Goal: Information Seeking & Learning: Learn about a topic

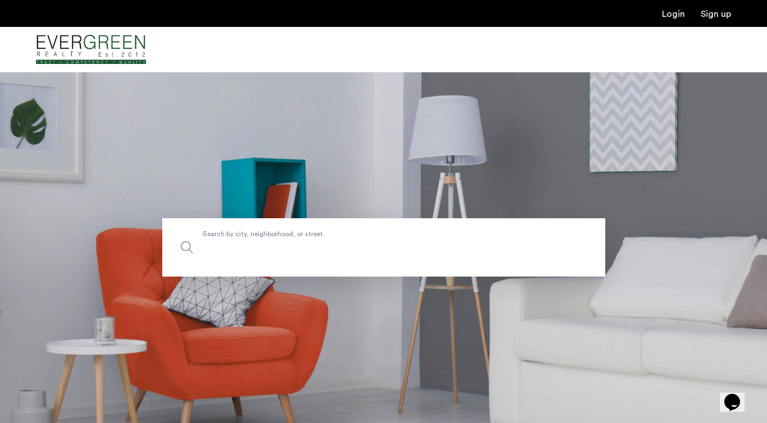
click at [294, 232] on label "Search by city, neighborhood, or street." at bounding box center [383, 247] width 443 height 58
click at [294, 232] on input "Search by city, neighborhood, or street." at bounding box center [383, 247] width 443 height 58
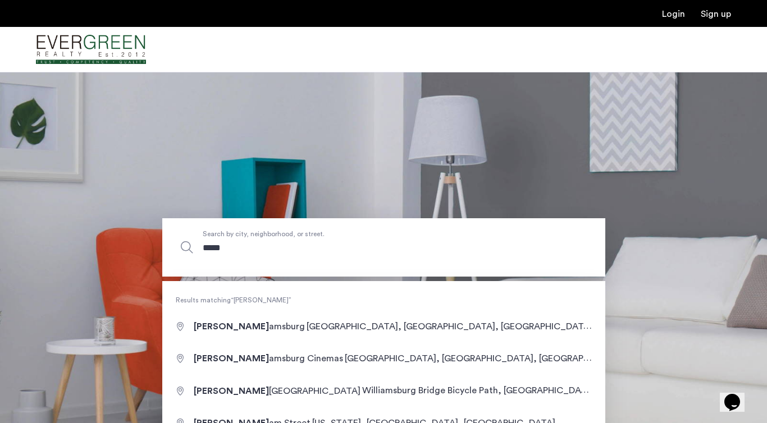
type input "**********"
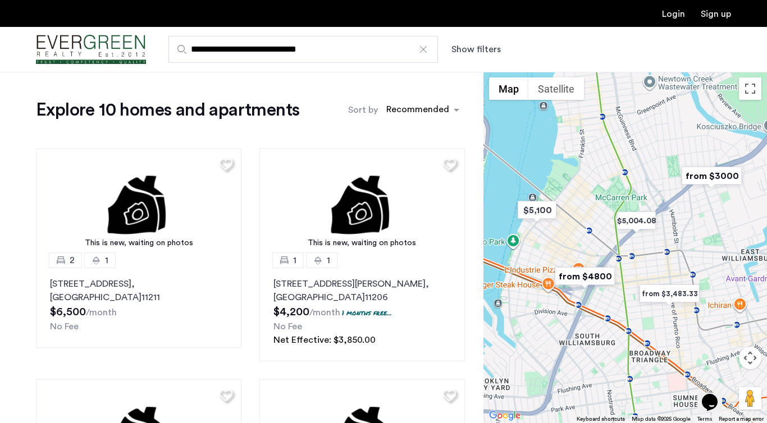
click at [470, 47] on button "Show filters" at bounding box center [475, 49] width 49 height 13
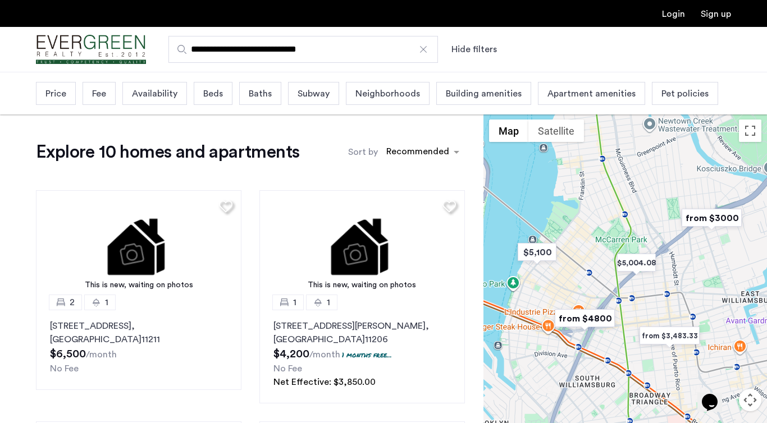
click at [466, 48] on button "Hide filters" at bounding box center [473, 49] width 45 height 13
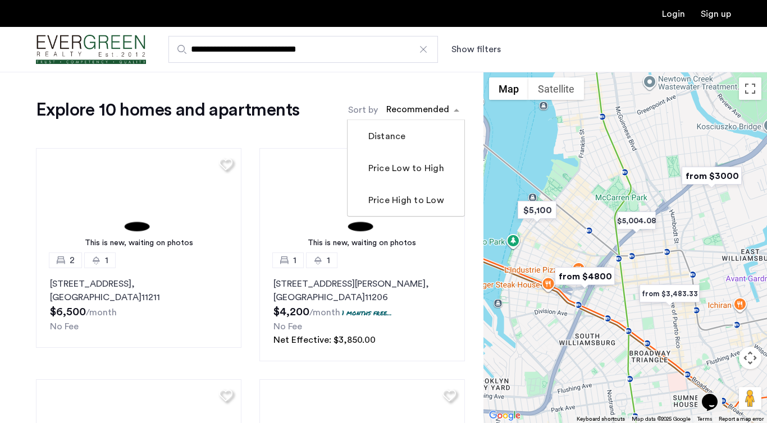
click at [429, 111] on div "sort-apartment" at bounding box center [418, 111] width 66 height 15
click at [418, 168] on label "Price Low to High" at bounding box center [405, 168] width 78 height 13
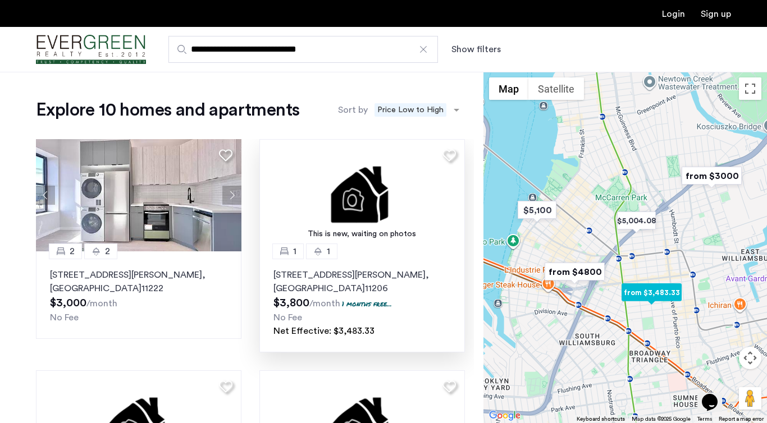
scroll to position [8, 0]
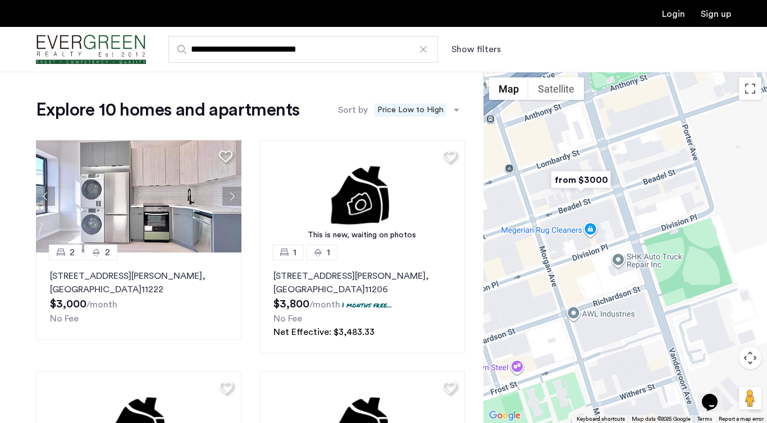
drag, startPoint x: 675, startPoint y: 260, endPoint x: 677, endPoint y: 142, distance: 117.9
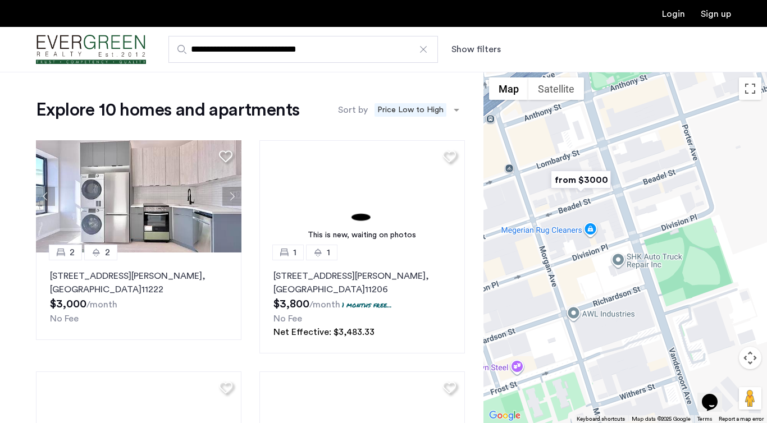
click at [677, 142] on div at bounding box center [626, 248] width 284 height 352
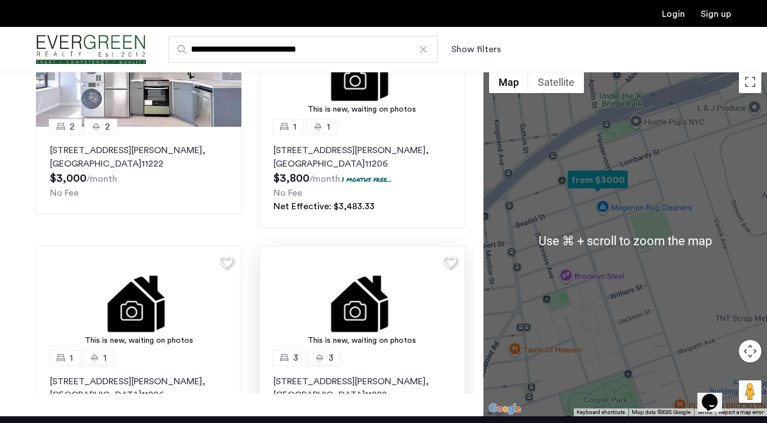
scroll to position [0, 0]
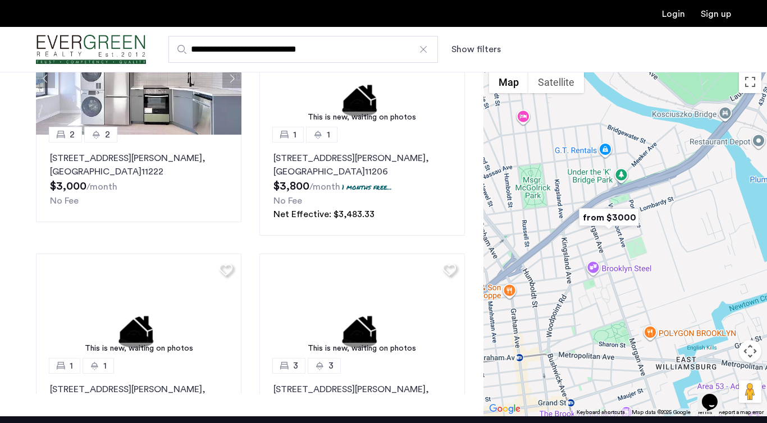
drag, startPoint x: 604, startPoint y: 185, endPoint x: 610, endPoint y: 226, distance: 42.0
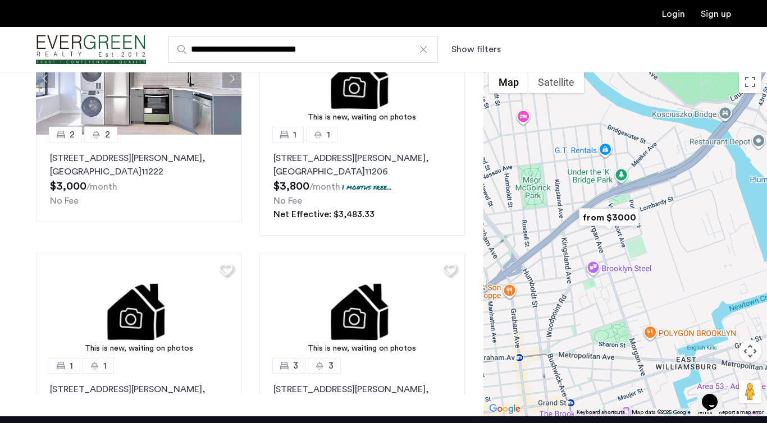
click at [610, 226] on img "from $3000" at bounding box center [608, 217] width 69 height 25
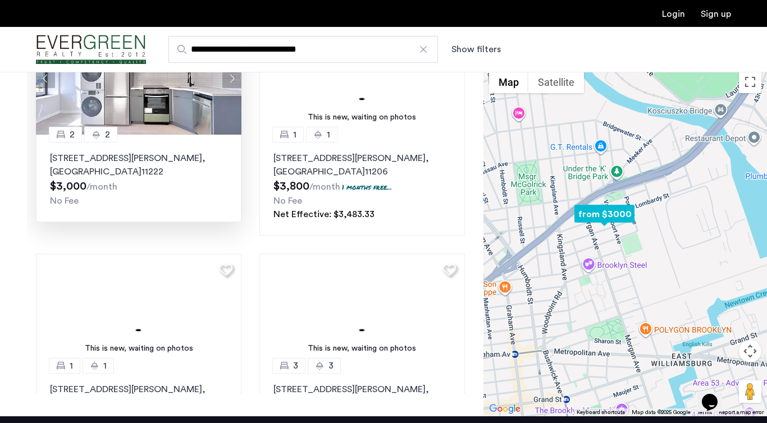
click at [158, 163] on p "83 Beadel Street, Unit 2F, Brooklyn , NY 11222" at bounding box center [138, 165] width 177 height 27
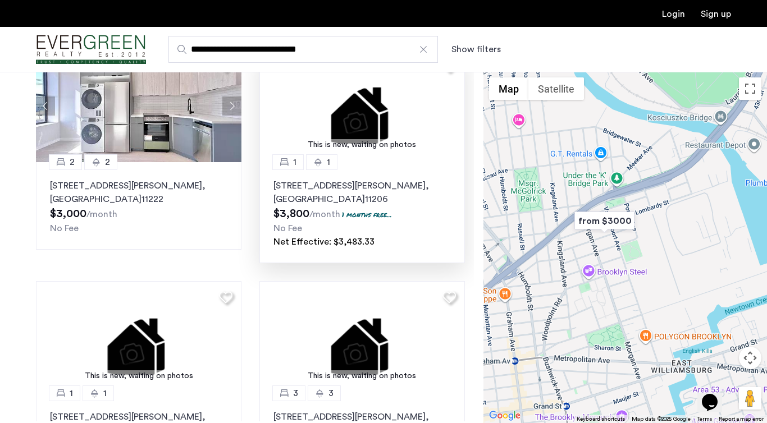
scroll to position [37, 0]
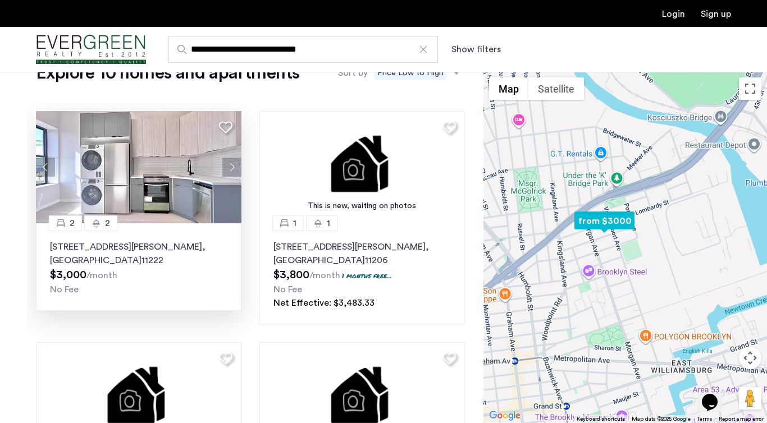
click at [232, 167] on button "Next apartment" at bounding box center [231, 167] width 19 height 19
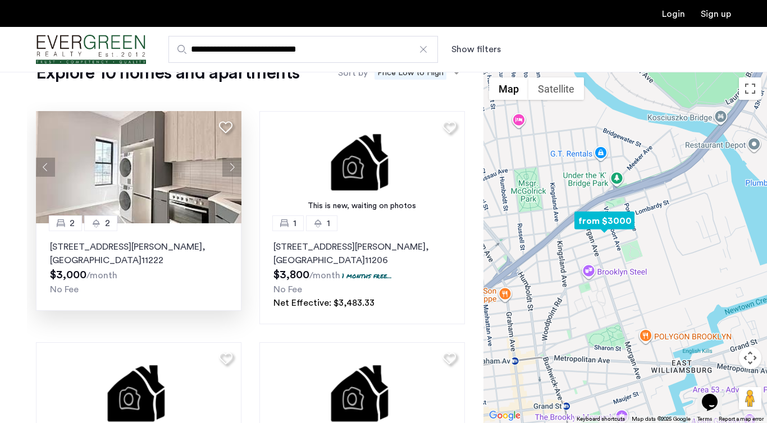
click at [232, 168] on button "Next apartment" at bounding box center [231, 167] width 19 height 19
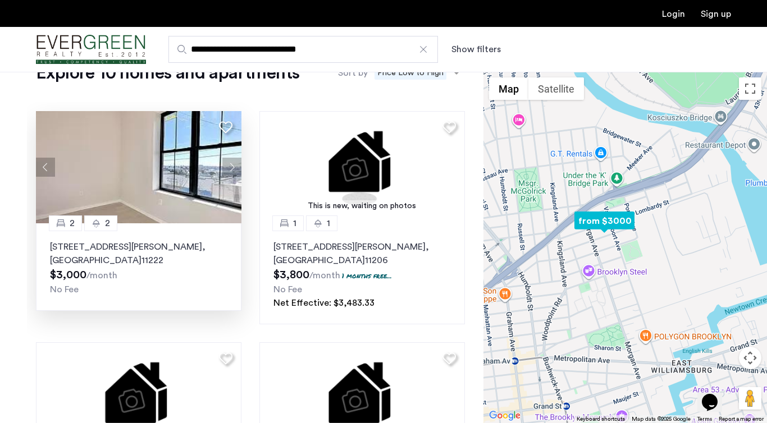
click at [232, 170] on button "Next apartment" at bounding box center [231, 167] width 19 height 19
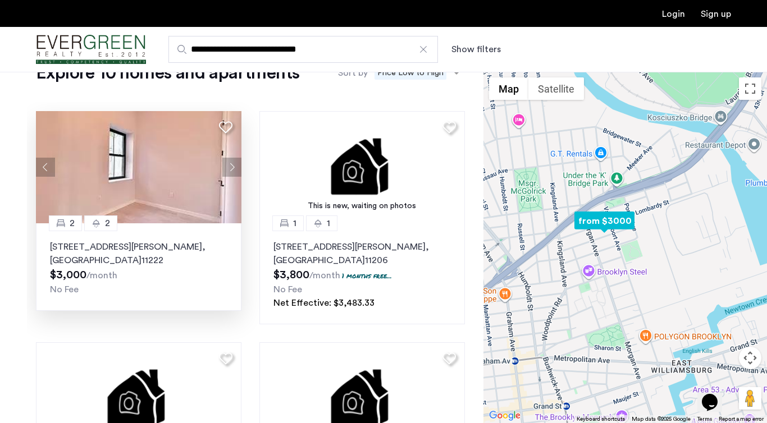
click at [232, 170] on button "Next apartment" at bounding box center [231, 167] width 19 height 19
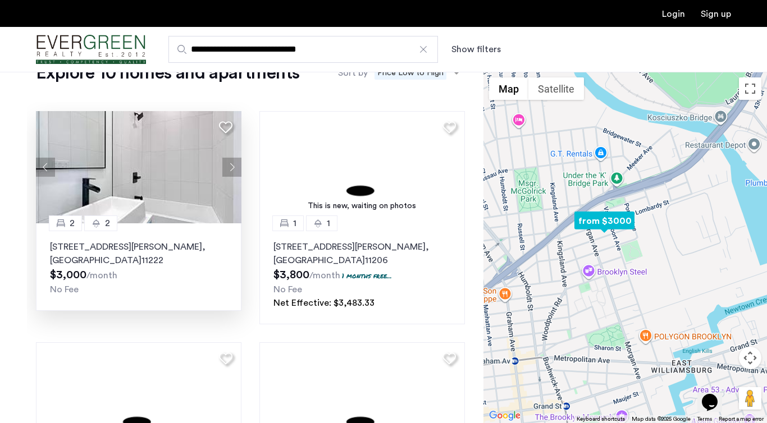
click at [232, 170] on button "Next apartment" at bounding box center [231, 167] width 19 height 19
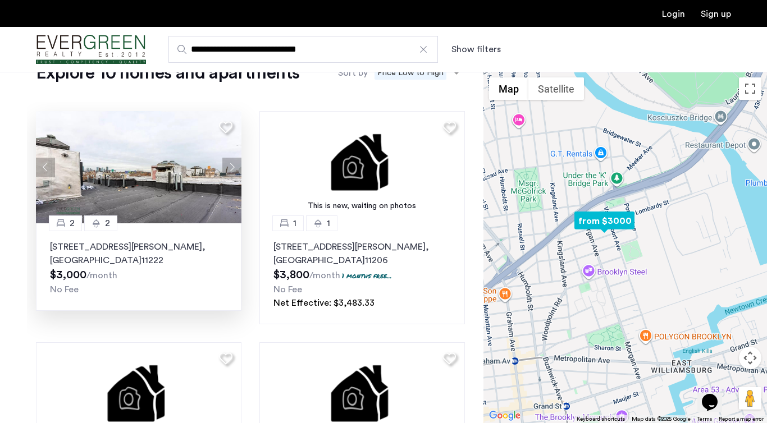
click at [235, 174] on button "Next apartment" at bounding box center [231, 167] width 19 height 19
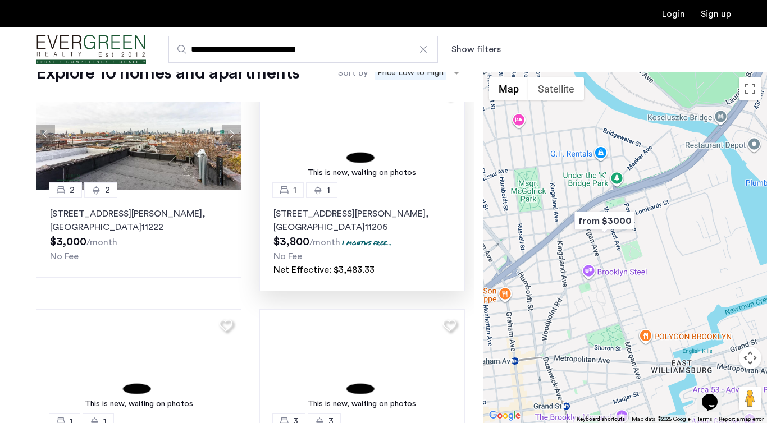
scroll to position [0, 0]
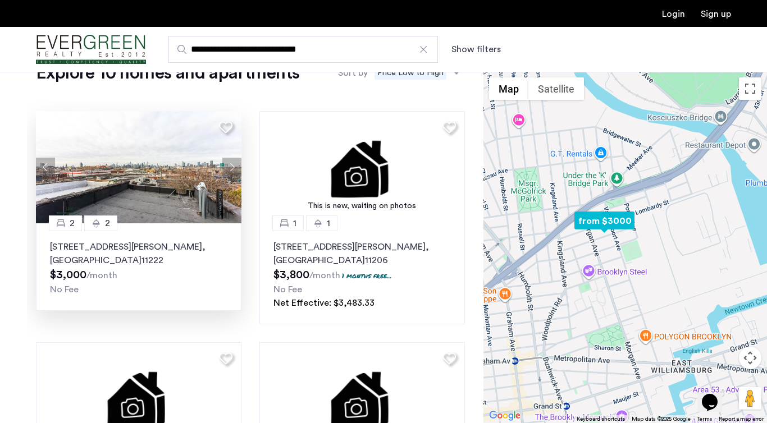
click at [154, 178] on img at bounding box center [139, 167] width 206 height 112
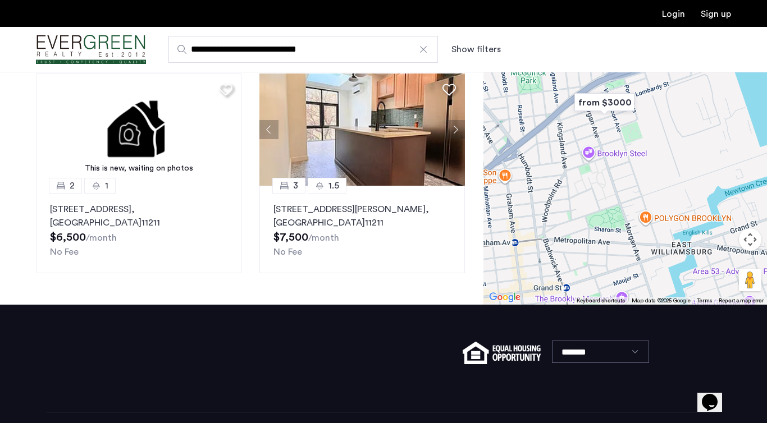
scroll to position [247, 0]
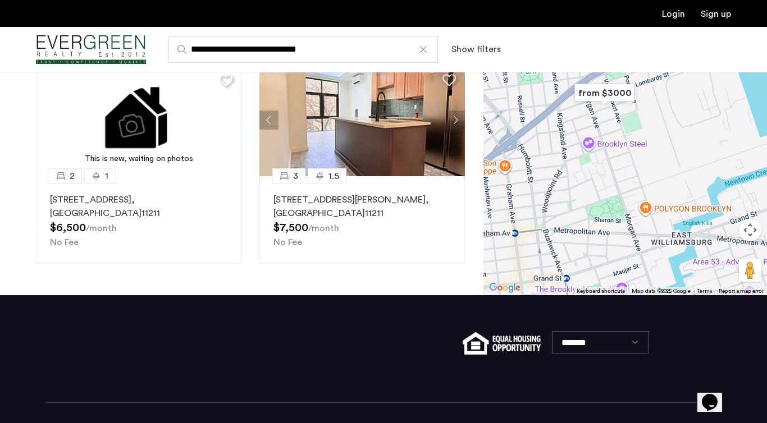
click at [564, 181] on div at bounding box center [626, 120] width 284 height 352
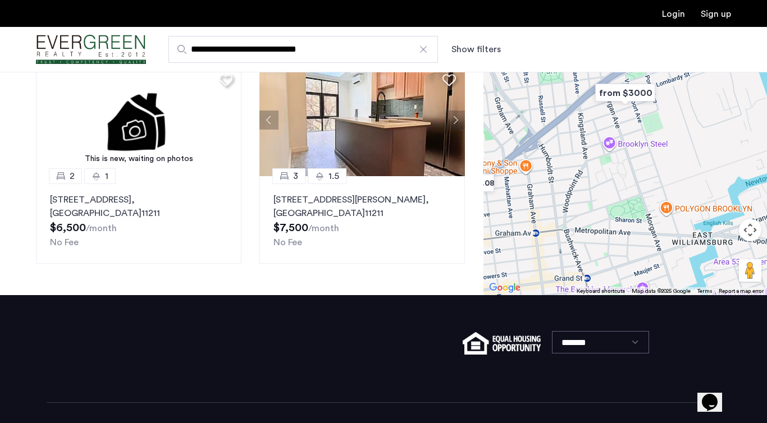
drag, startPoint x: 590, startPoint y: 185, endPoint x: 654, endPoint y: 193, distance: 64.5
click at [654, 193] on div at bounding box center [626, 120] width 284 height 352
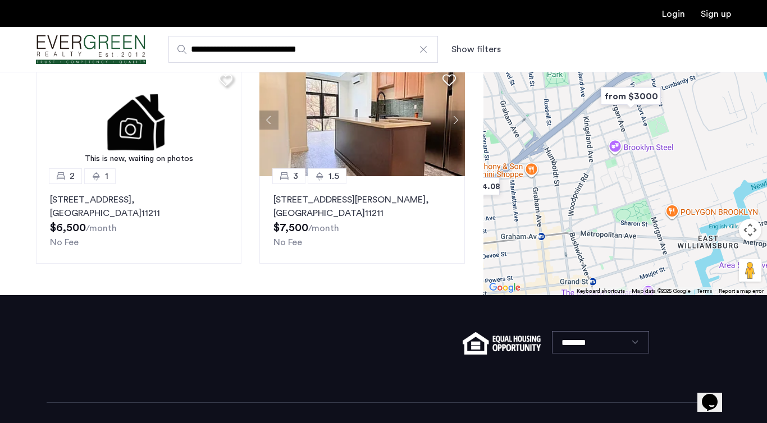
drag, startPoint x: 660, startPoint y: 230, endPoint x: 617, endPoint y: 235, distance: 43.5
click at [617, 235] on div at bounding box center [626, 120] width 284 height 352
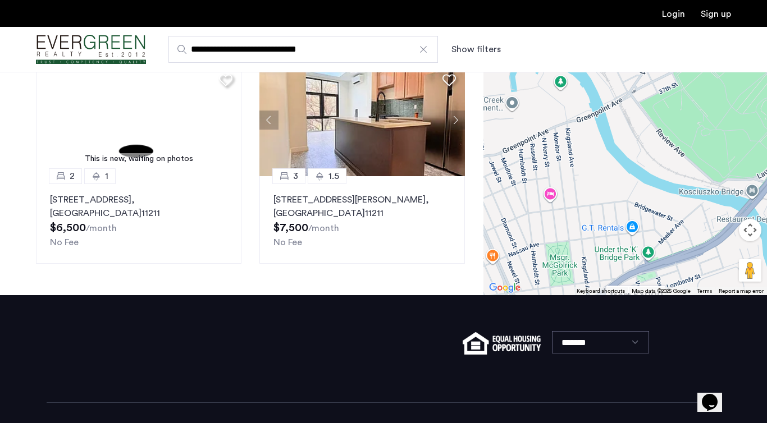
drag, startPoint x: 606, startPoint y: 226, endPoint x: 732, endPoint y: 271, distance: 134.1
click at [728, 272] on div at bounding box center [626, 120] width 284 height 352
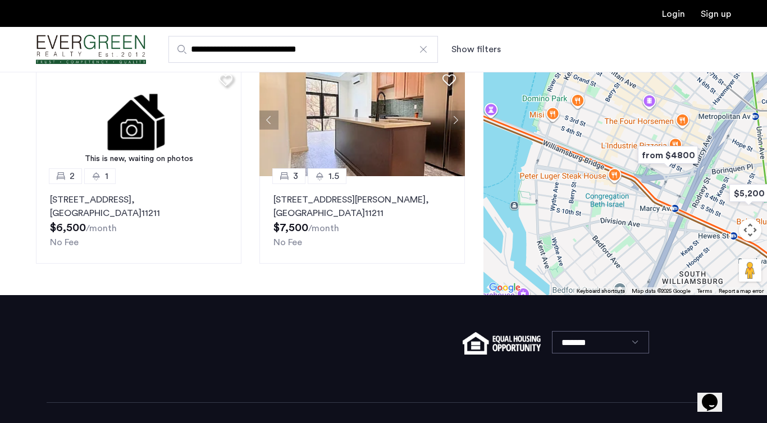
drag, startPoint x: 726, startPoint y: 199, endPoint x: 661, endPoint y: 199, distance: 64.6
click at [661, 199] on div at bounding box center [626, 120] width 284 height 352
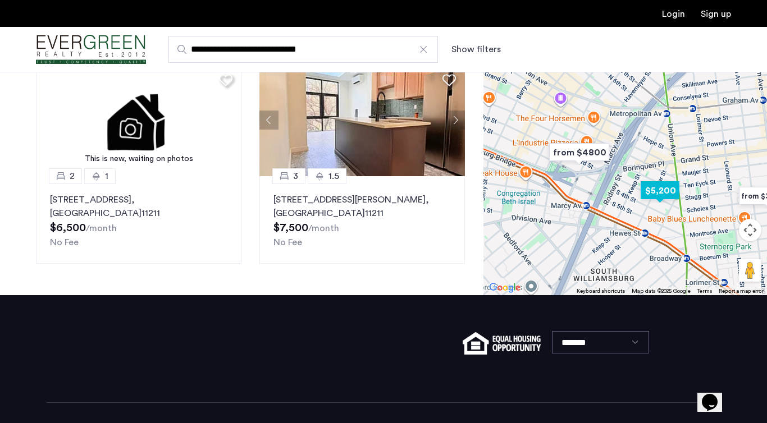
drag, startPoint x: 661, startPoint y: 199, endPoint x: 597, endPoint y: 163, distance: 73.4
click at [636, 178] on img "$5,200" at bounding box center [660, 190] width 48 height 25
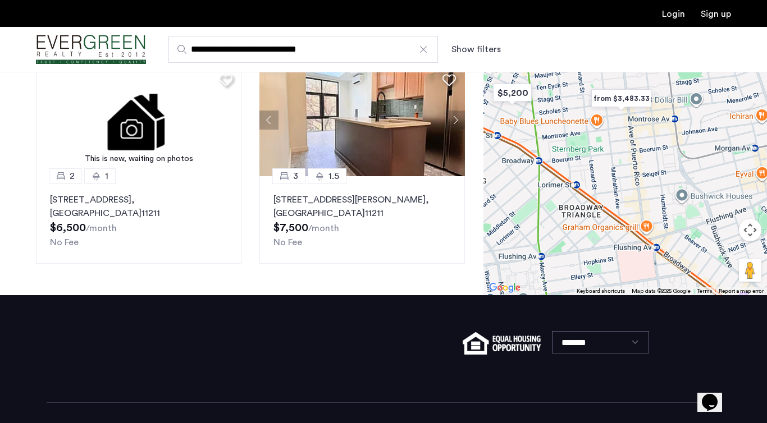
drag, startPoint x: 637, startPoint y: 200, endPoint x: 545, endPoint y: 111, distance: 129.1
click at [545, 111] on div at bounding box center [626, 120] width 284 height 352
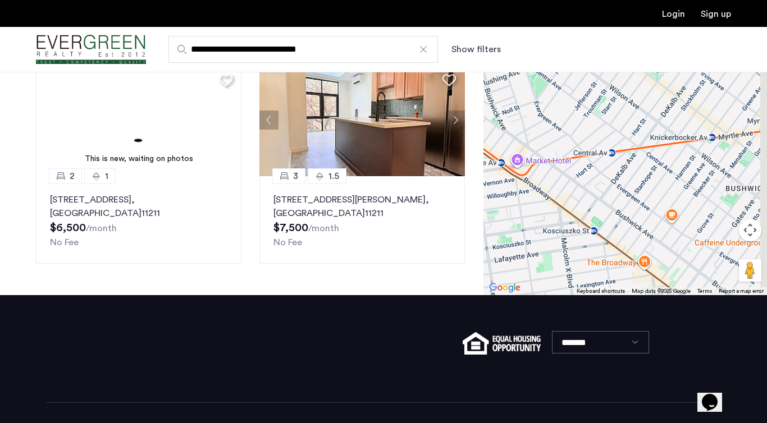
drag, startPoint x: 605, startPoint y: 140, endPoint x: 514, endPoint y: 130, distance: 91.0
click at [514, 130] on div at bounding box center [626, 120] width 284 height 352
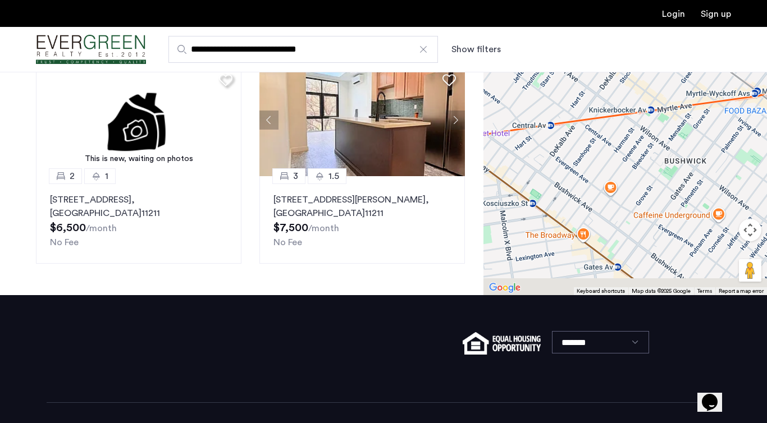
drag, startPoint x: 518, startPoint y: 126, endPoint x: 547, endPoint y: 80, distance: 54.5
click at [547, 80] on div at bounding box center [626, 120] width 284 height 352
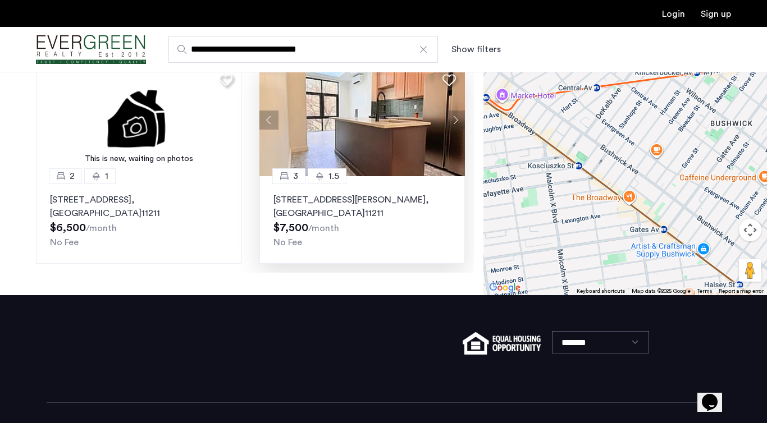
drag, startPoint x: 551, startPoint y: 162, endPoint x: 457, endPoint y: 139, distance: 97.0
click at [457, 139] on div "Explore 10 homes and apartments Sort by Recommended × Price Low to High 2 2 83 …" at bounding box center [383, 60] width 767 height 471
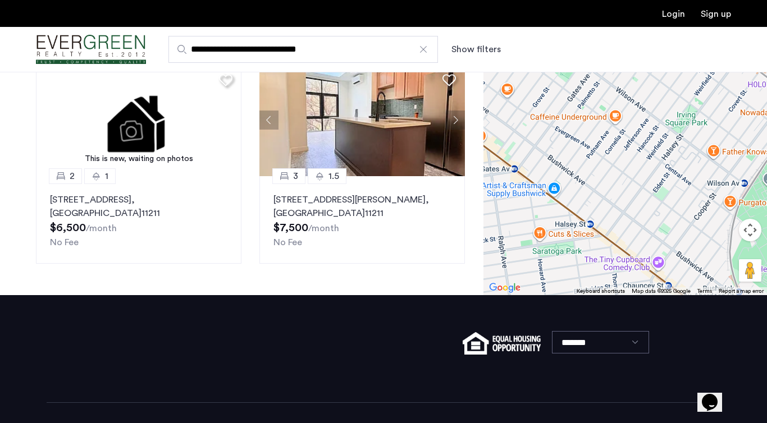
drag, startPoint x: 522, startPoint y: 125, endPoint x: 559, endPoint y: 252, distance: 131.7
click at [559, 252] on div at bounding box center [626, 120] width 284 height 352
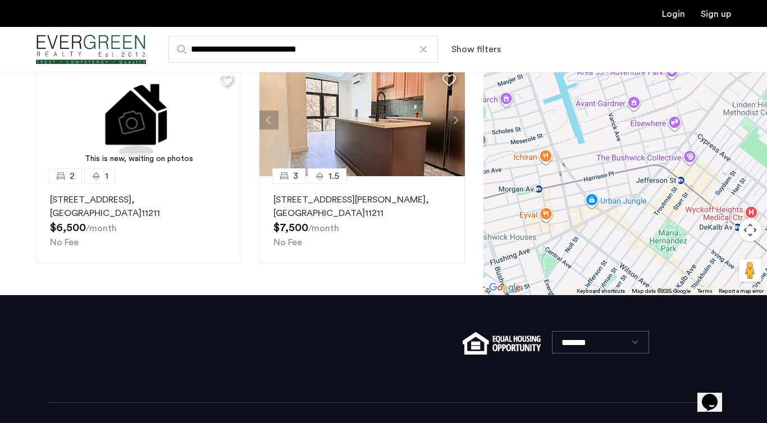
drag, startPoint x: 570, startPoint y: 186, endPoint x: 674, endPoint y: 129, distance: 119.1
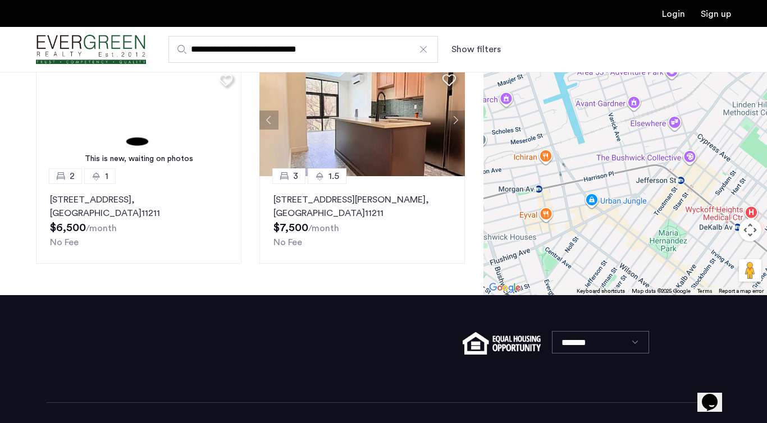
click at [674, 129] on div at bounding box center [626, 120] width 284 height 352
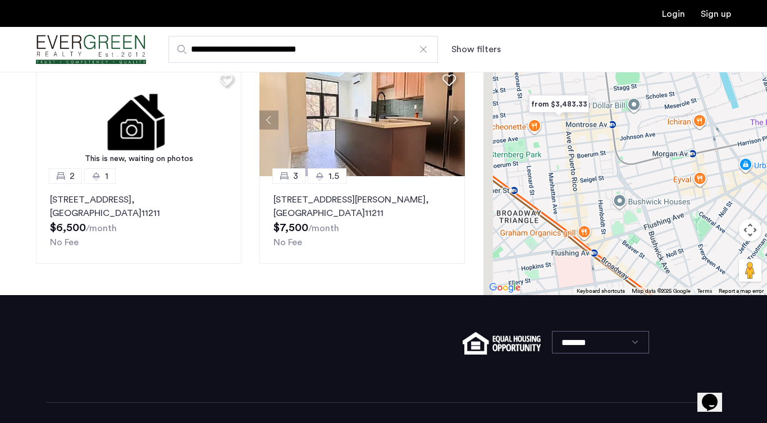
drag, startPoint x: 606, startPoint y: 161, endPoint x: 721, endPoint y: 139, distance: 117.1
click at [721, 139] on div at bounding box center [626, 120] width 284 height 352
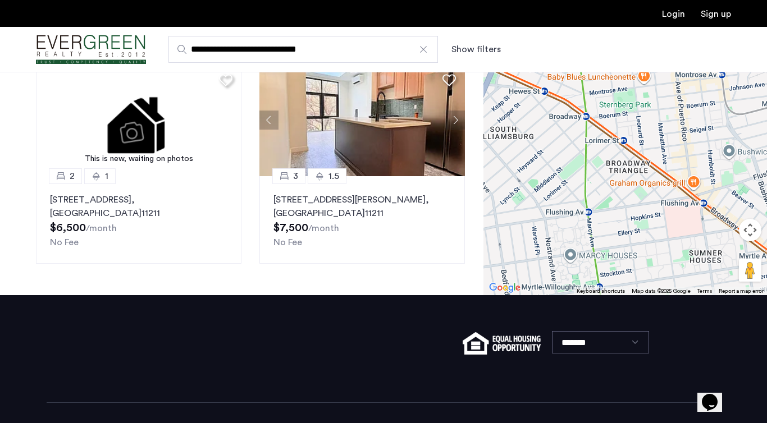
drag, startPoint x: 592, startPoint y: 188, endPoint x: 656, endPoint y: 154, distance: 71.6
click at [656, 154] on div at bounding box center [626, 120] width 284 height 352
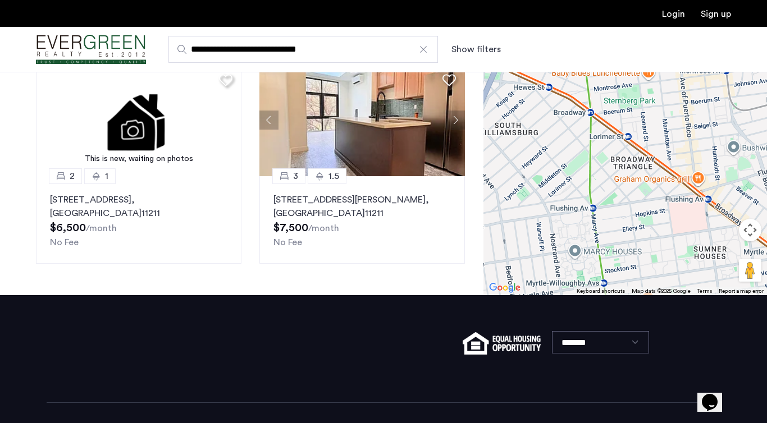
click at [609, 162] on div at bounding box center [626, 120] width 284 height 352
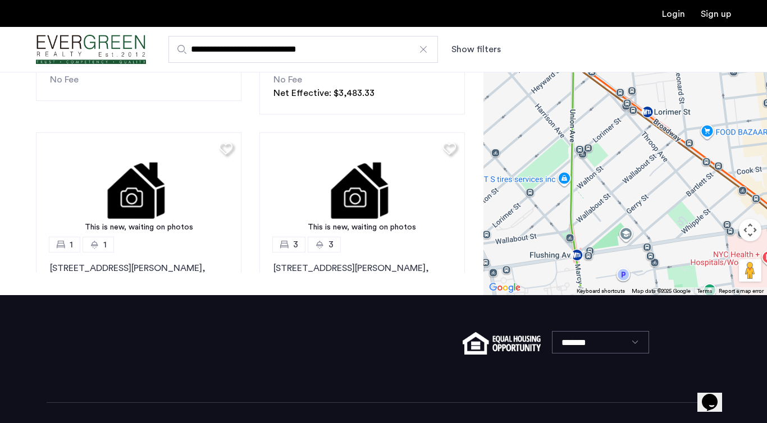
scroll to position [0, 0]
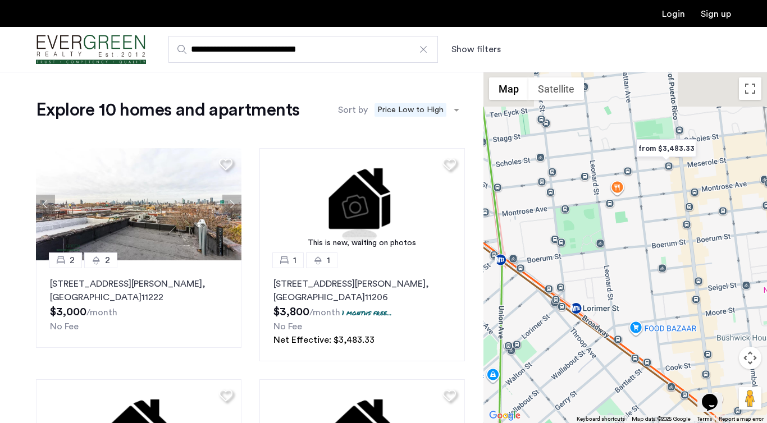
drag, startPoint x: 651, startPoint y: 180, endPoint x: 575, endPoint y: 252, distance: 104.5
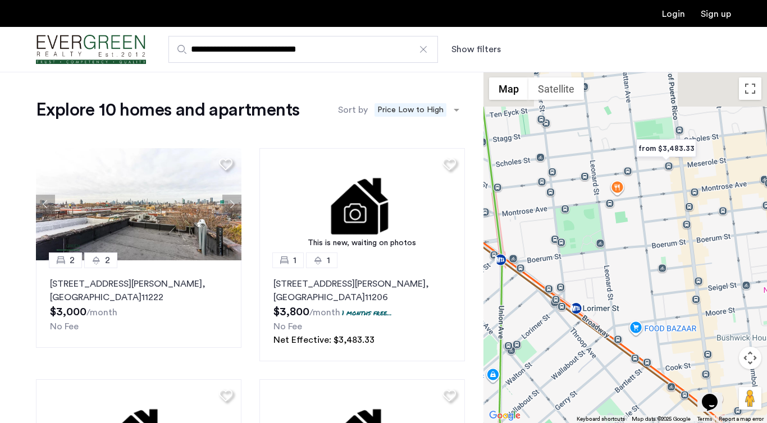
click at [575, 252] on div at bounding box center [626, 248] width 284 height 352
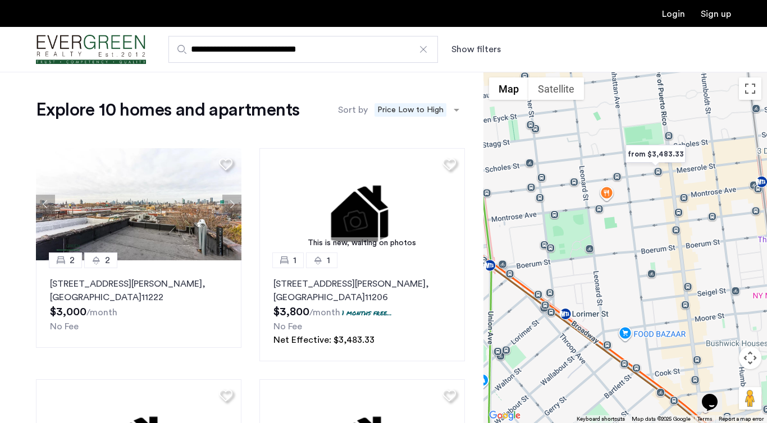
click at [667, 155] on img "from $3,483.33" at bounding box center [655, 154] width 69 height 25
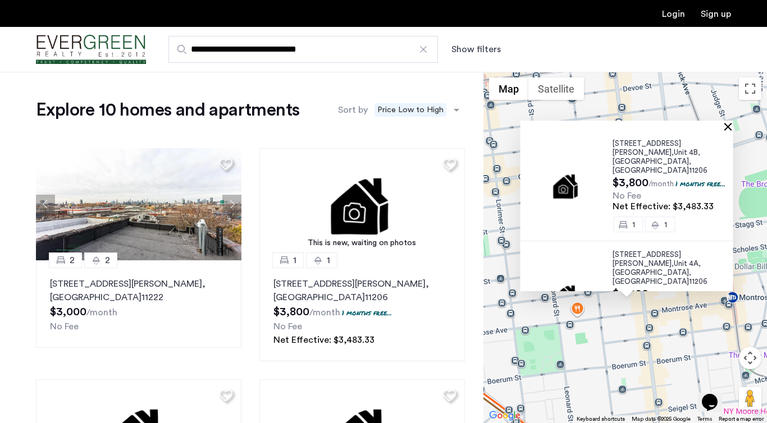
click at [730, 130] on button "Close" at bounding box center [731, 126] width 8 height 8
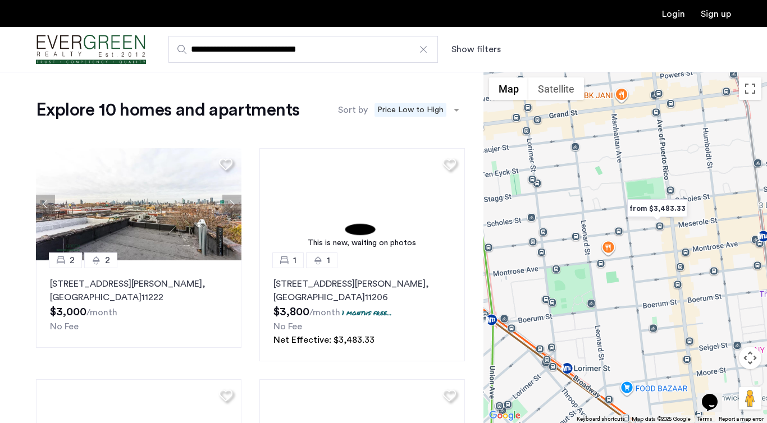
drag, startPoint x: 540, startPoint y: 362, endPoint x: 574, endPoint y: 293, distance: 76.3
click at [574, 293] on div at bounding box center [626, 248] width 284 height 352
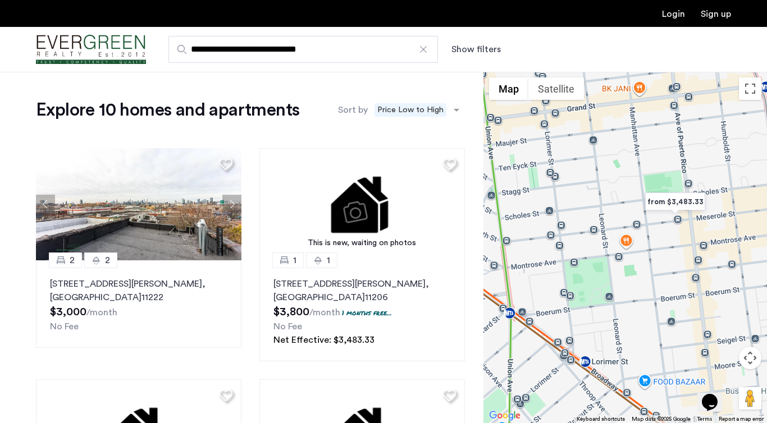
drag, startPoint x: 642, startPoint y: 268, endPoint x: 661, endPoint y: 266, distance: 19.3
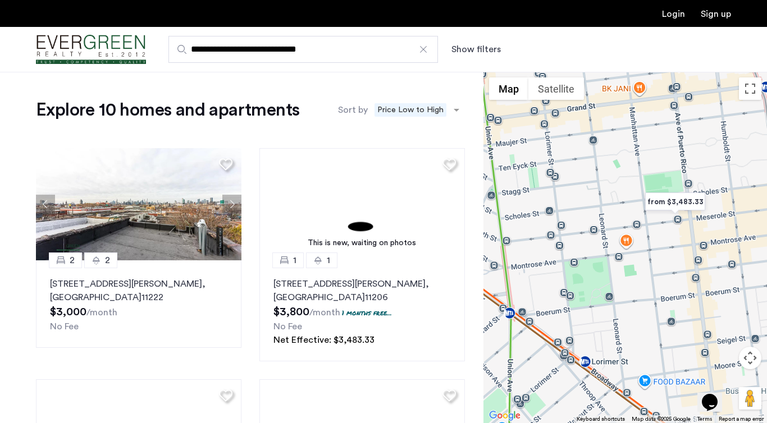
click at [661, 266] on div at bounding box center [626, 248] width 284 height 352
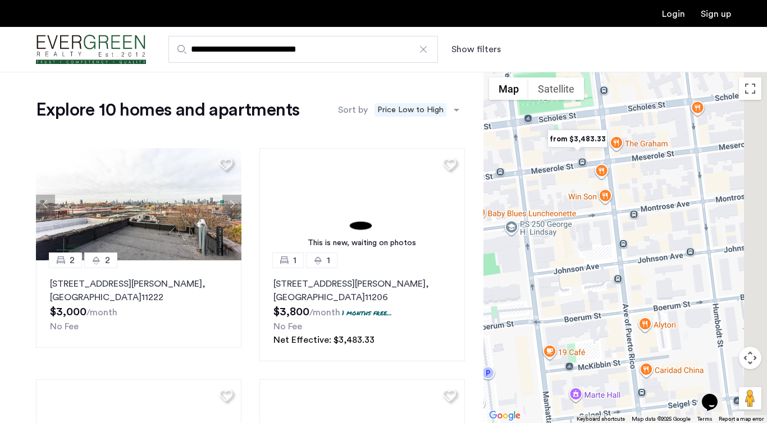
drag, startPoint x: 727, startPoint y: 257, endPoint x: 609, endPoint y: 247, distance: 117.8
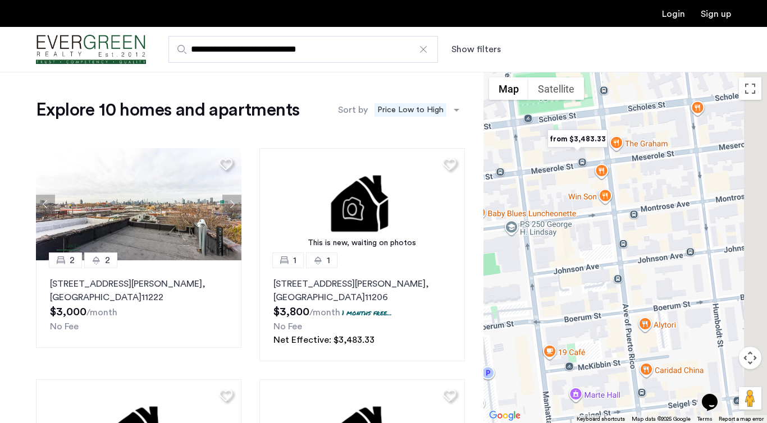
click at [609, 247] on div at bounding box center [626, 248] width 284 height 352
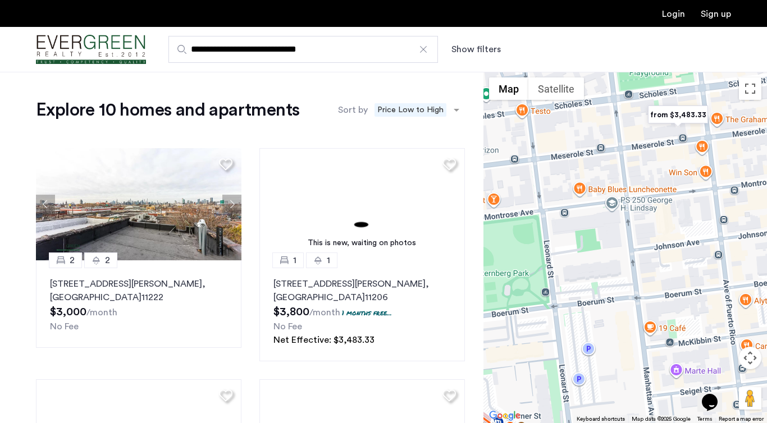
drag, startPoint x: 627, startPoint y: 231, endPoint x: 736, endPoint y: 210, distance: 110.5
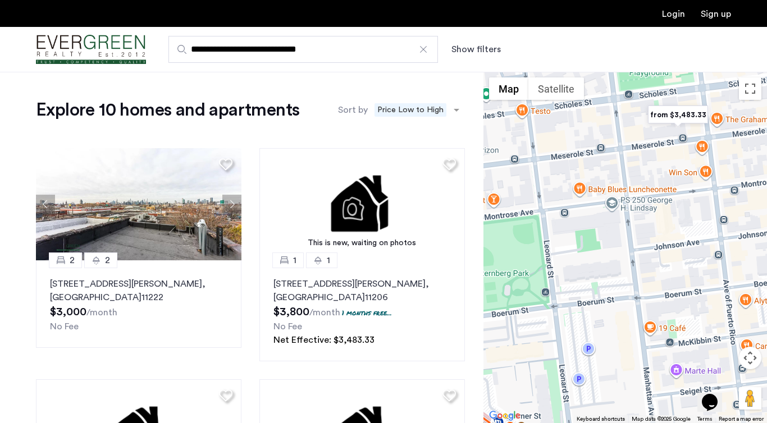
click at [736, 210] on div at bounding box center [626, 248] width 284 height 352
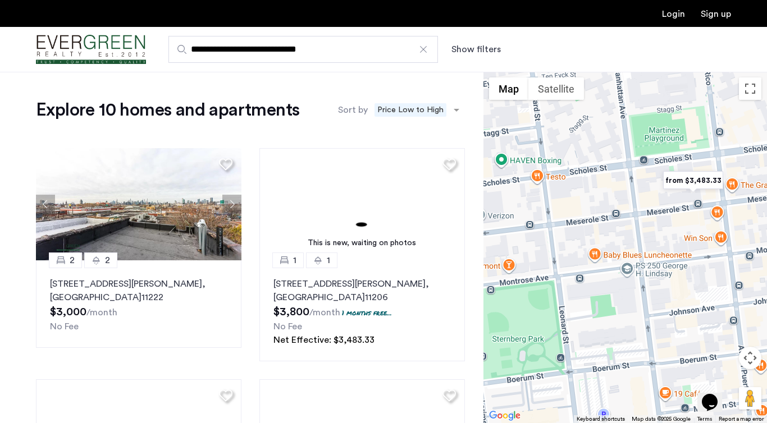
drag, startPoint x: 640, startPoint y: 230, endPoint x: 658, endPoint y: 284, distance: 56.1
click at [658, 284] on div at bounding box center [626, 248] width 284 height 352
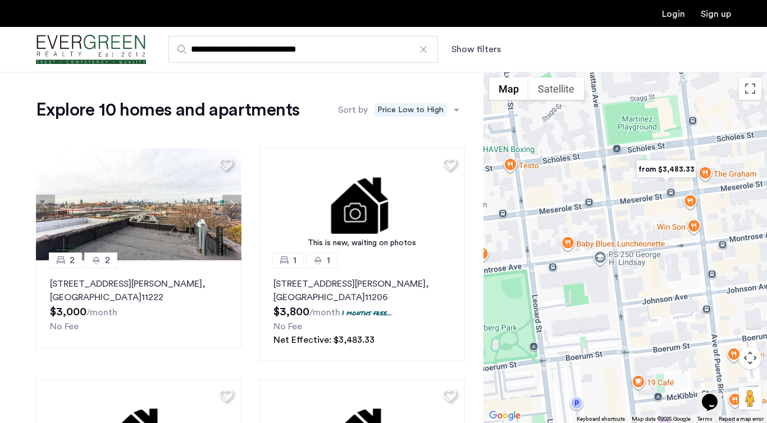
drag, startPoint x: 663, startPoint y: 202, endPoint x: 615, endPoint y: 211, distance: 48.6
click at [615, 211] on div at bounding box center [626, 248] width 284 height 352
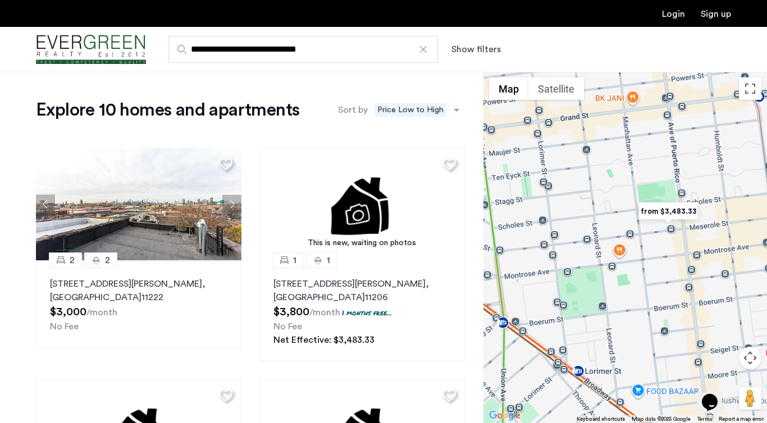
drag, startPoint x: 705, startPoint y: 255, endPoint x: 711, endPoint y: 290, distance: 36.0
click at [711, 290] on div at bounding box center [626, 248] width 284 height 352
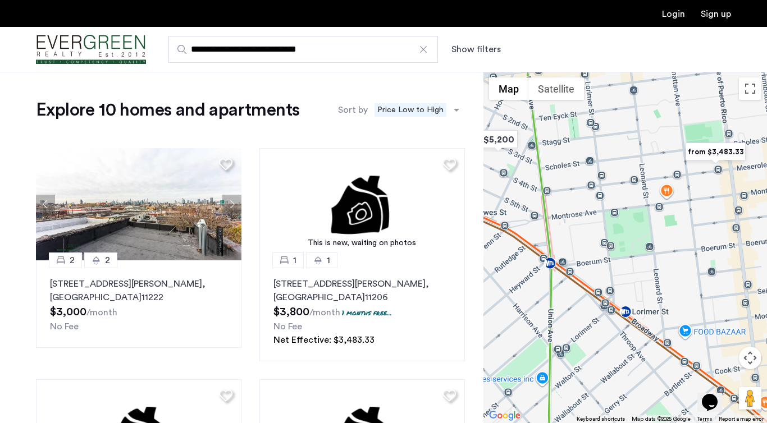
drag, startPoint x: 609, startPoint y: 226, endPoint x: 656, endPoint y: 162, distance: 79.5
click at [656, 162] on div at bounding box center [626, 248] width 284 height 352
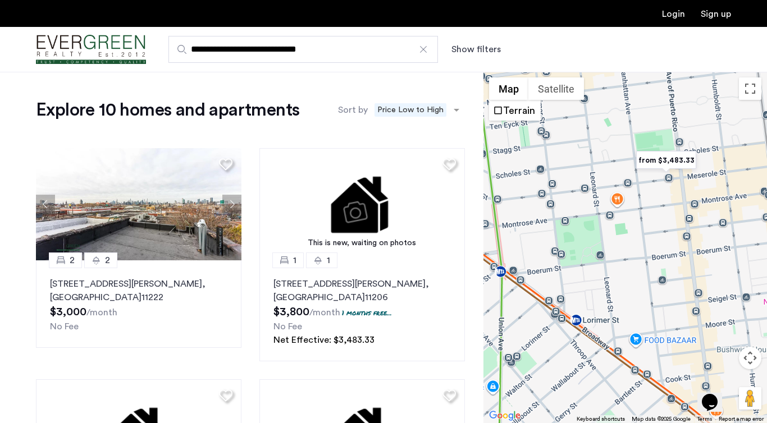
drag, startPoint x: 648, startPoint y: 257, endPoint x: 595, endPoint y: 267, distance: 54.3
click at [595, 267] on div at bounding box center [626, 248] width 284 height 352
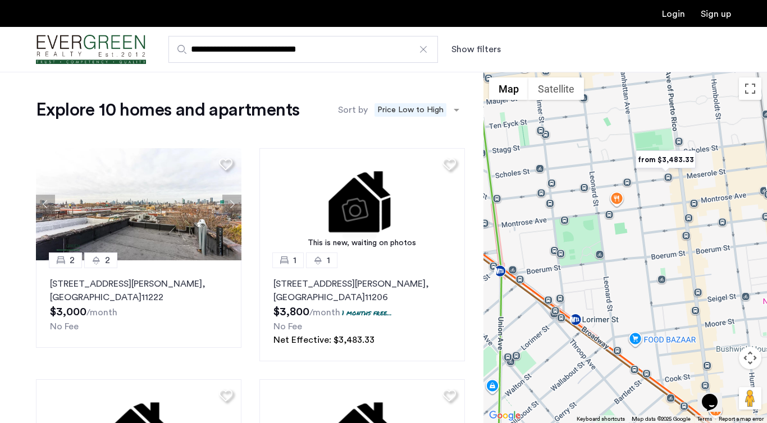
click at [656, 161] on img "from $3,483.33" at bounding box center [665, 159] width 69 height 25
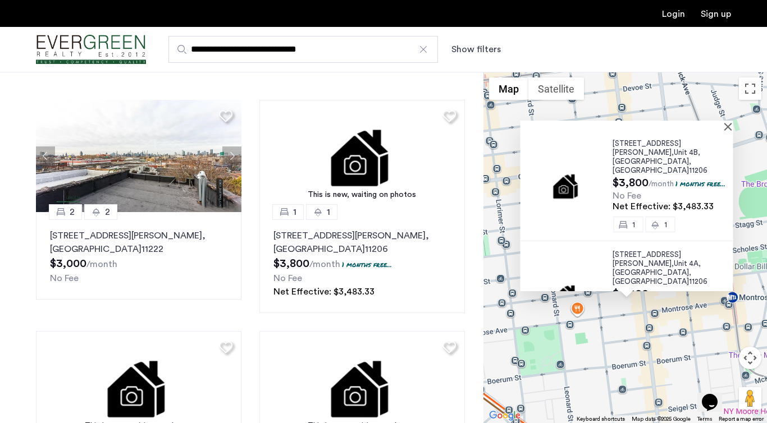
click at [644, 158] on span ", [GEOGRAPHIC_DATA]" at bounding box center [652, 166] width 79 height 16
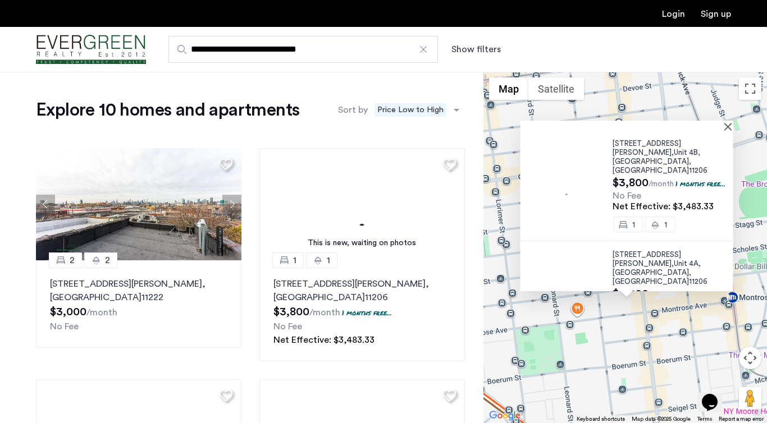
click at [347, 53] on input "**********" at bounding box center [303, 49] width 270 height 27
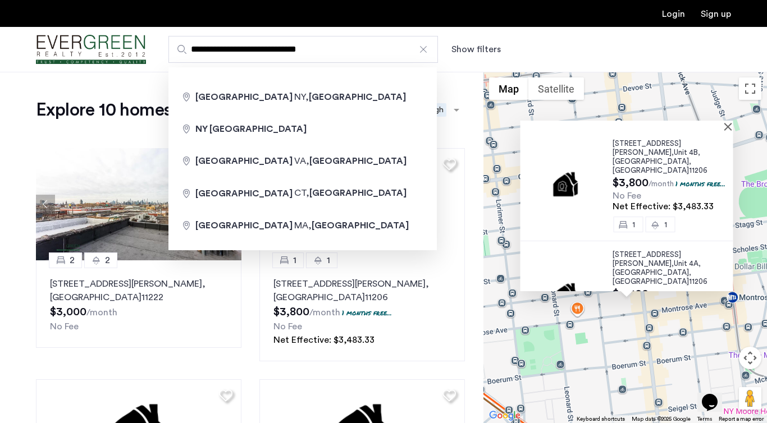
type input "**********"
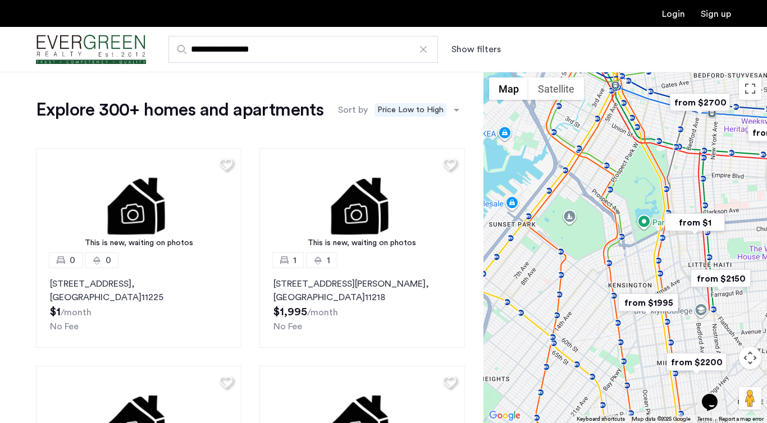
drag, startPoint x: 585, startPoint y: 267, endPoint x: 759, endPoint y: 222, distance: 179.6
click at [759, 222] on div "To navigate, press the arrow keys." at bounding box center [626, 248] width 284 height 352
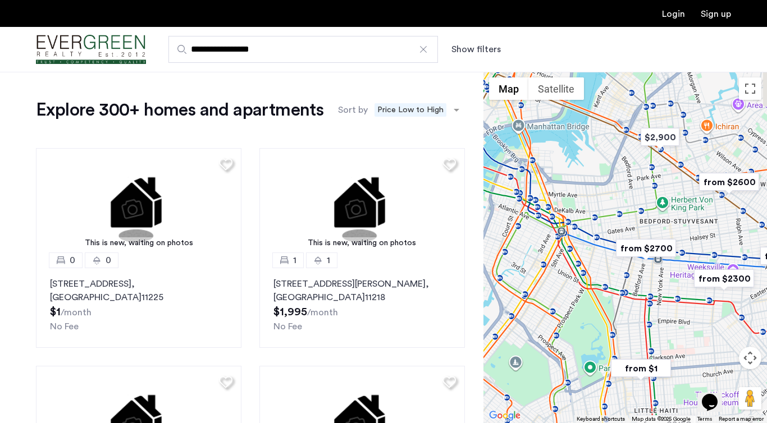
drag, startPoint x: 706, startPoint y: 235, endPoint x: 650, endPoint y: 389, distance: 163.8
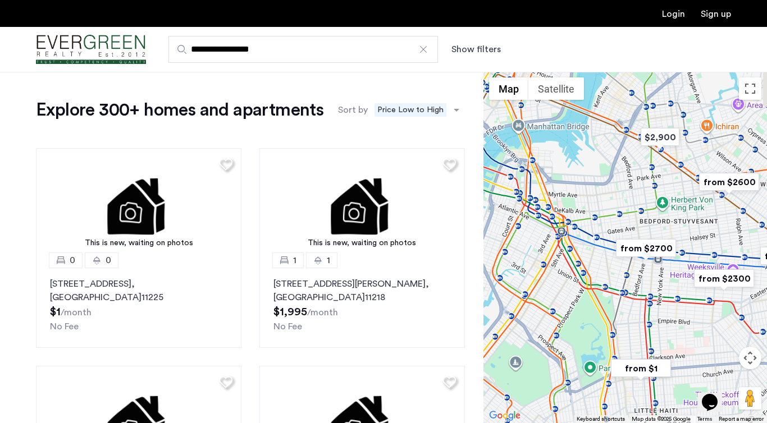
click at [650, 389] on div "To navigate, press the arrow keys." at bounding box center [626, 248] width 284 height 352
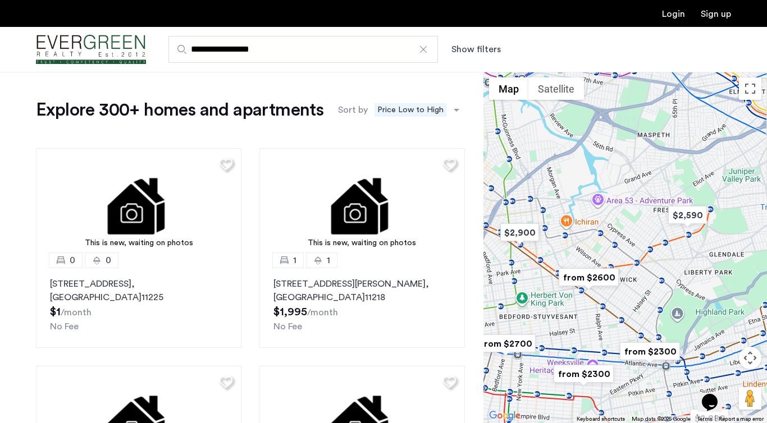
drag, startPoint x: 634, startPoint y: 302, endPoint x: 515, endPoint y: 374, distance: 139.4
click at [515, 374] on div "To navigate, press the arrow keys." at bounding box center [626, 248] width 284 height 352
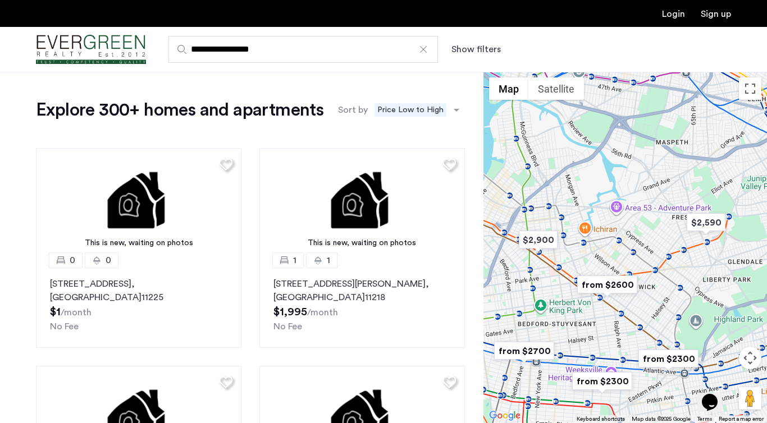
drag, startPoint x: 567, startPoint y: 304, endPoint x: 605, endPoint y: 323, distance: 42.4
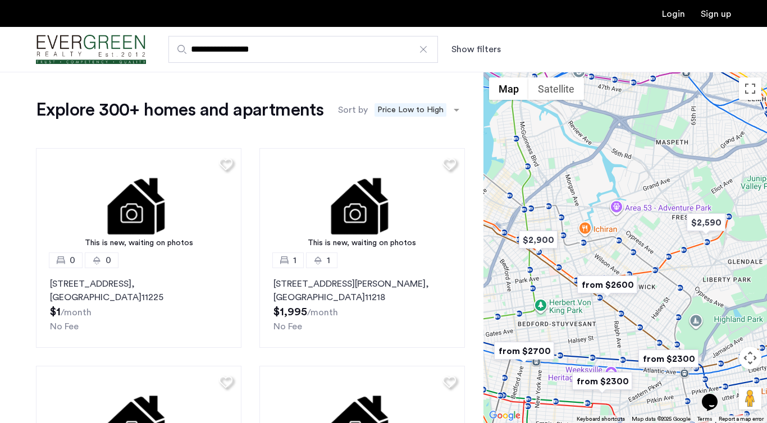
click at [611, 323] on div "To navigate, press the arrow keys." at bounding box center [626, 248] width 284 height 352
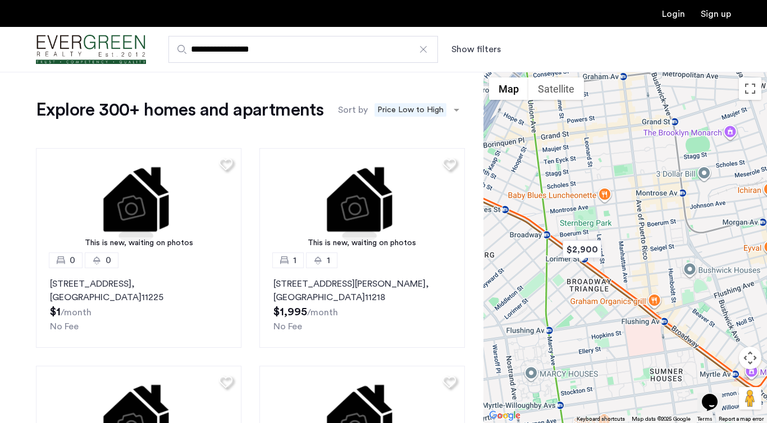
drag, startPoint x: 566, startPoint y: 267, endPoint x: 614, endPoint y: 317, distance: 69.5
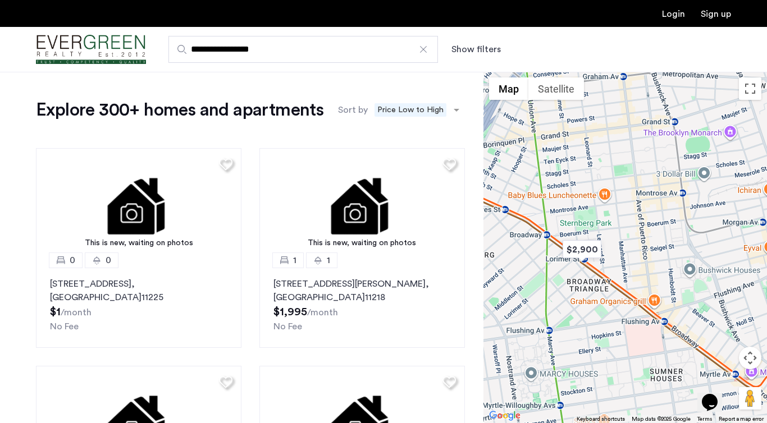
click at [614, 317] on div "To navigate, press the arrow keys." at bounding box center [626, 248] width 284 height 352
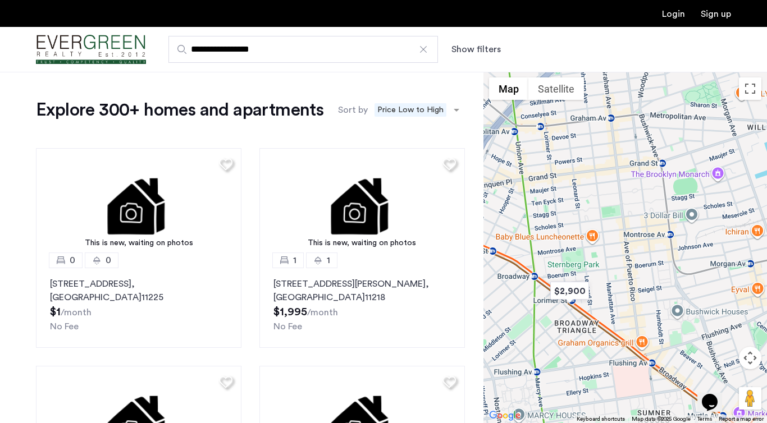
drag, startPoint x: 615, startPoint y: 258, endPoint x: 604, endPoint y: 302, distance: 45.2
click at [604, 302] on div "To navigate, press the arrow keys." at bounding box center [626, 248] width 284 height 352
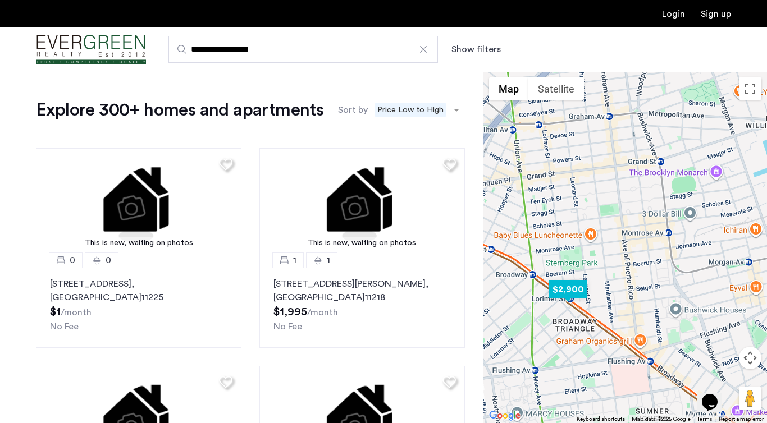
click at [573, 294] on img "$2,900" at bounding box center [568, 289] width 48 height 25
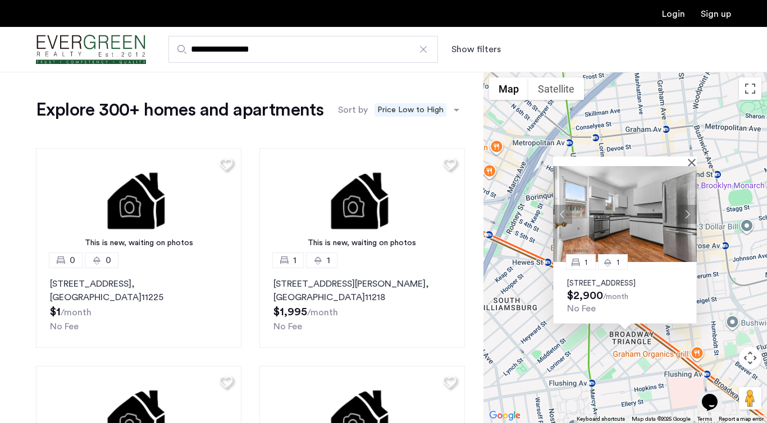
click at [692, 205] on button "Next apartment" at bounding box center [687, 214] width 19 height 19
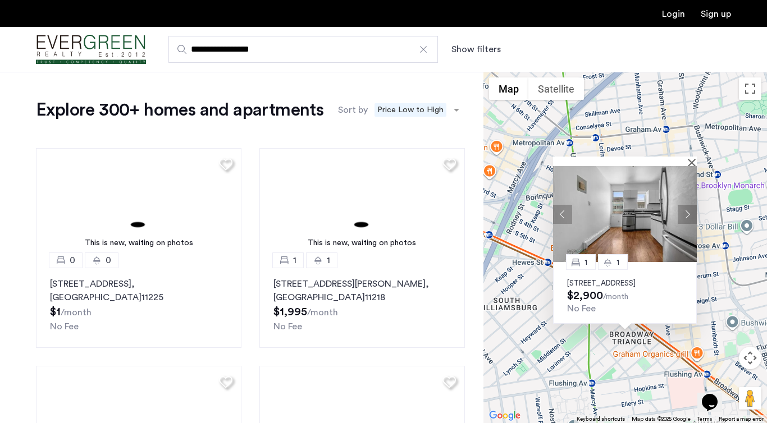
click at [692, 206] on button "Next apartment" at bounding box center [687, 214] width 19 height 19
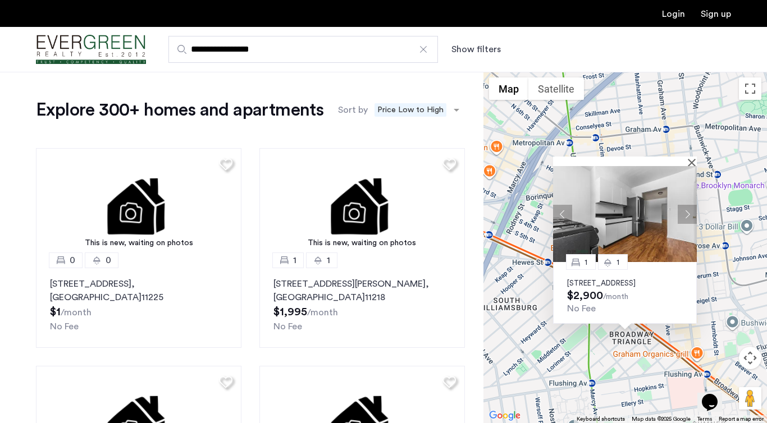
click at [691, 206] on button "Next apartment" at bounding box center [687, 214] width 19 height 19
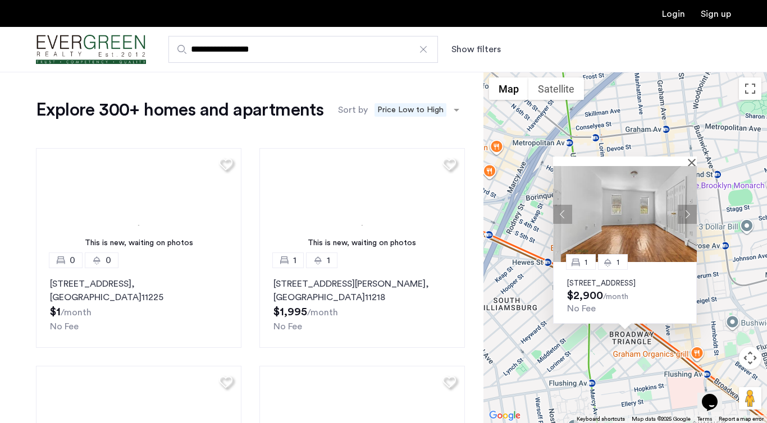
click at [691, 208] on button "Next apartment" at bounding box center [687, 214] width 19 height 19
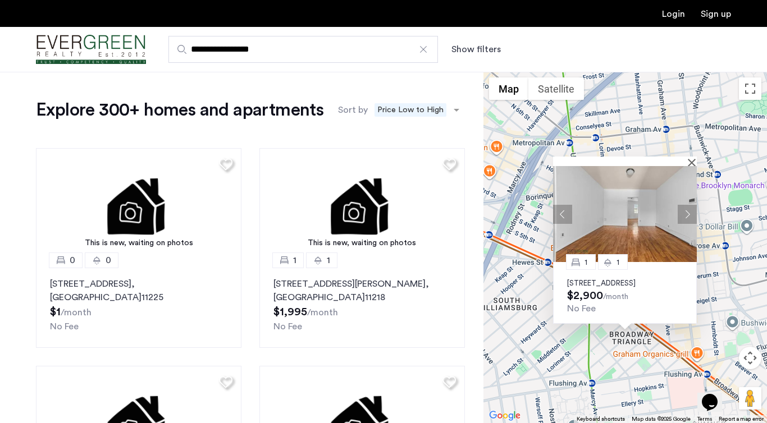
click at [691, 209] on button "Next apartment" at bounding box center [687, 214] width 19 height 19
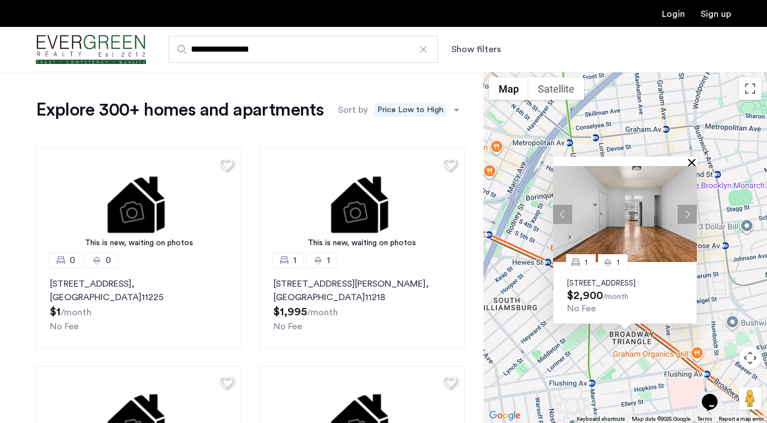
click at [692, 158] on button "Close" at bounding box center [694, 162] width 8 height 8
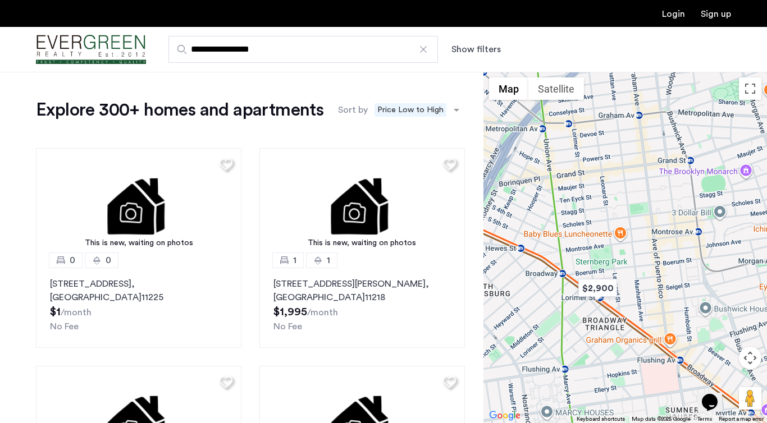
drag, startPoint x: 676, startPoint y: 264, endPoint x: 650, endPoint y: 232, distance: 41.1
click at [650, 232] on div at bounding box center [626, 248] width 284 height 352
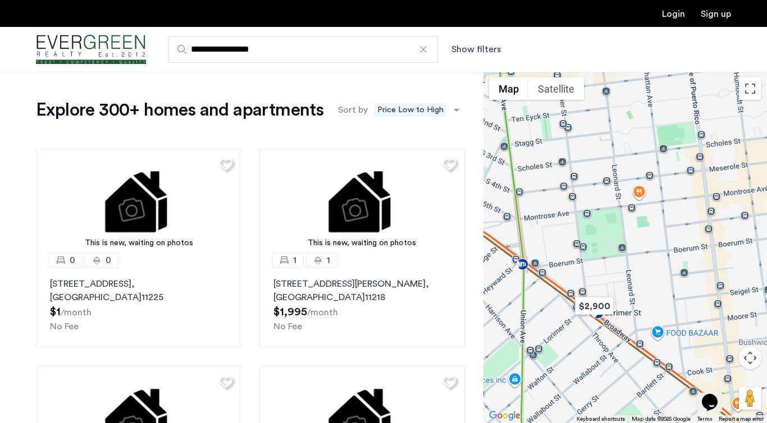
drag, startPoint x: 675, startPoint y: 230, endPoint x: 638, endPoint y: 243, distance: 38.5
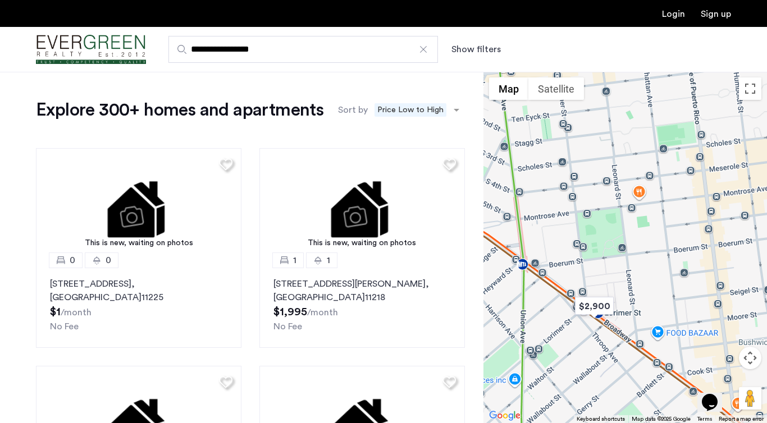
click at [638, 243] on div at bounding box center [626, 248] width 284 height 352
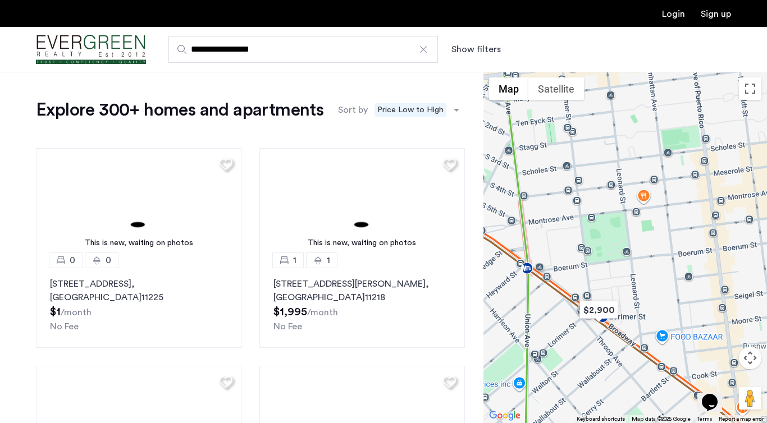
drag, startPoint x: 558, startPoint y: 267, endPoint x: 582, endPoint y: 267, distance: 24.1
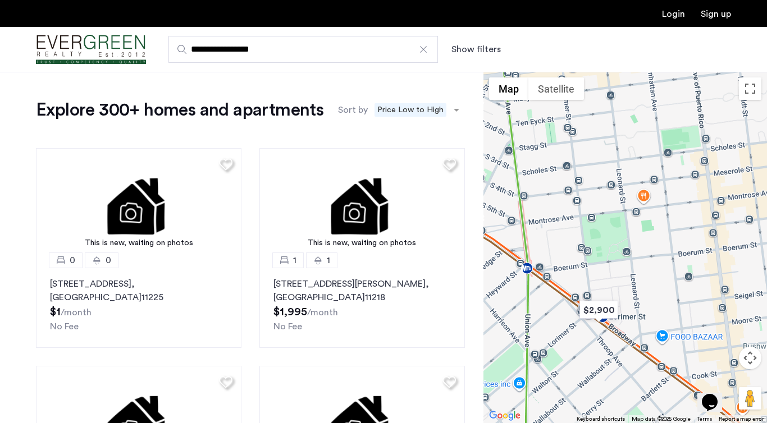
click at [582, 267] on div at bounding box center [626, 248] width 284 height 352
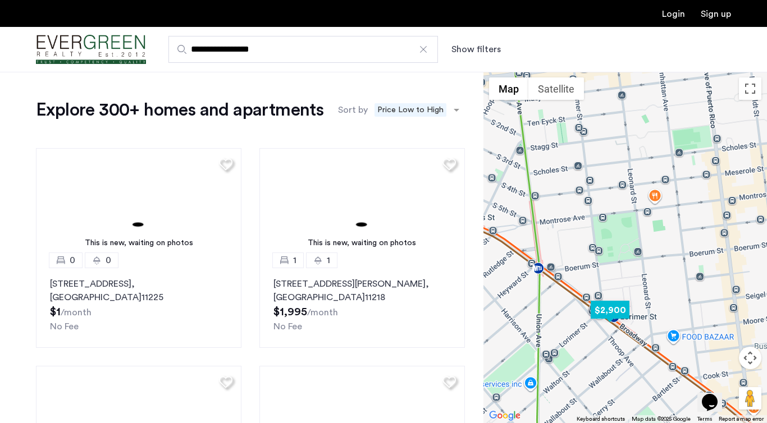
click at [620, 307] on img "$2,900" at bounding box center [610, 310] width 48 height 25
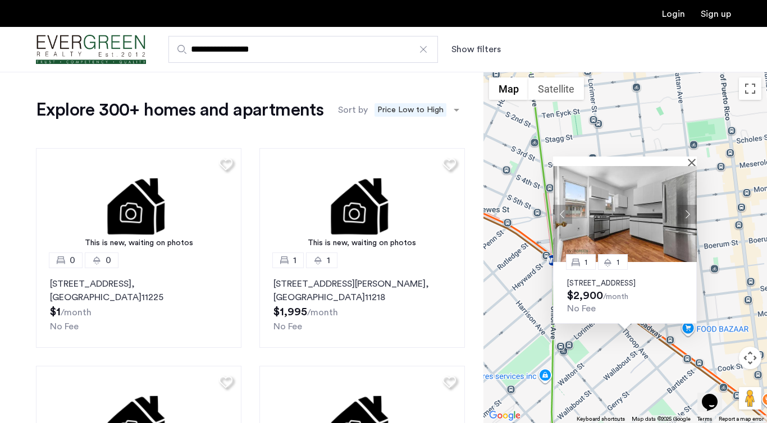
click at [630, 250] on img at bounding box center [625, 214] width 144 height 96
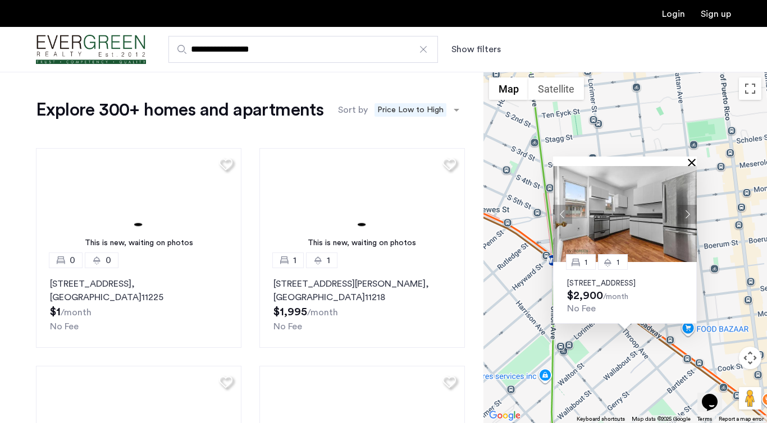
click at [692, 158] on button "Close" at bounding box center [694, 162] width 8 height 8
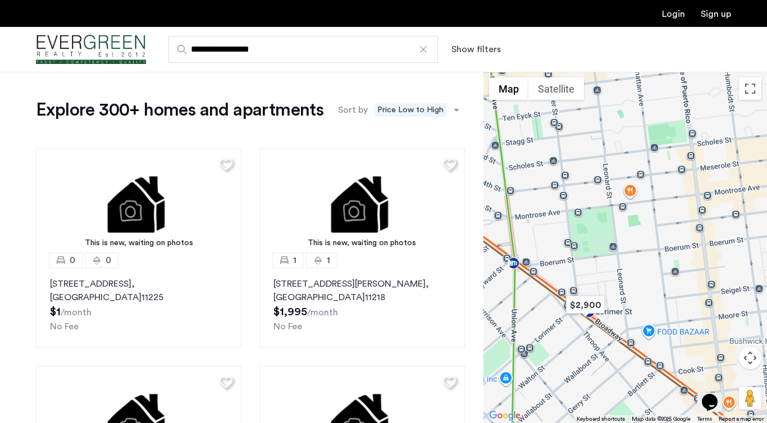
drag, startPoint x: 691, startPoint y: 267, endPoint x: 650, endPoint y: 270, distance: 40.5
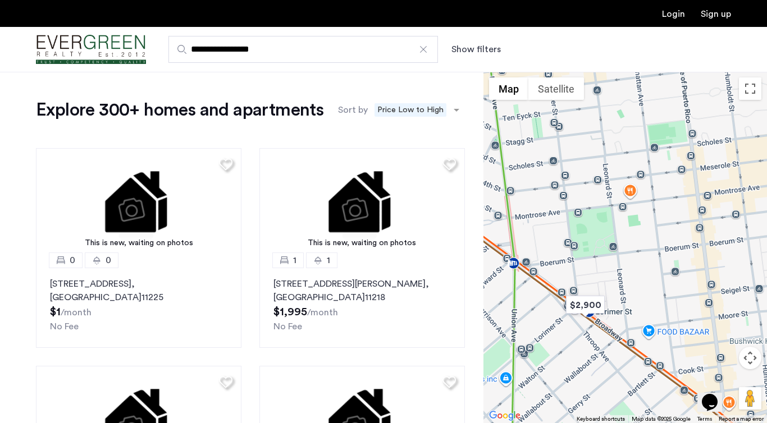
click at [650, 270] on div at bounding box center [626, 248] width 284 height 352
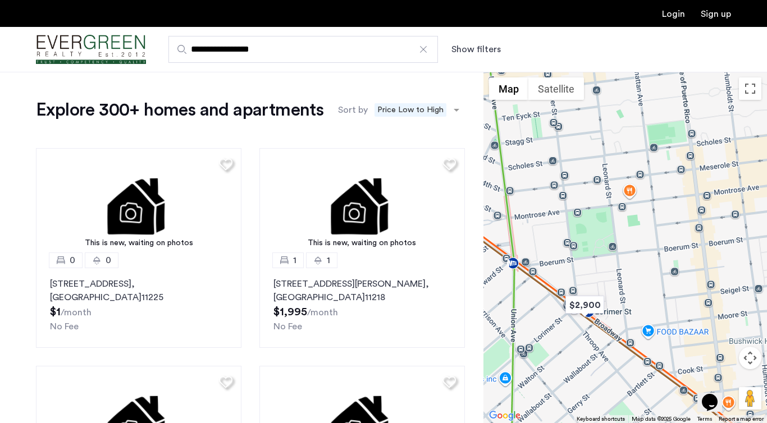
drag, startPoint x: 658, startPoint y: 338, endPoint x: 646, endPoint y: 335, distance: 12.1
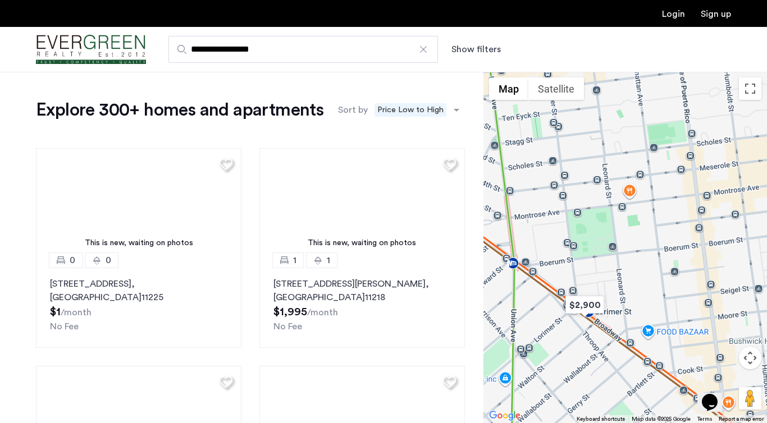
click at [654, 337] on div at bounding box center [626, 248] width 284 height 352
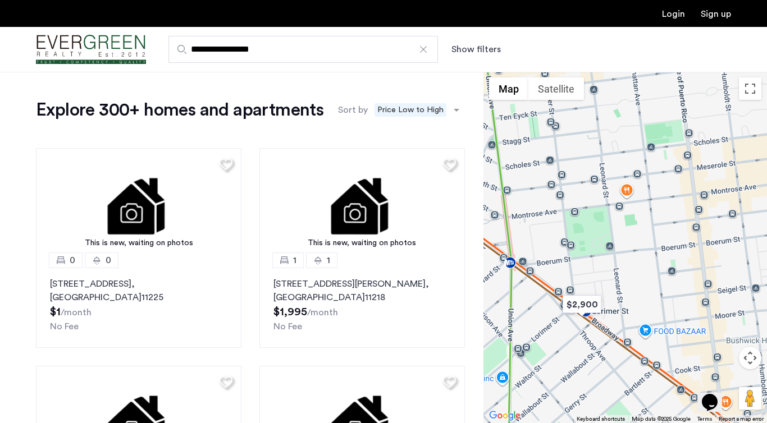
drag, startPoint x: 695, startPoint y: 305, endPoint x: 677, endPoint y: 300, distance: 19.1
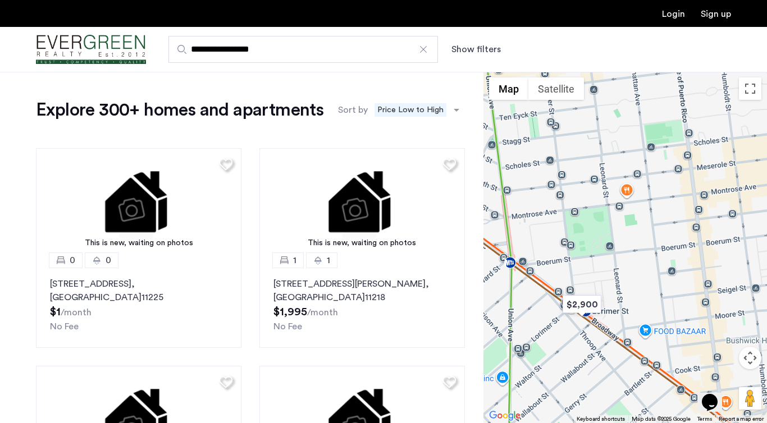
click at [677, 300] on div at bounding box center [626, 248] width 284 height 352
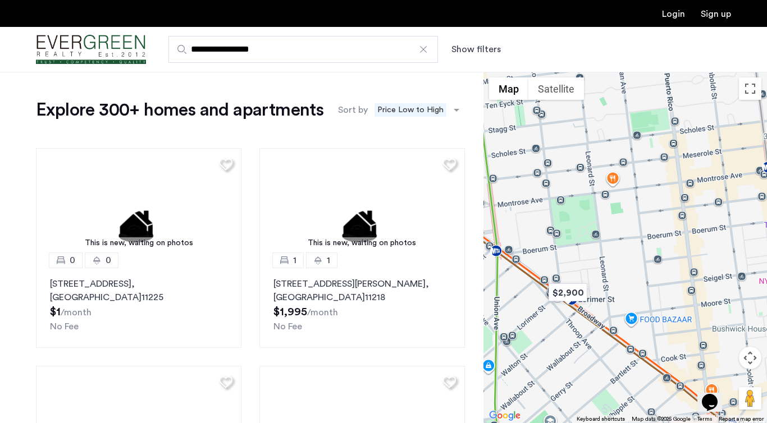
drag, startPoint x: 620, startPoint y: 302, endPoint x: 650, endPoint y: 302, distance: 30.3
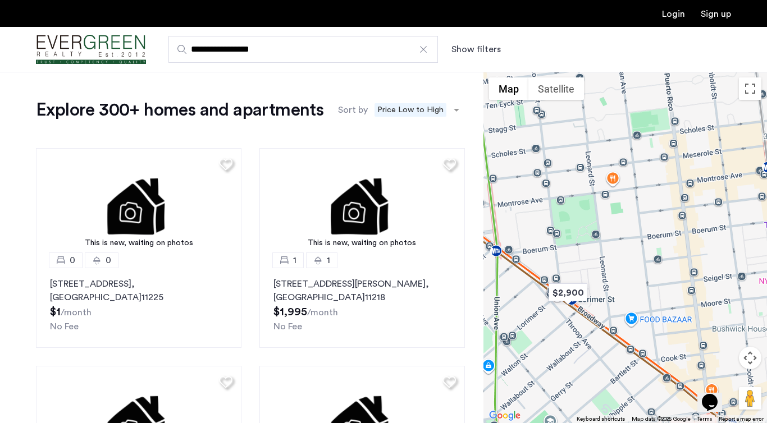
click at [650, 302] on div at bounding box center [626, 248] width 284 height 352
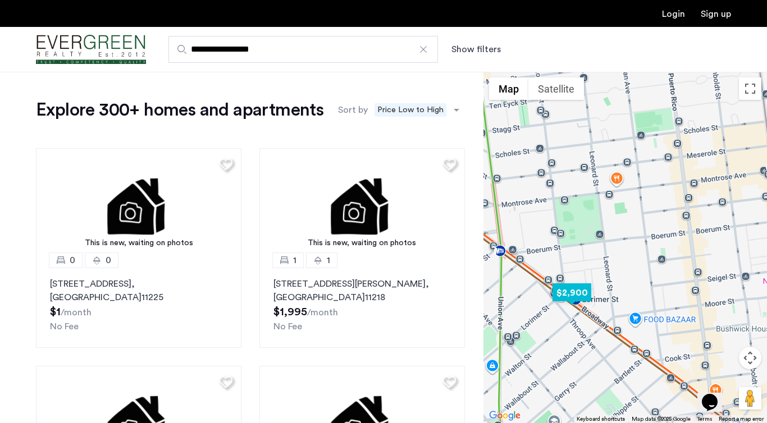
click at [567, 302] on img "$2,900" at bounding box center [572, 292] width 48 height 25
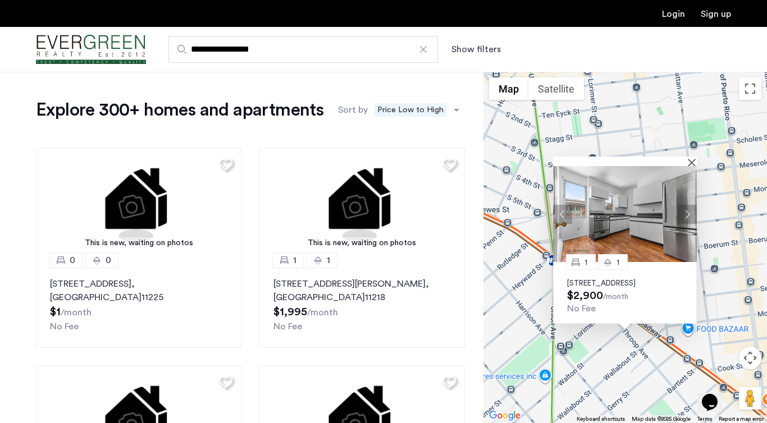
click at [688, 205] on button "Next apartment" at bounding box center [687, 214] width 19 height 19
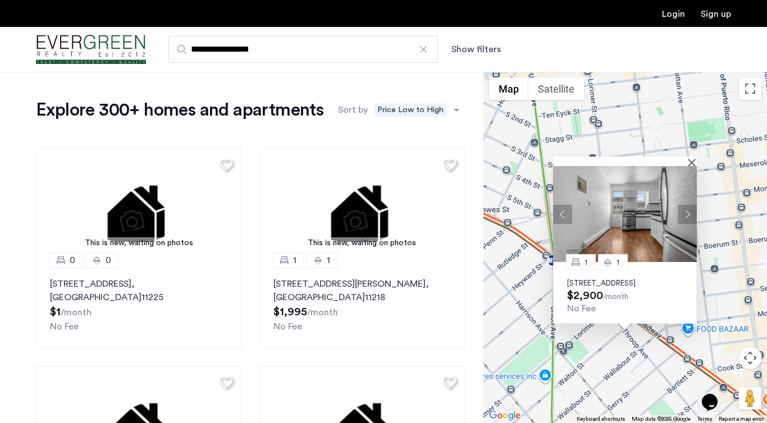
click at [691, 205] on button "Next apartment" at bounding box center [687, 214] width 19 height 19
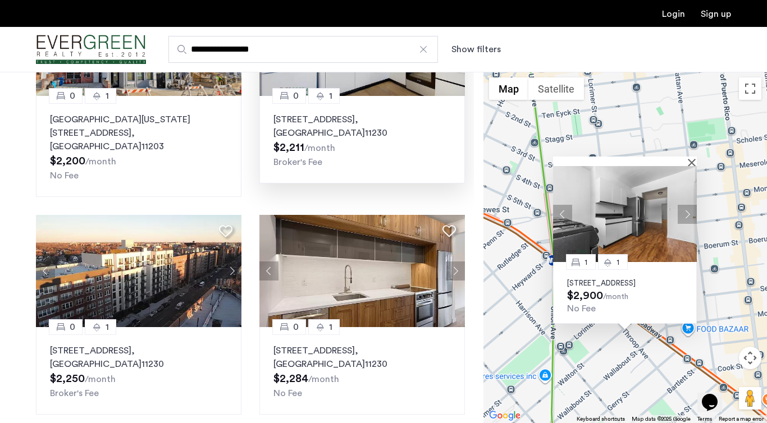
scroll to position [505, 0]
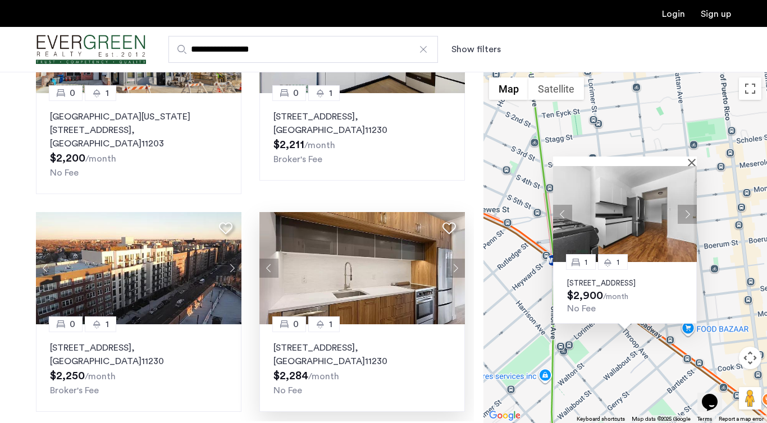
click at [455, 259] on button "Next apartment" at bounding box center [455, 268] width 19 height 19
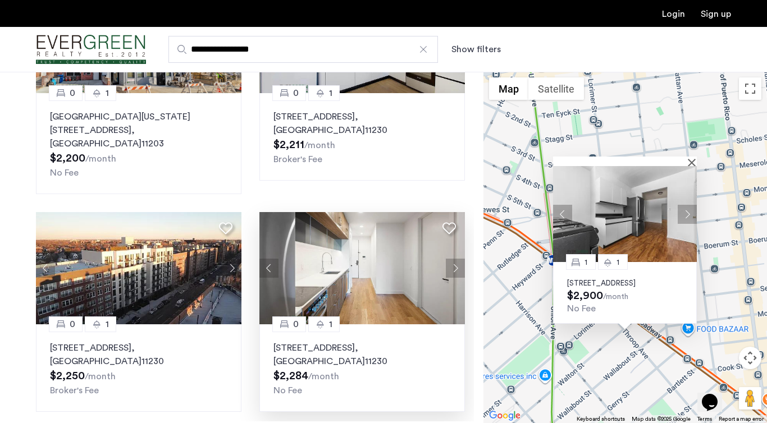
click at [455, 259] on button "Next apartment" at bounding box center [455, 268] width 19 height 19
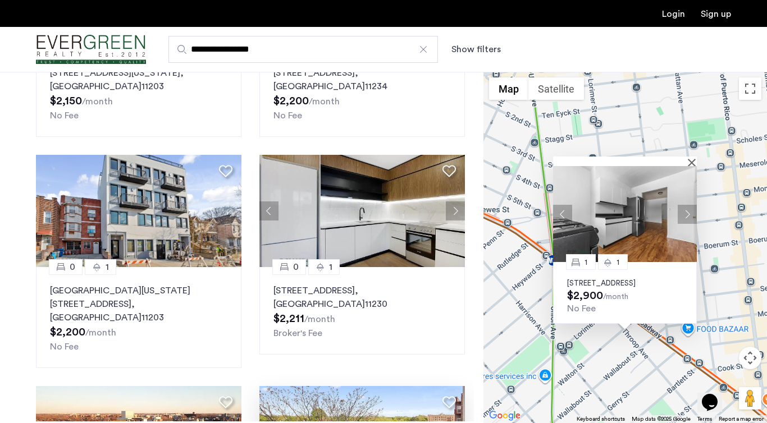
scroll to position [325, 0]
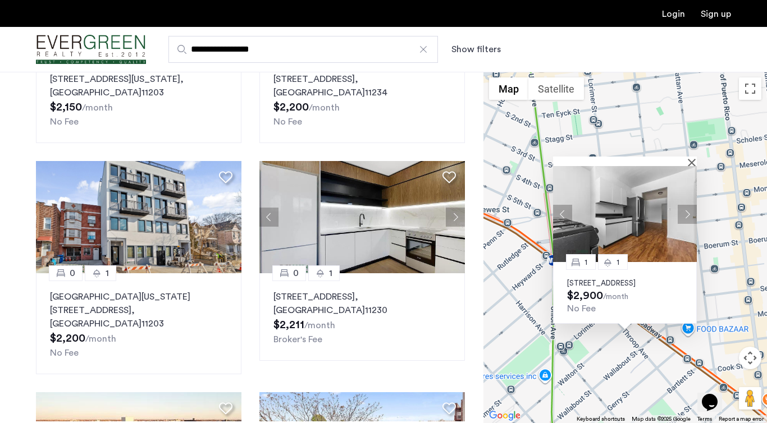
click at [483, 48] on button "Show filters" at bounding box center [475, 49] width 49 height 13
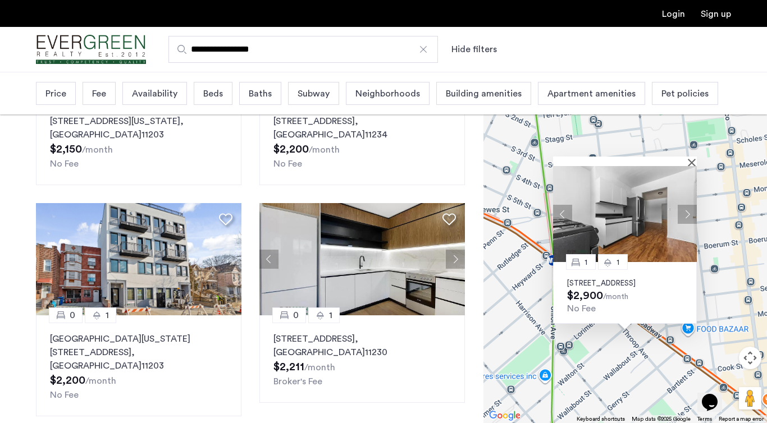
click at [216, 96] on span "Beds" at bounding box center [213, 93] width 20 height 13
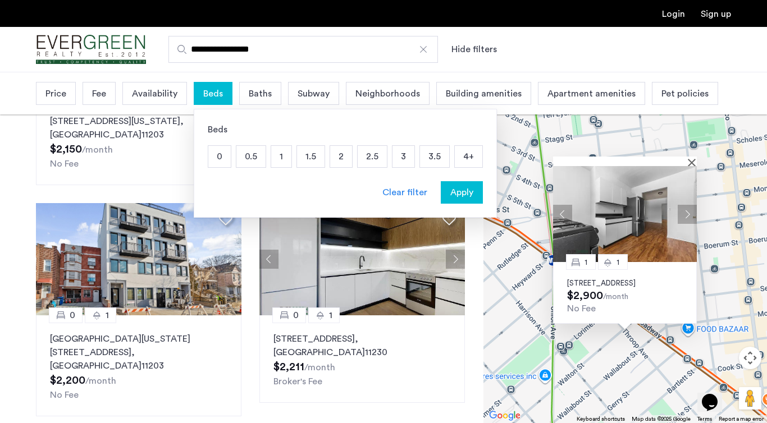
click at [282, 160] on p "1" at bounding box center [281, 156] width 20 height 21
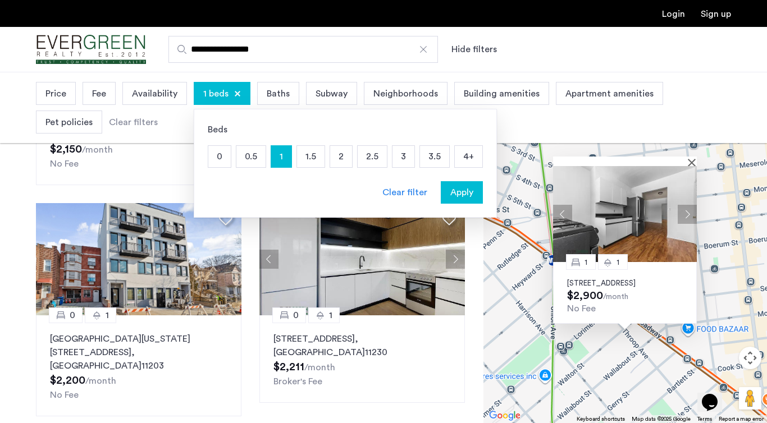
click at [330, 159] on p "2" at bounding box center [341, 156] width 22 height 21
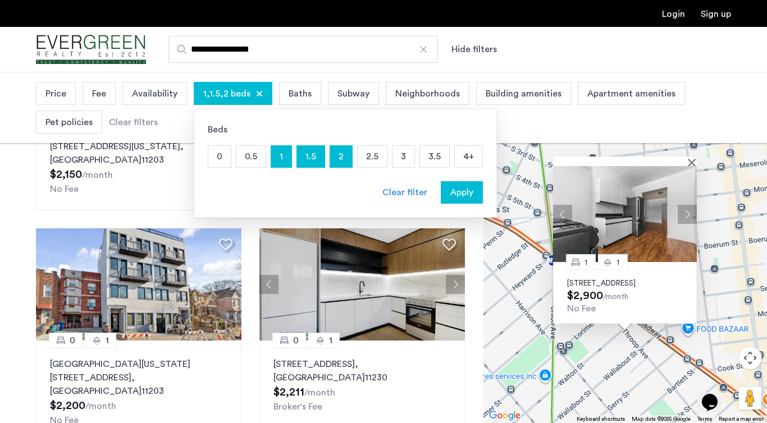
click at [464, 191] on span "Apply" at bounding box center [461, 192] width 23 height 13
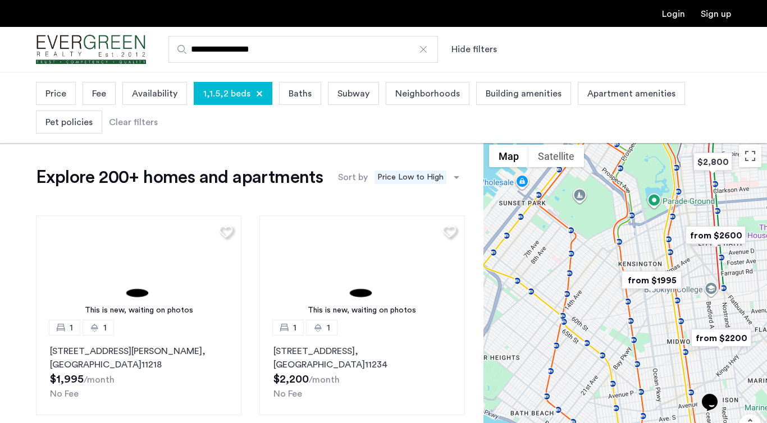
drag, startPoint x: 622, startPoint y: 300, endPoint x: 763, endPoint y: 199, distance: 173.4
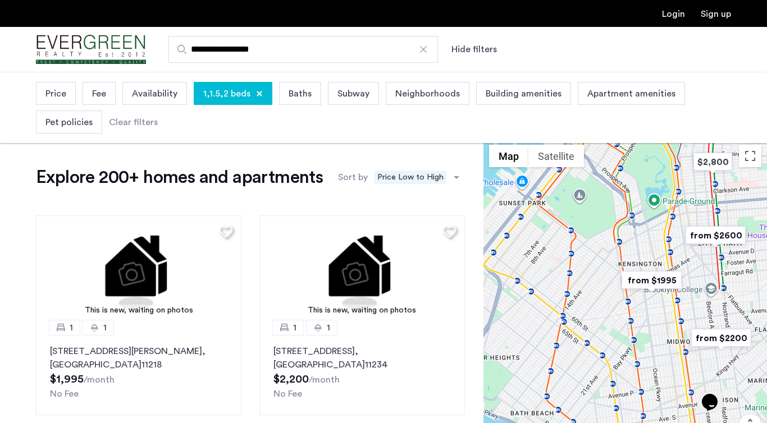
click at [763, 199] on div at bounding box center [626, 315] width 284 height 352
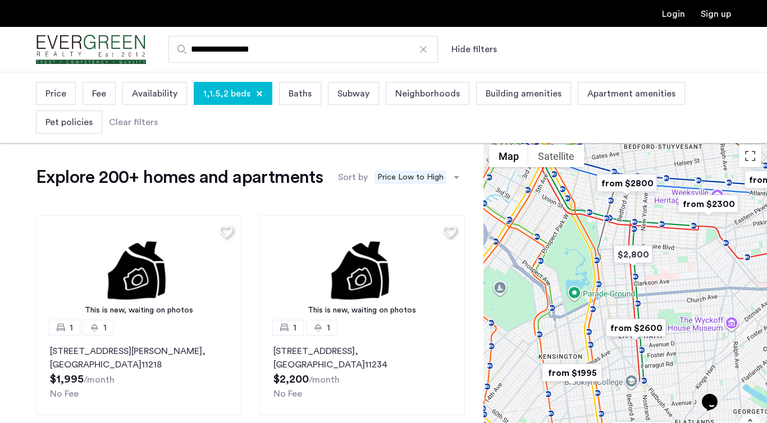
drag, startPoint x: 763, startPoint y: 199, endPoint x: 680, endPoint y: 317, distance: 143.9
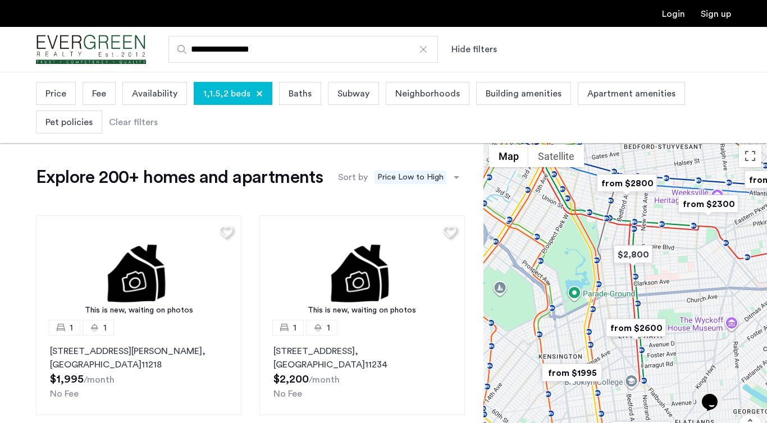
click at [680, 316] on div at bounding box center [626, 315] width 284 height 352
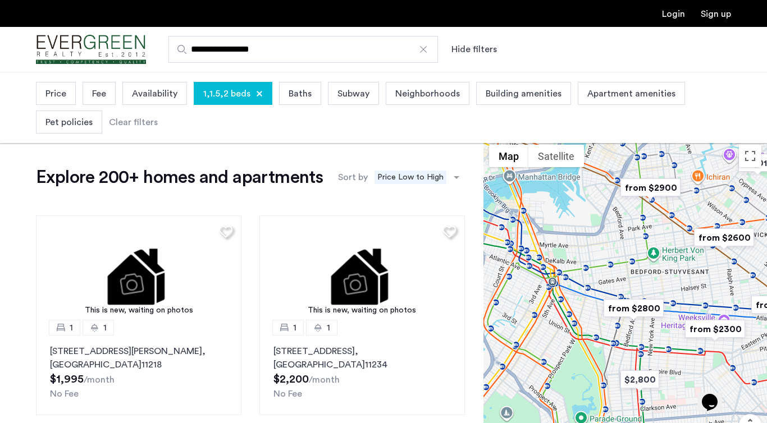
drag, startPoint x: 680, startPoint y: 317, endPoint x: 681, endPoint y: 405, distance: 88.2
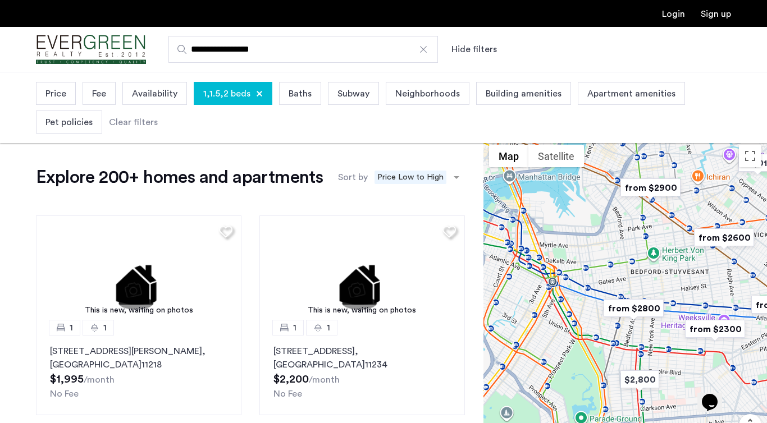
click at [681, 405] on div at bounding box center [626, 315] width 284 height 352
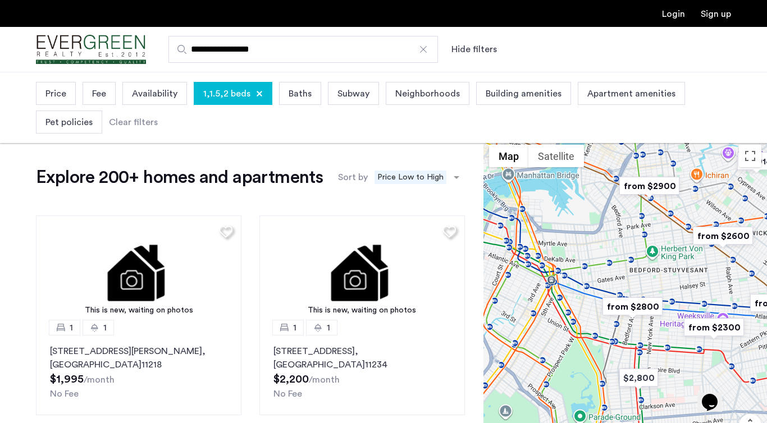
drag, startPoint x: 705, startPoint y: 384, endPoint x: 577, endPoint y: 340, distance: 135.1
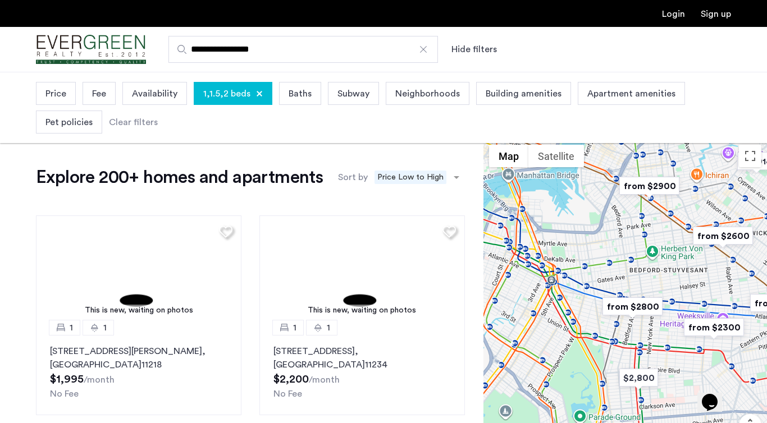
click html "Opens Chat This icon Opens the chat window."
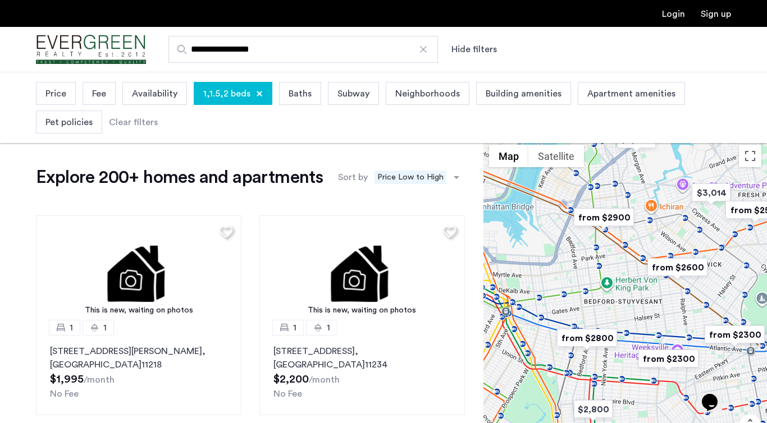
drag, startPoint x: 688, startPoint y: 241, endPoint x: 630, endPoint y: 284, distance: 72.3
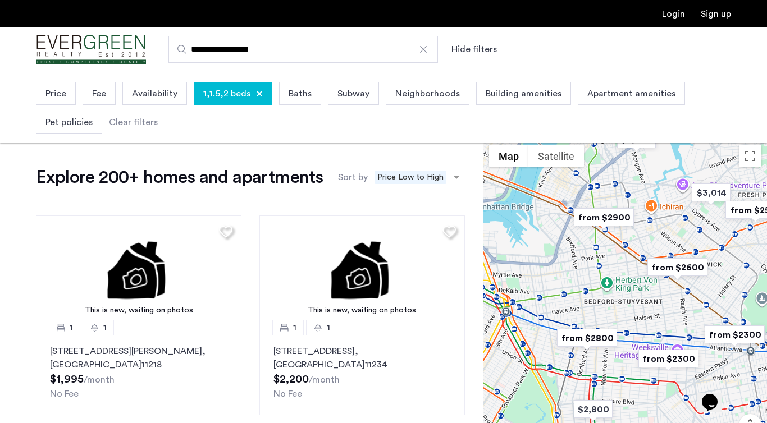
click at [630, 284] on div at bounding box center [626, 315] width 284 height 352
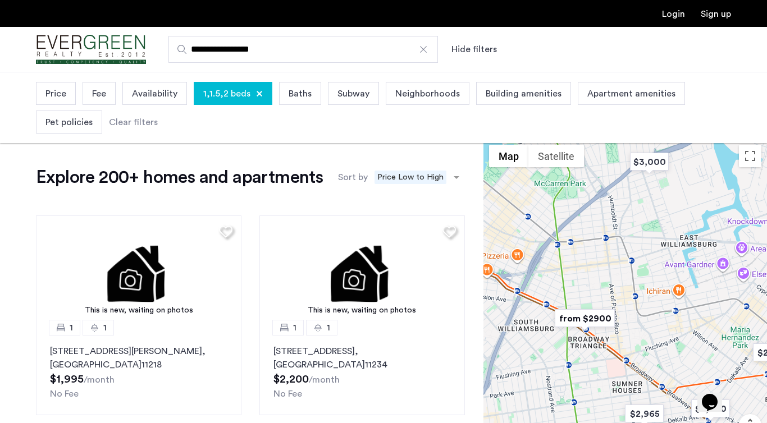
drag, startPoint x: 579, startPoint y: 257, endPoint x: 581, endPoint y: 370, distance: 112.3
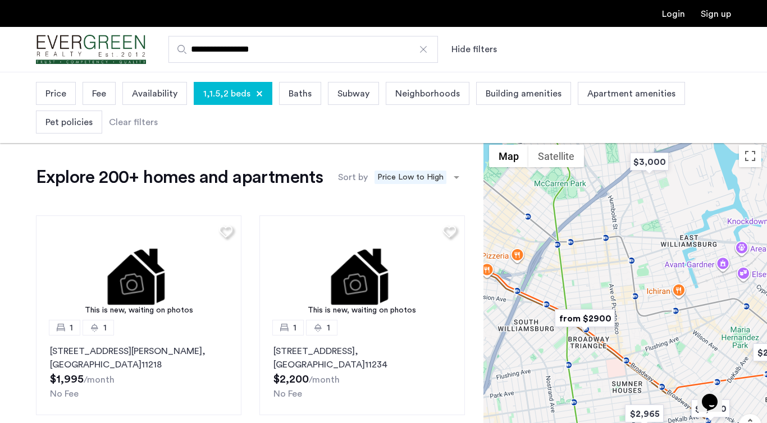
click at [581, 370] on div at bounding box center [626, 315] width 284 height 352
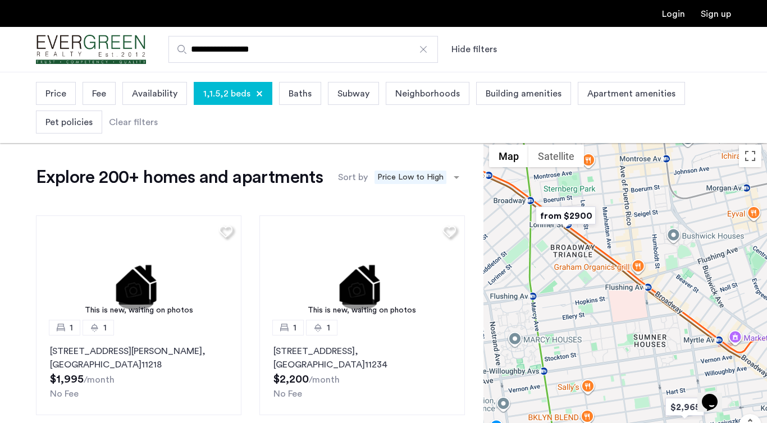
drag, startPoint x: 649, startPoint y: 372, endPoint x: 641, endPoint y: 305, distance: 67.9
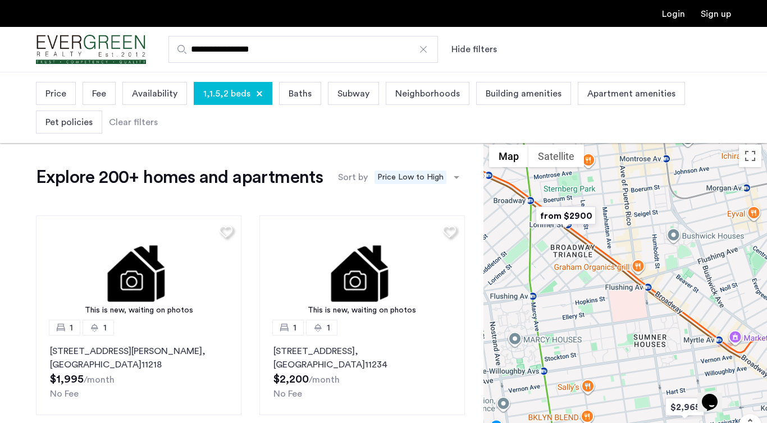
click at [641, 305] on div at bounding box center [626, 315] width 284 height 352
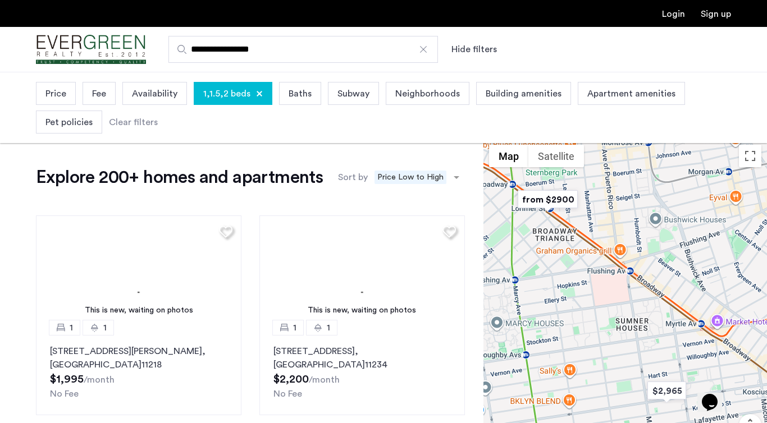
drag, startPoint x: 641, startPoint y: 305, endPoint x: 620, endPoint y: 300, distance: 21.4
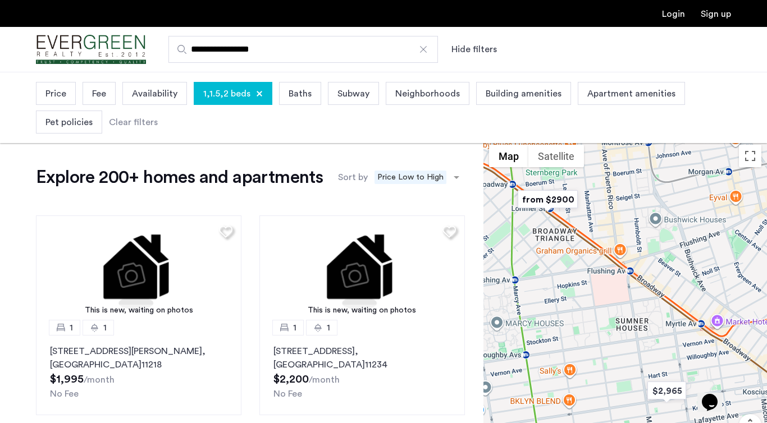
click at [620, 300] on div at bounding box center [626, 315] width 284 height 352
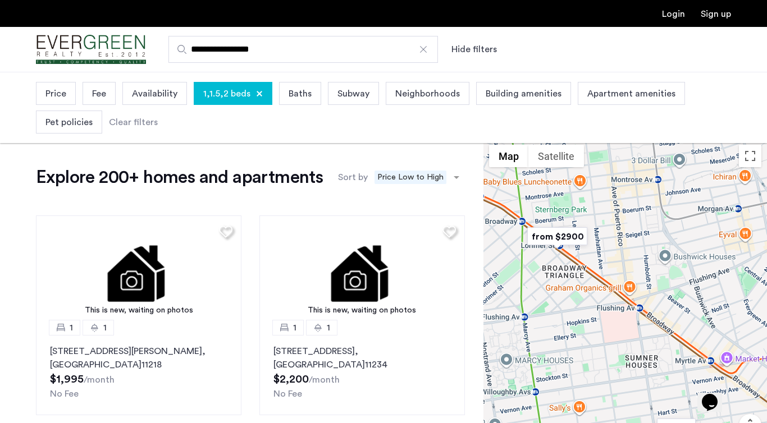
drag, startPoint x: 646, startPoint y: 309, endPoint x: 658, endPoint y: 353, distance: 44.7
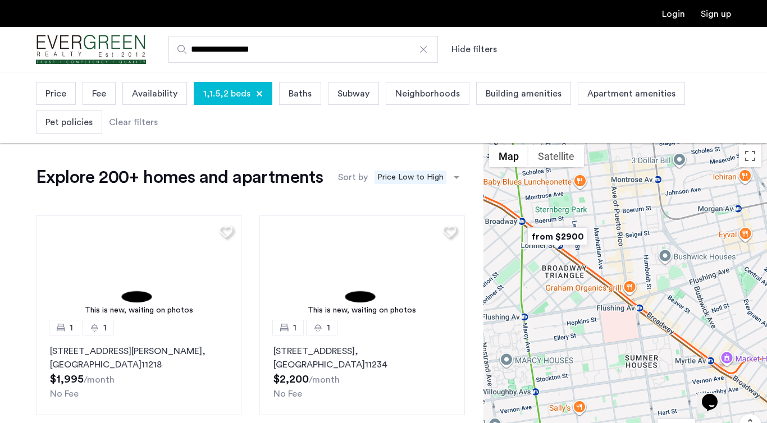
click at [658, 353] on div at bounding box center [626, 315] width 284 height 352
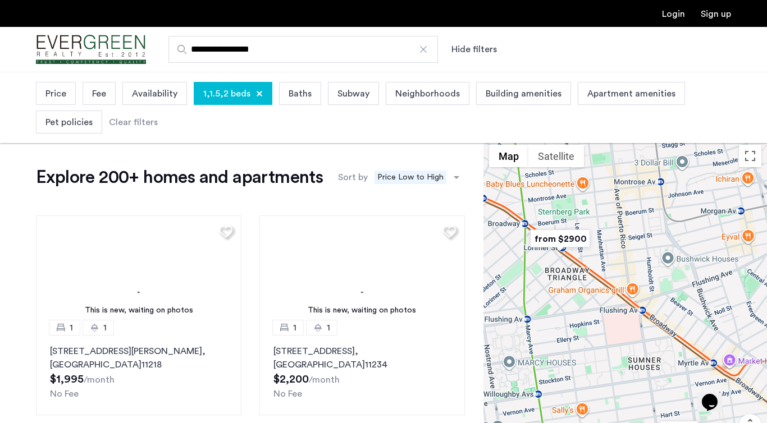
click at [564, 235] on img "from $2900" at bounding box center [560, 238] width 69 height 25
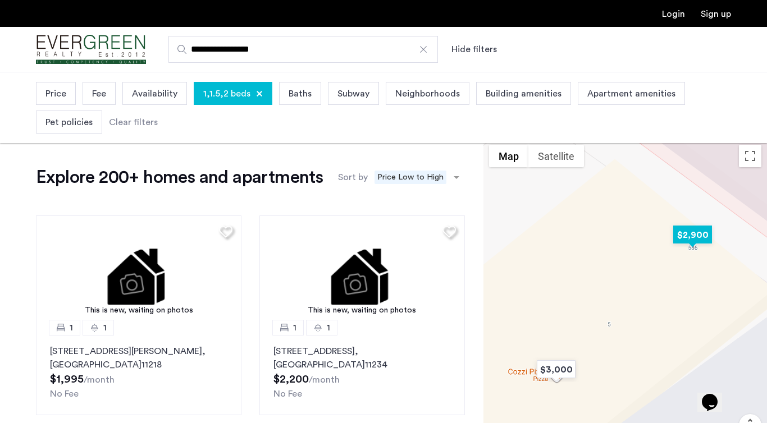
click at [709, 238] on img "$2,900" at bounding box center [693, 234] width 48 height 25
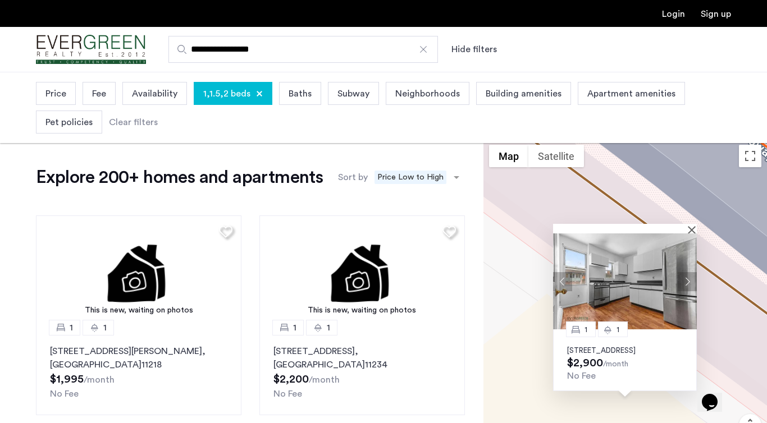
click at [687, 275] on button "Next apartment" at bounding box center [687, 281] width 19 height 19
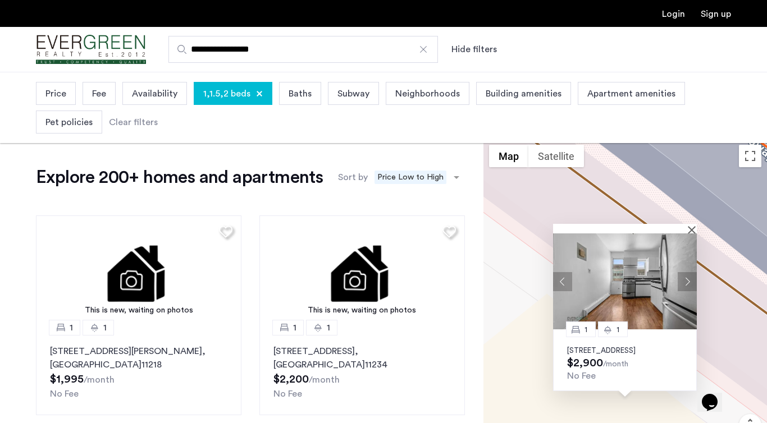
click at [687, 275] on button "Next apartment" at bounding box center [687, 281] width 19 height 19
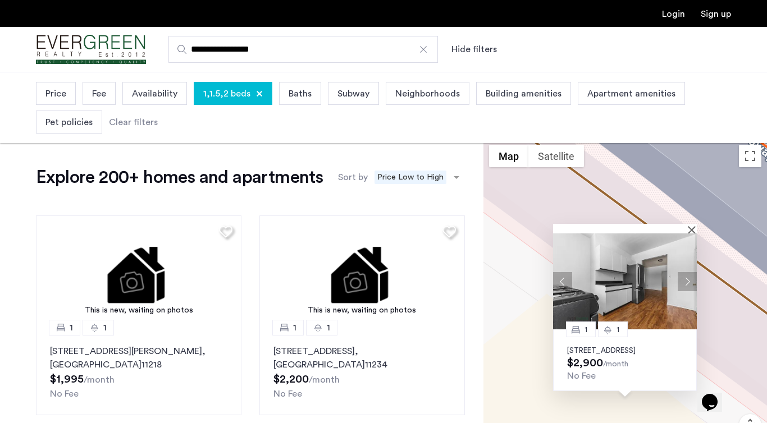
click at [687, 275] on button "Next apartment" at bounding box center [687, 281] width 19 height 19
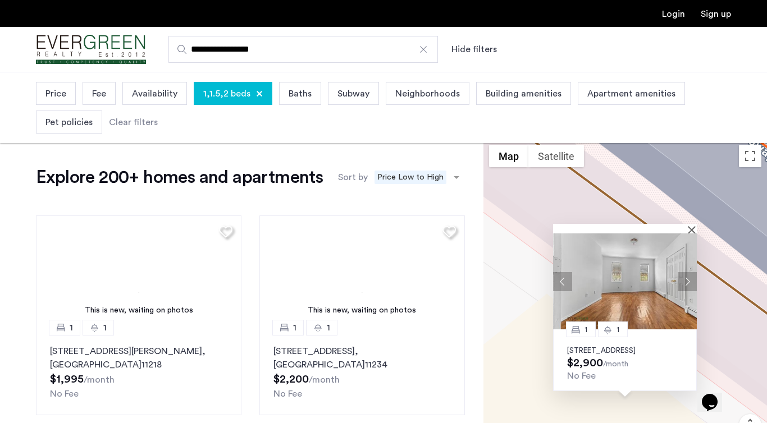
click at [687, 275] on button "Next apartment" at bounding box center [687, 281] width 19 height 19
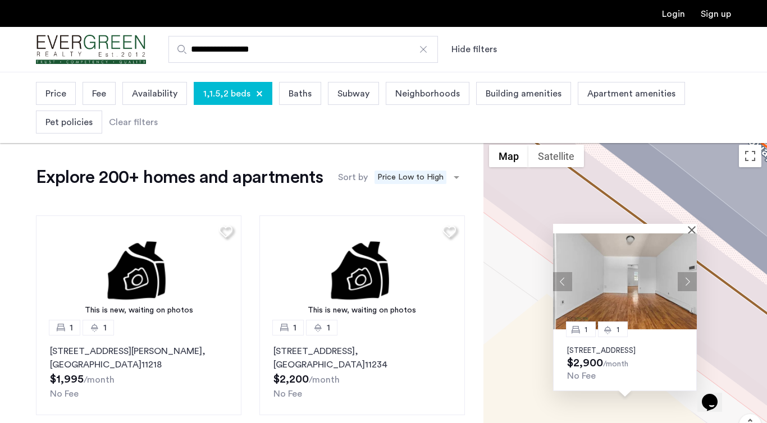
click at [687, 276] on button "Next apartment" at bounding box center [687, 281] width 19 height 19
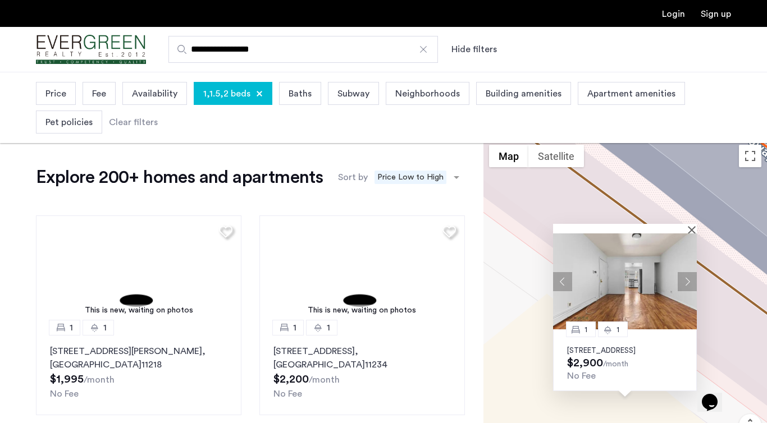
click at [687, 276] on button "Next apartment" at bounding box center [687, 281] width 19 height 19
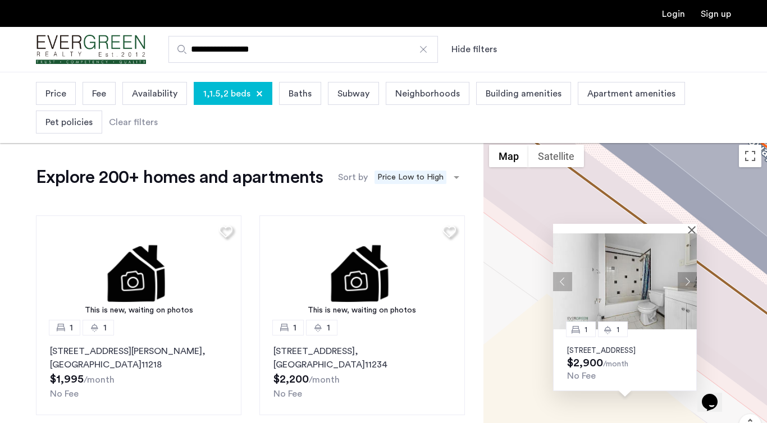
click at [687, 272] on button "Next apartment" at bounding box center [687, 281] width 19 height 19
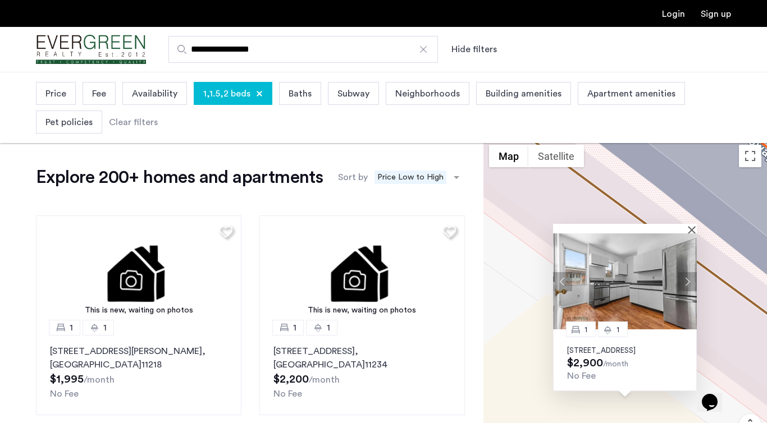
click at [615, 299] on img at bounding box center [625, 282] width 144 height 96
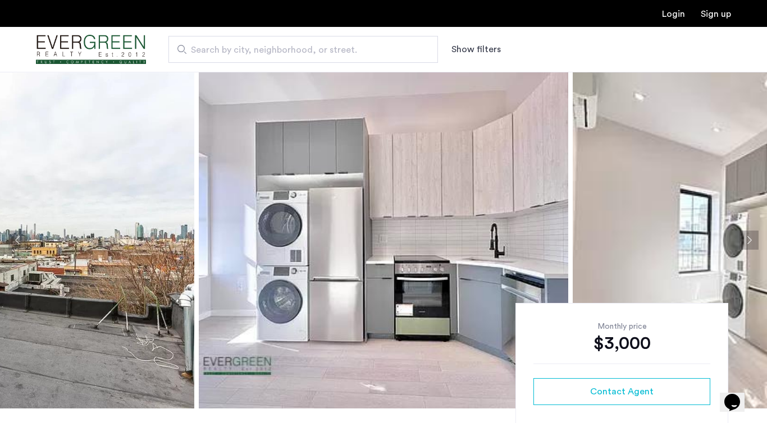
click at [462, 226] on img at bounding box center [384, 240] width 370 height 337
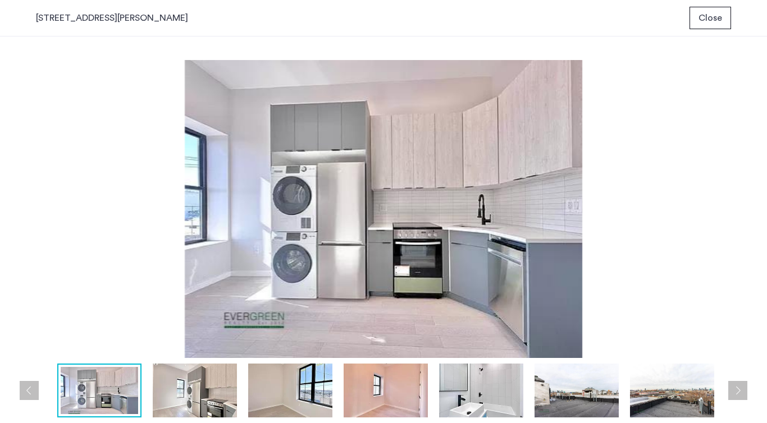
click at [194, 402] on img at bounding box center [195, 391] width 84 height 54
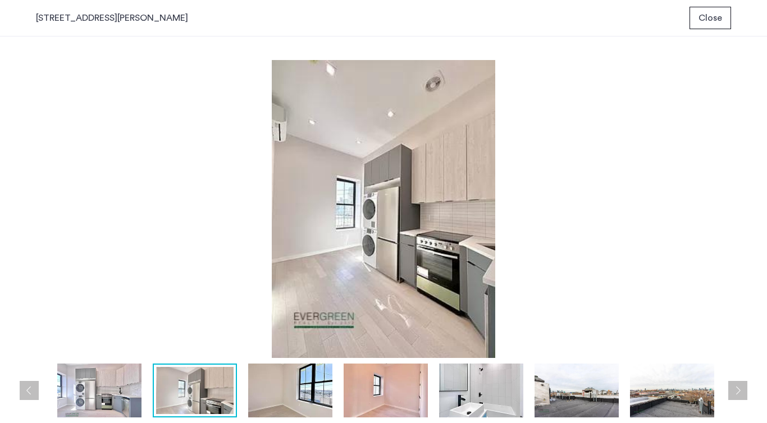
click at [299, 397] on img at bounding box center [290, 391] width 84 height 54
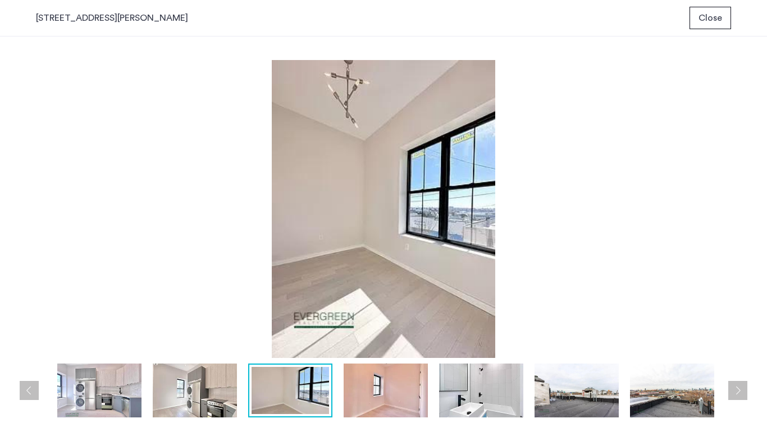
click at [379, 382] on img at bounding box center [386, 391] width 84 height 54
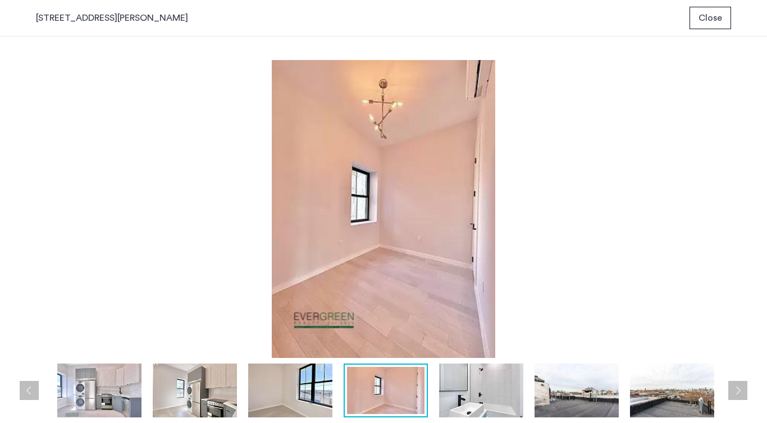
click at [468, 405] on img at bounding box center [481, 391] width 84 height 54
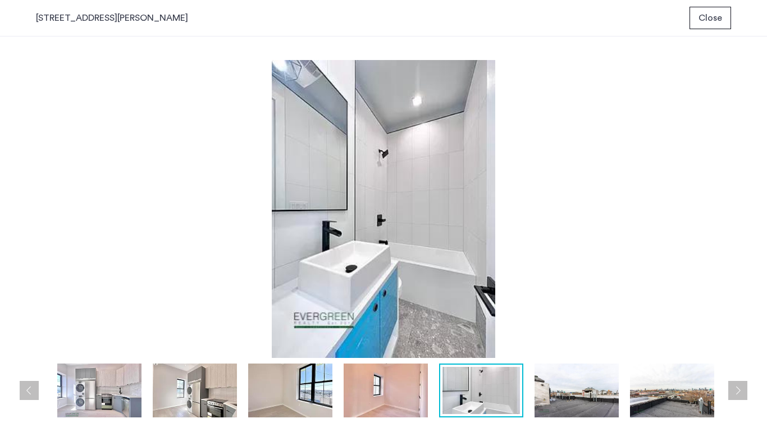
click at [558, 402] on img at bounding box center [577, 391] width 84 height 54
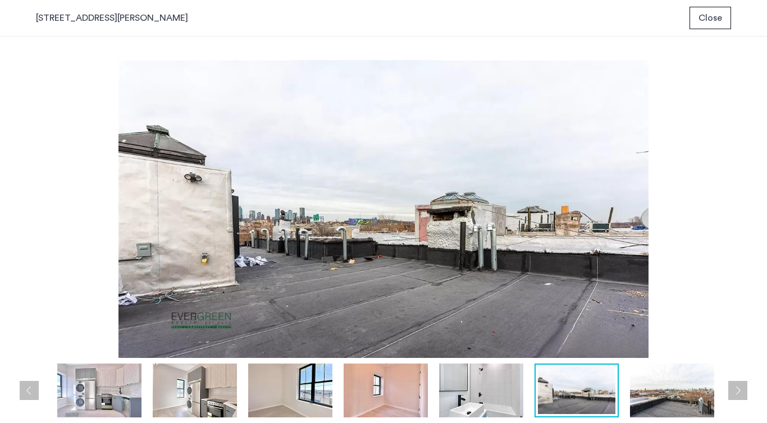
click at [653, 390] on img at bounding box center [672, 391] width 84 height 54
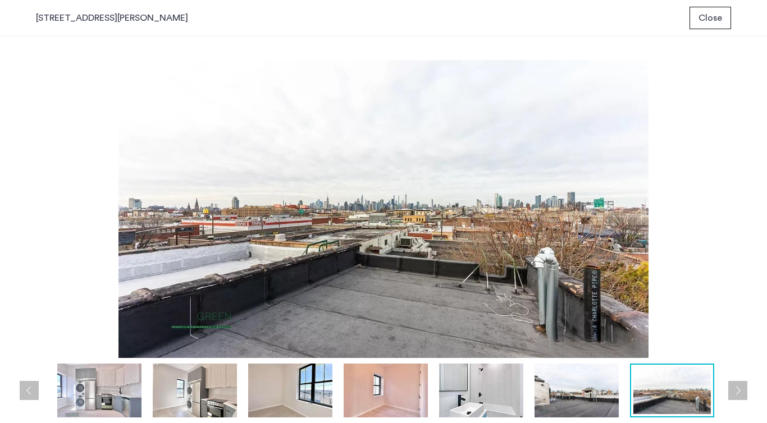
click at [705, 26] on button "Close" at bounding box center [711, 18] width 42 height 22
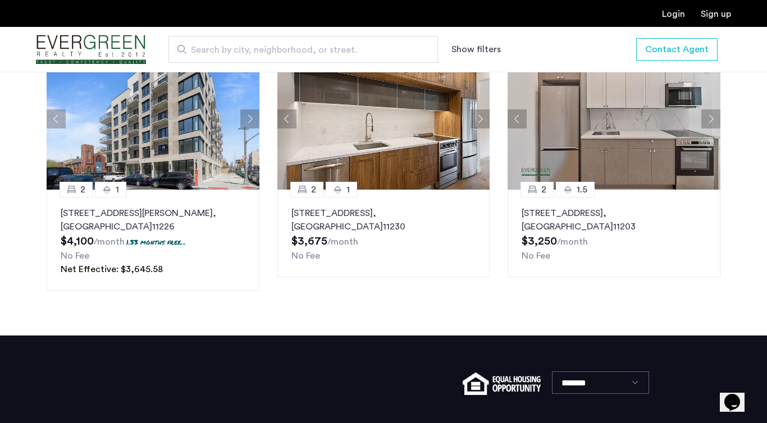
scroll to position [1324, 0]
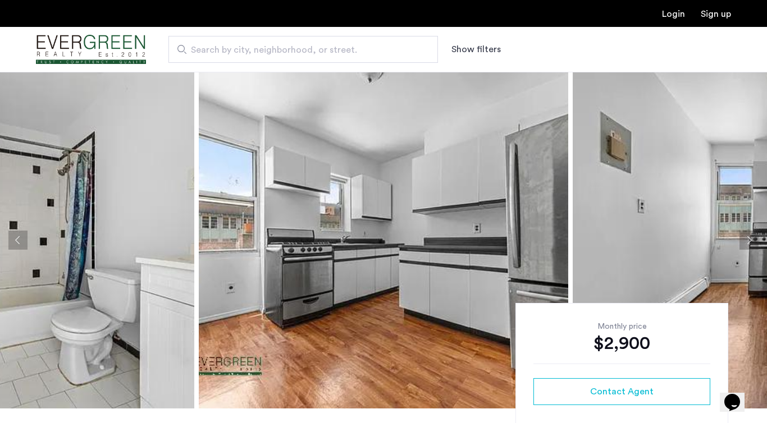
click at [754, 239] on button "Next apartment" at bounding box center [749, 240] width 19 height 19
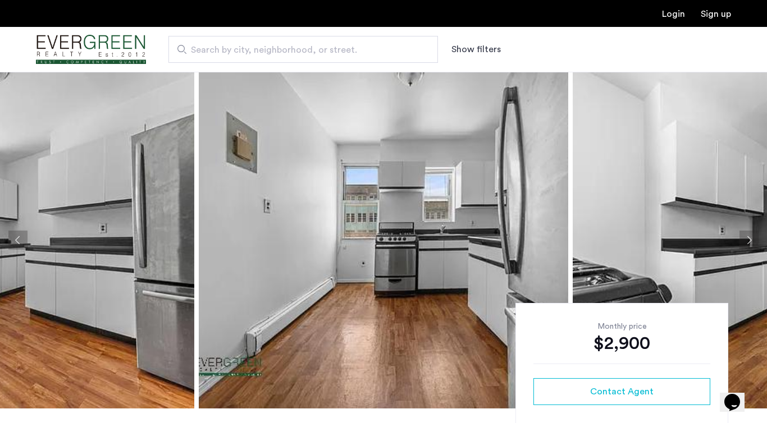
click at [753, 240] on button "Next apartment" at bounding box center [749, 240] width 19 height 19
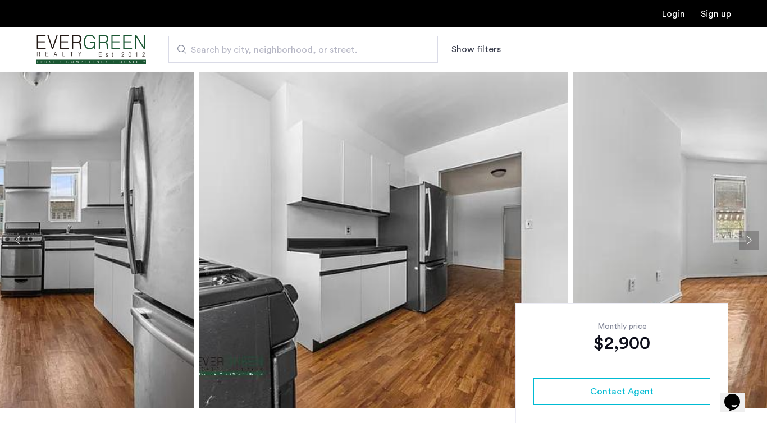
click at [753, 240] on button "Next apartment" at bounding box center [749, 240] width 19 height 19
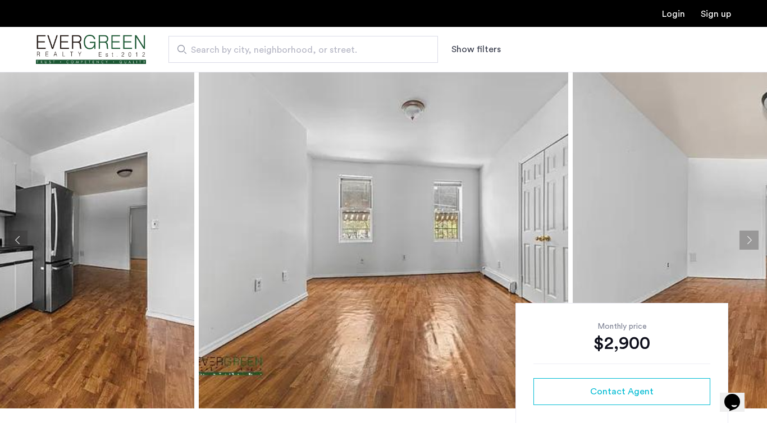
click at [750, 239] on button "Next apartment" at bounding box center [749, 240] width 19 height 19
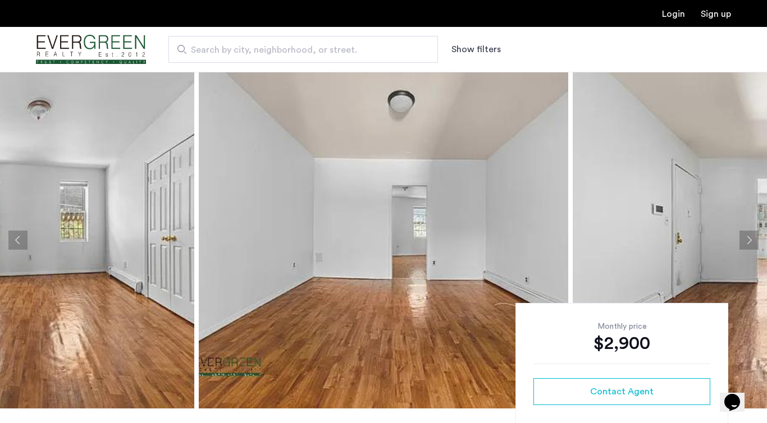
click at [750, 239] on button "Next apartment" at bounding box center [749, 240] width 19 height 19
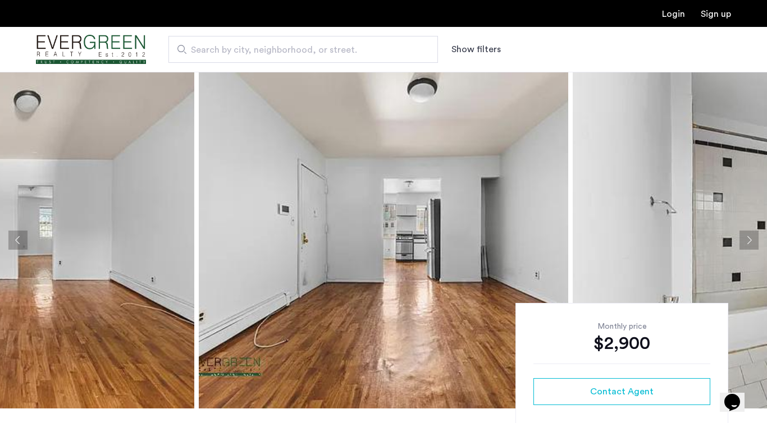
click at [750, 239] on button "Next apartment" at bounding box center [749, 240] width 19 height 19
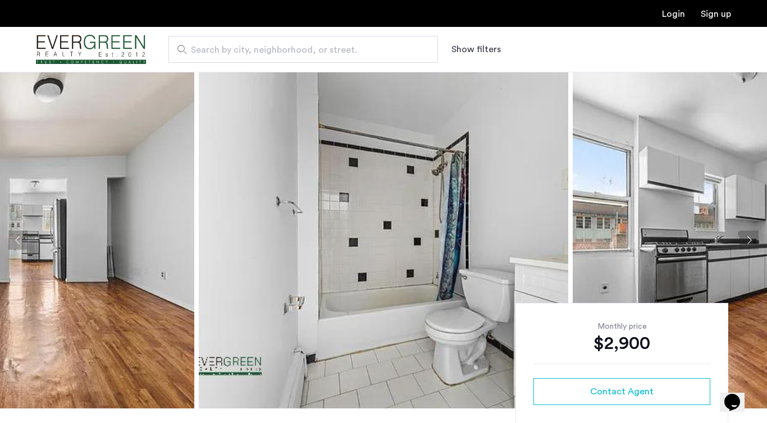
click at [750, 239] on button "Next apartment" at bounding box center [749, 240] width 19 height 19
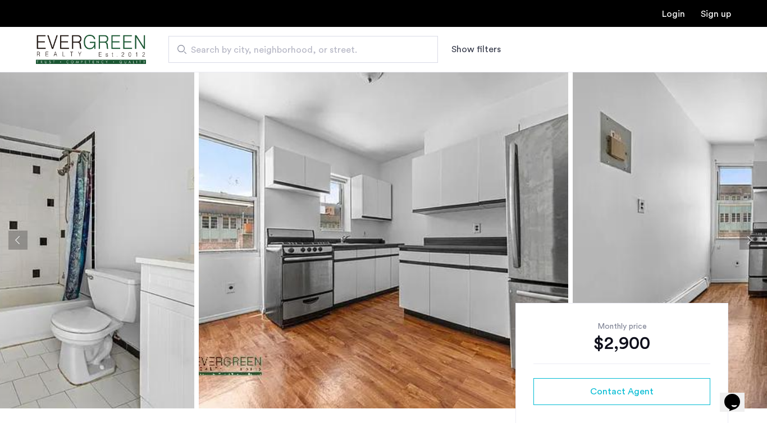
click at [750, 239] on button "Next apartment" at bounding box center [749, 240] width 19 height 19
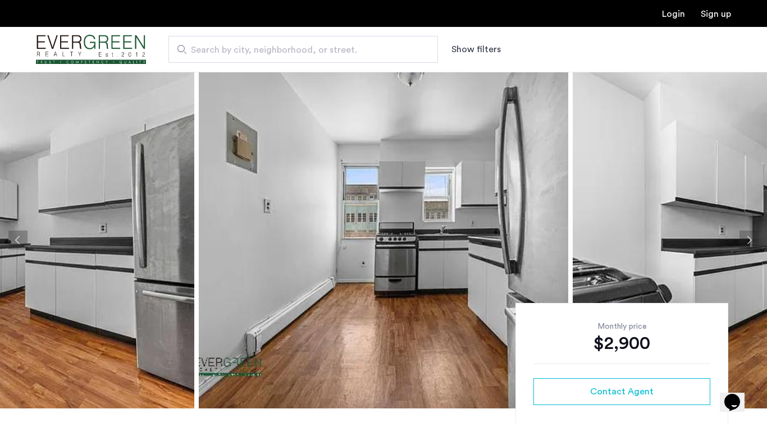
click at [750, 239] on button "Next apartment" at bounding box center [749, 240] width 19 height 19
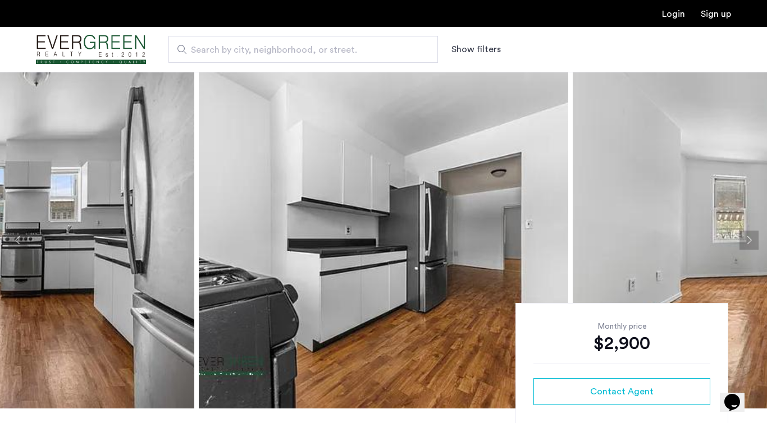
click at [750, 238] on button "Next apartment" at bounding box center [749, 240] width 19 height 19
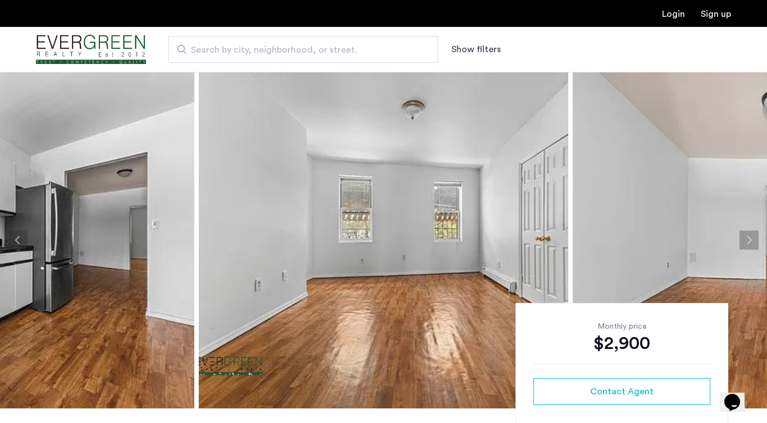
click at [750, 238] on button "Next apartment" at bounding box center [749, 240] width 19 height 19
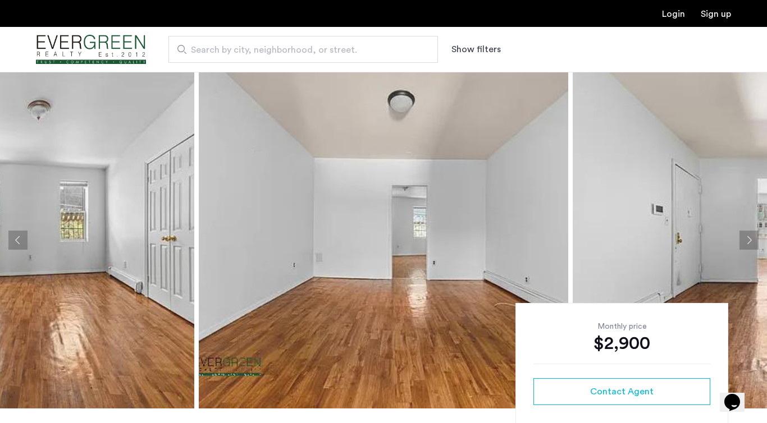
click at [750, 238] on button "Next apartment" at bounding box center [749, 240] width 19 height 19
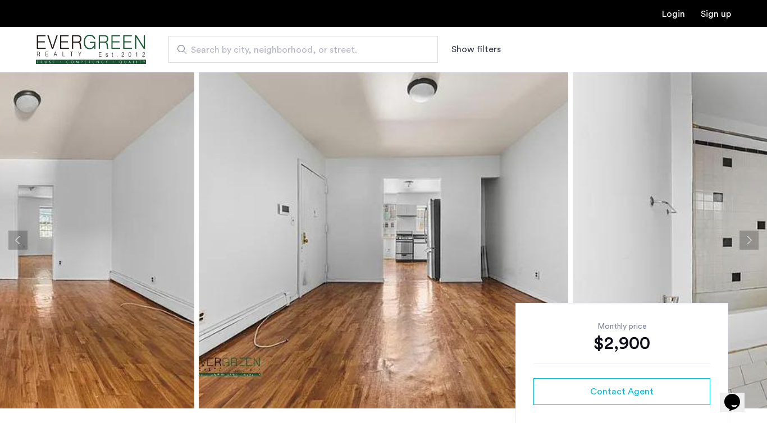
click at [750, 239] on button "Next apartment" at bounding box center [749, 240] width 19 height 19
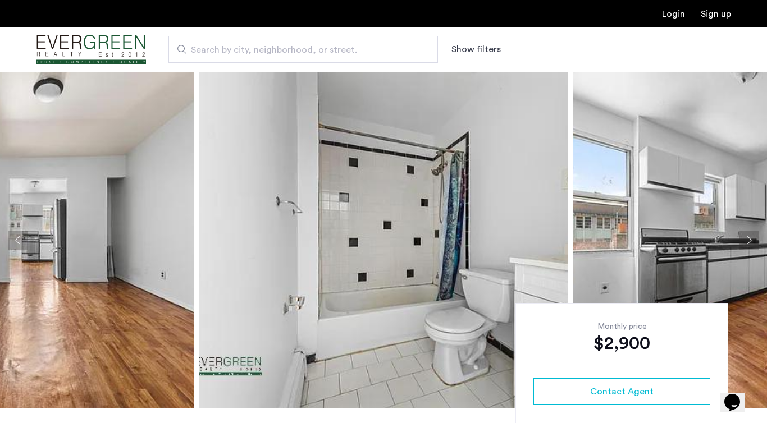
click at [750, 239] on button "Next apartment" at bounding box center [749, 240] width 19 height 19
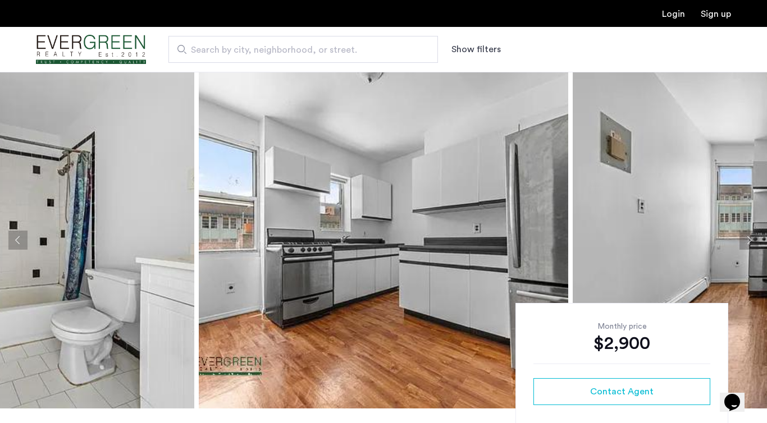
click at [750, 239] on button "Next apartment" at bounding box center [749, 240] width 19 height 19
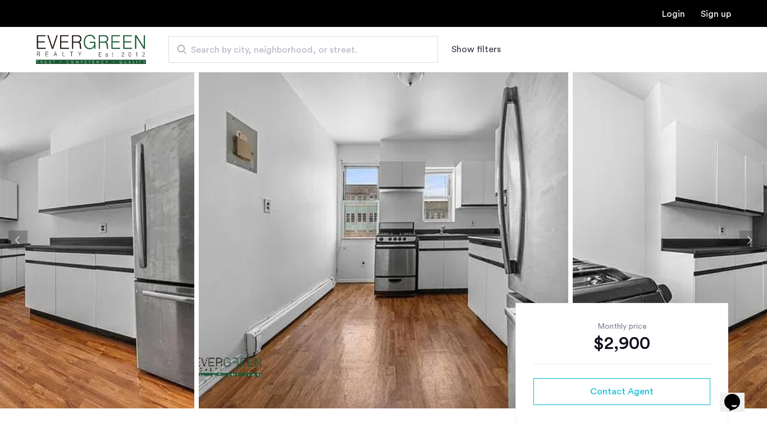
click at [750, 240] on button "Next apartment" at bounding box center [749, 240] width 19 height 19
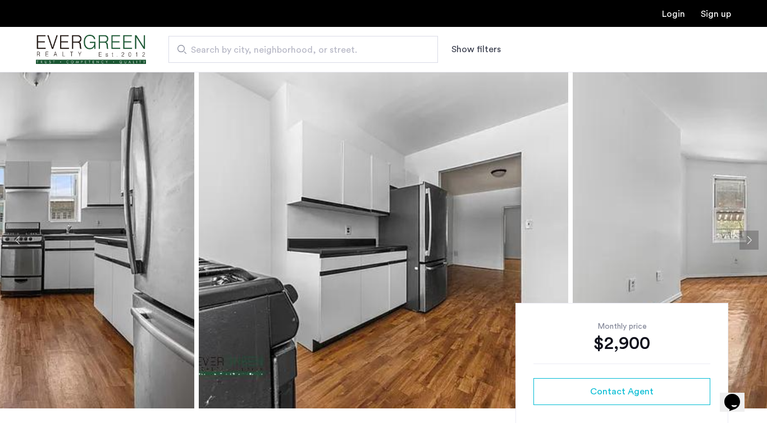
click at [751, 240] on button "Next apartment" at bounding box center [749, 240] width 19 height 19
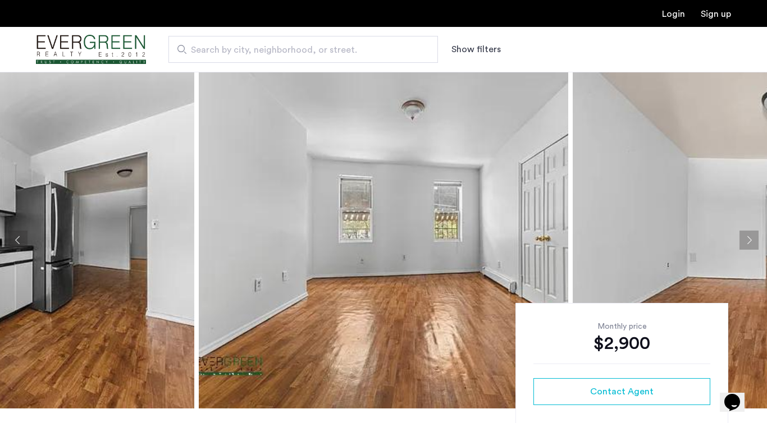
click at [751, 240] on button "Next apartment" at bounding box center [749, 240] width 19 height 19
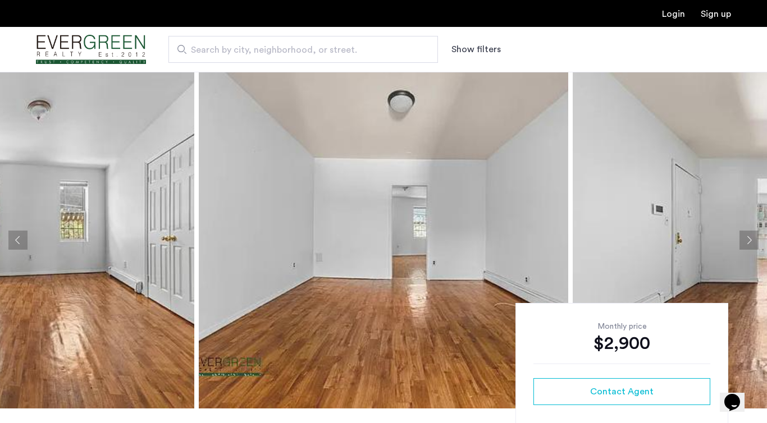
click at [751, 240] on button "Next apartment" at bounding box center [749, 240] width 19 height 19
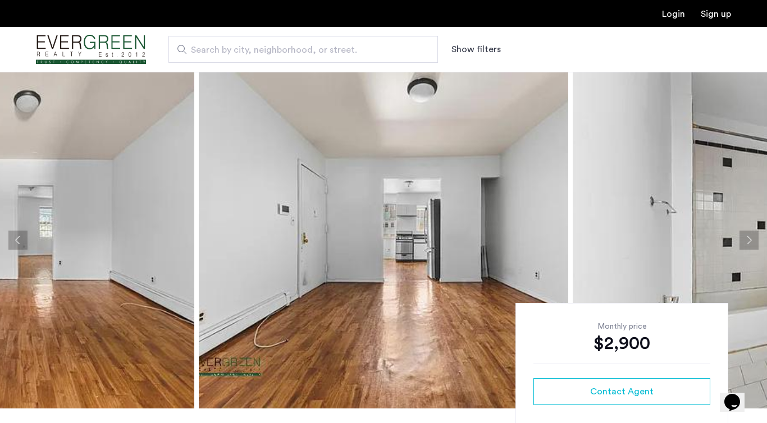
click at [751, 240] on button "Next apartment" at bounding box center [749, 240] width 19 height 19
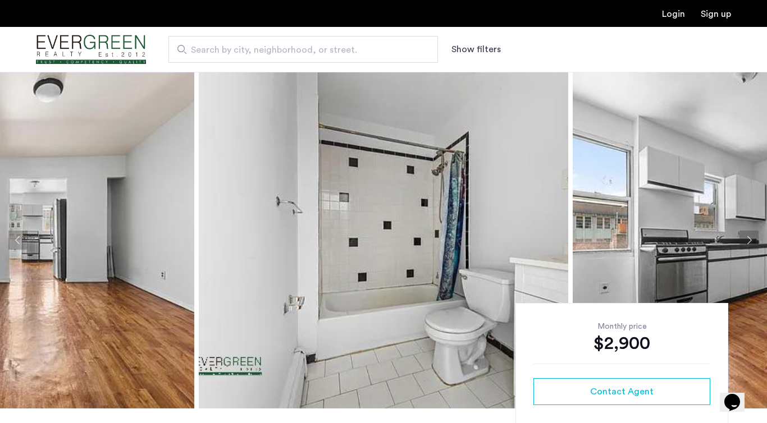
click at [751, 241] on button "Next apartment" at bounding box center [749, 240] width 19 height 19
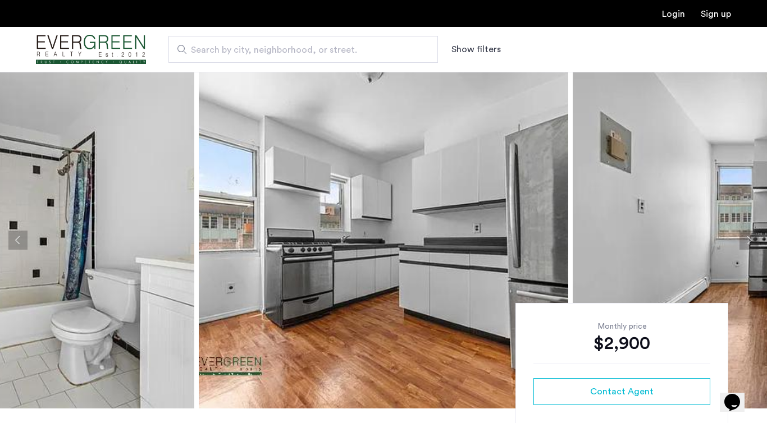
click at [751, 241] on button "Next apartment" at bounding box center [749, 240] width 19 height 19
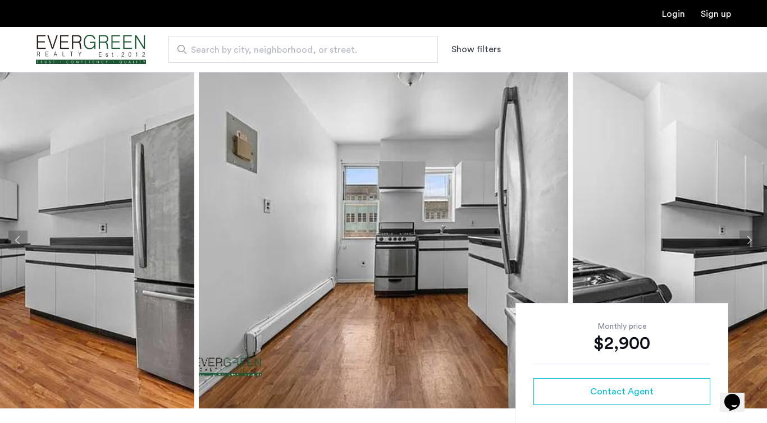
click at [751, 241] on button "Next apartment" at bounding box center [749, 240] width 19 height 19
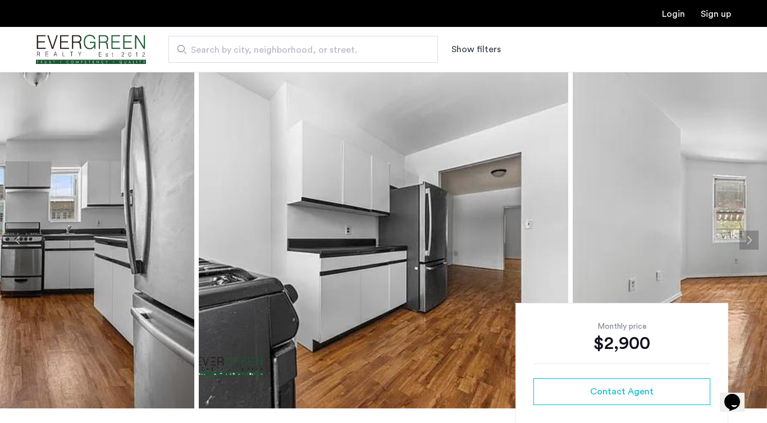
click at [751, 241] on button "Next apartment" at bounding box center [749, 240] width 19 height 19
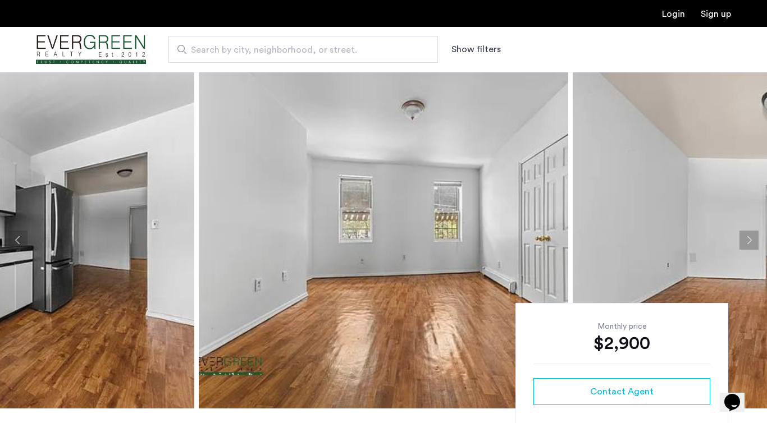
click at [751, 241] on button "Next apartment" at bounding box center [749, 240] width 19 height 19
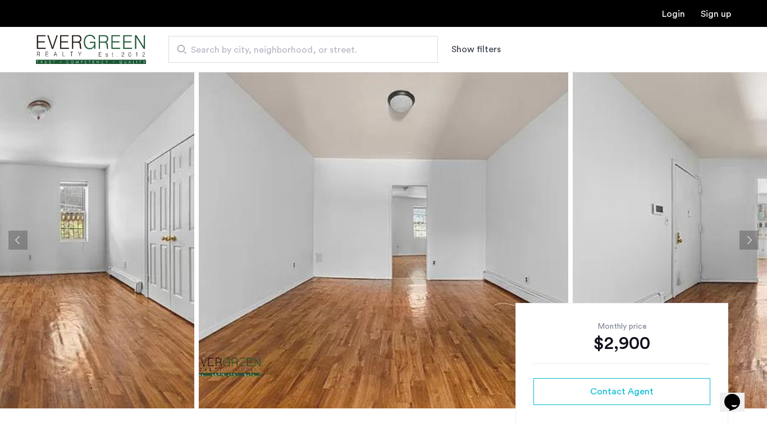
click at [751, 243] on button "Next apartment" at bounding box center [749, 240] width 19 height 19
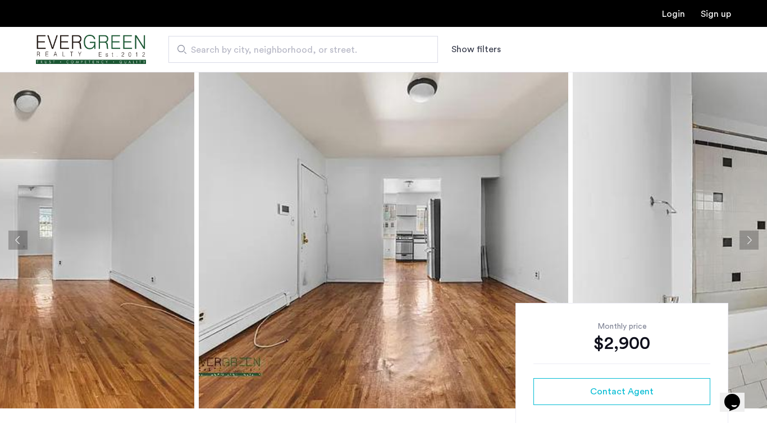
click at [751, 243] on button "Next apartment" at bounding box center [749, 240] width 19 height 19
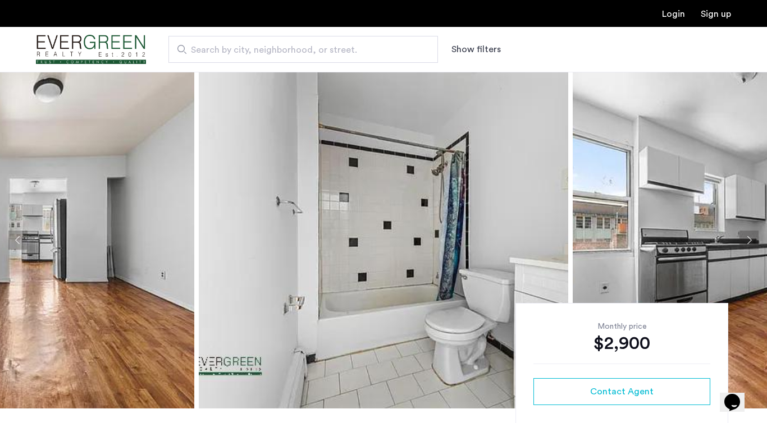
click at [751, 243] on button "Next apartment" at bounding box center [749, 240] width 19 height 19
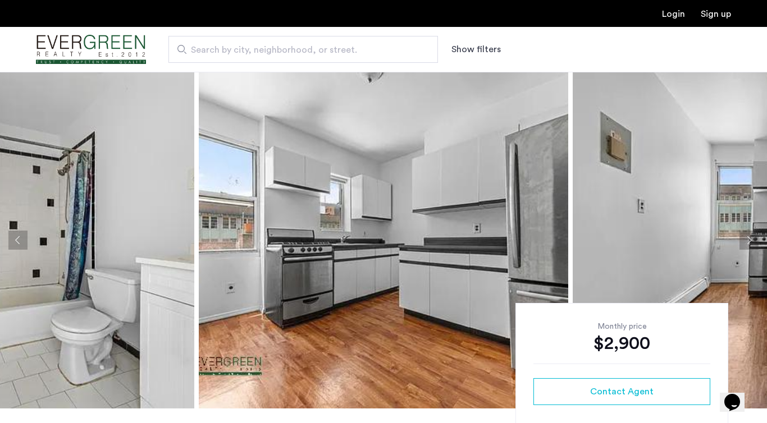
click at [751, 243] on button "Next apartment" at bounding box center [749, 240] width 19 height 19
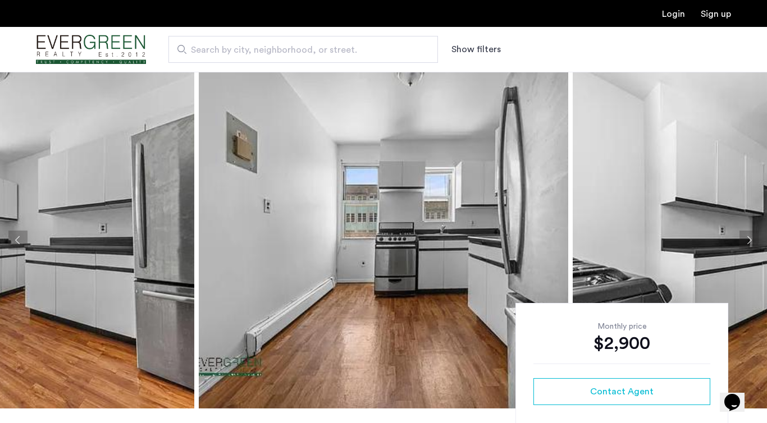
click at [751, 243] on button "Next apartment" at bounding box center [749, 240] width 19 height 19
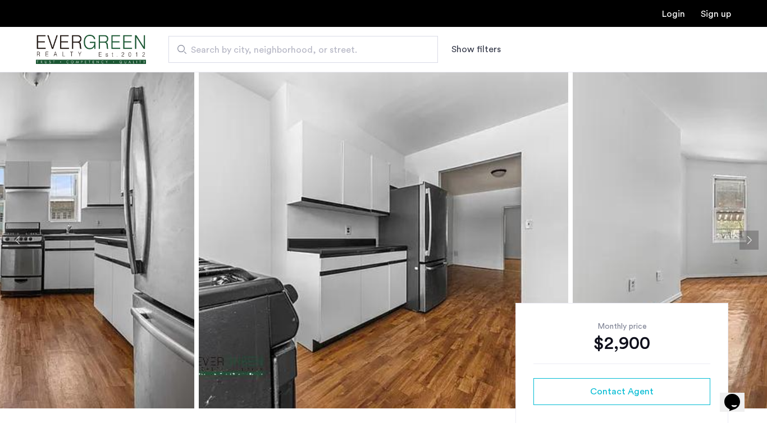
click at [751, 243] on button "Next apartment" at bounding box center [749, 240] width 19 height 19
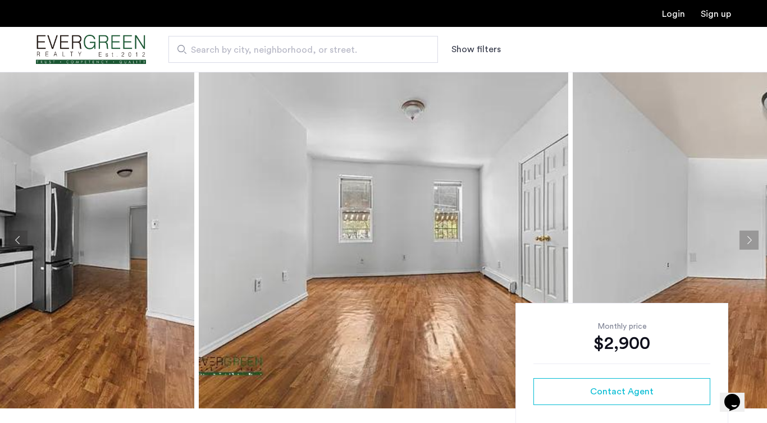
click at [751, 243] on button "Next apartment" at bounding box center [749, 240] width 19 height 19
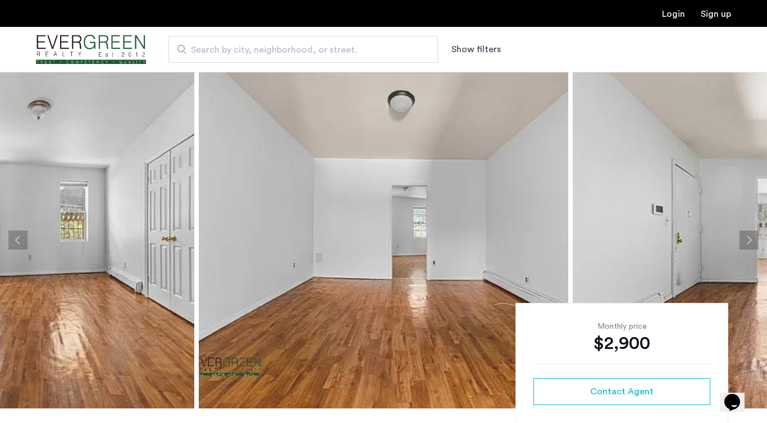
click at [751, 243] on button "Next apartment" at bounding box center [749, 240] width 19 height 19
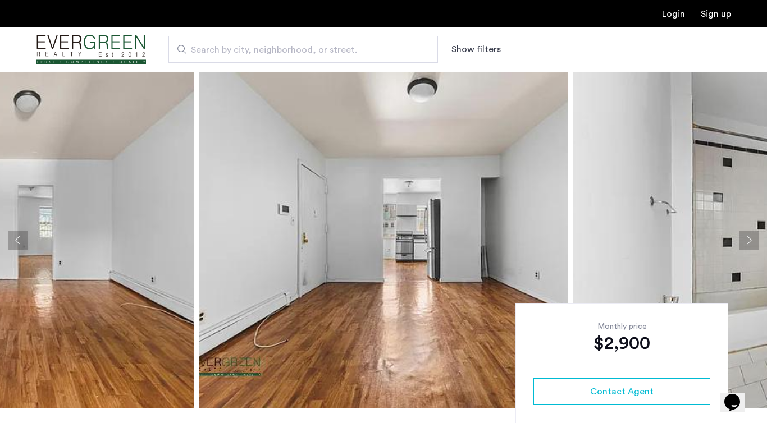
click at [751, 243] on button "Next apartment" at bounding box center [749, 240] width 19 height 19
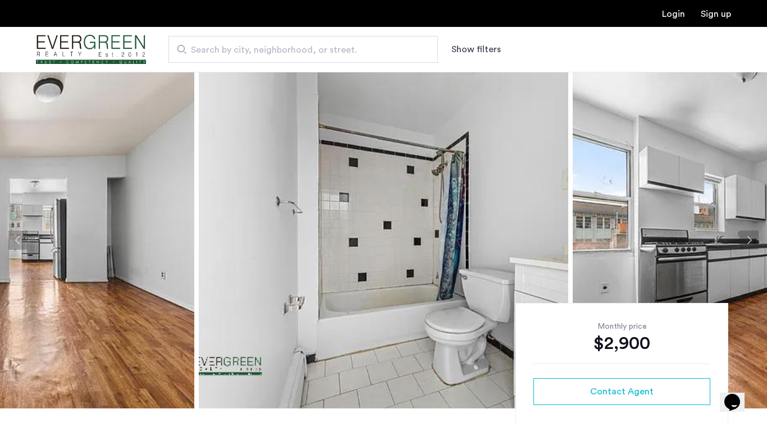
click at [751, 243] on button "Next apartment" at bounding box center [749, 240] width 19 height 19
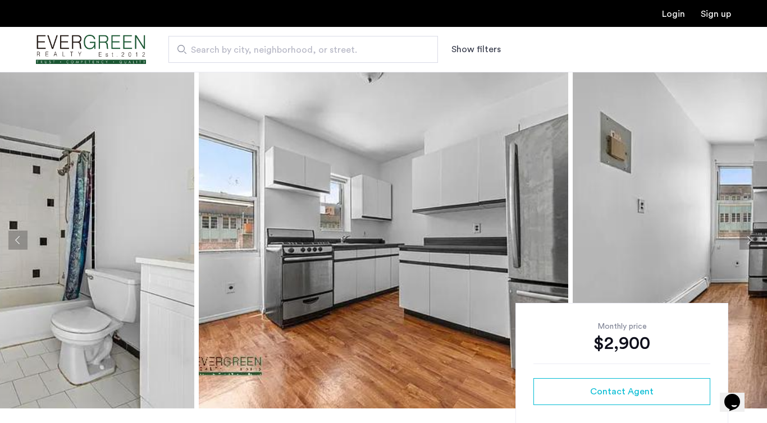
click at [751, 243] on button "Next apartment" at bounding box center [749, 240] width 19 height 19
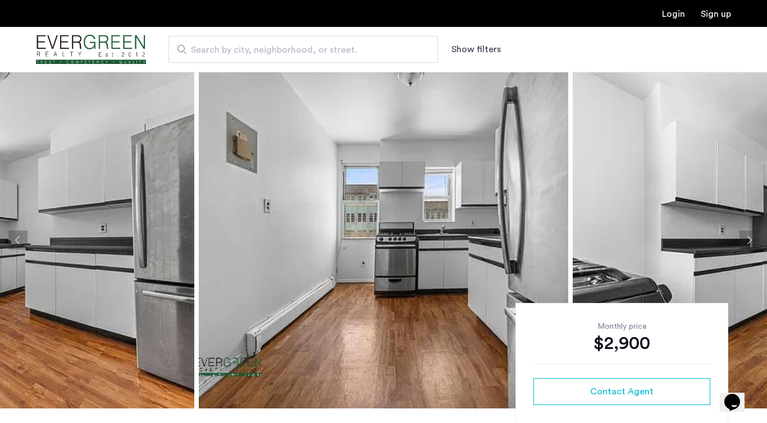
click at [751, 243] on button "Next apartment" at bounding box center [749, 240] width 19 height 19
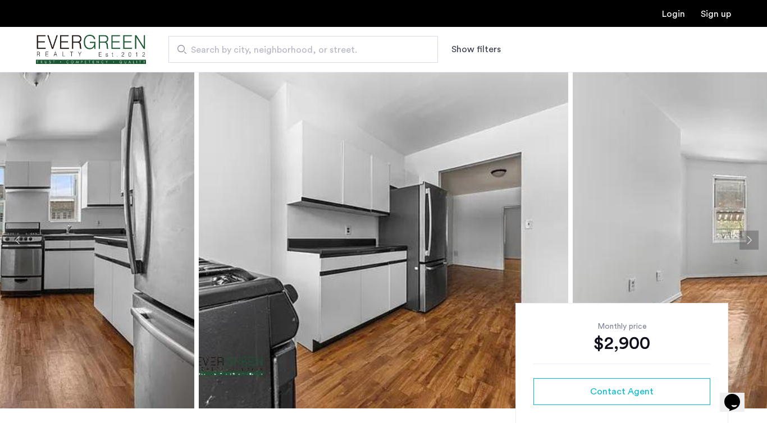
click at [751, 243] on button "Next apartment" at bounding box center [749, 240] width 19 height 19
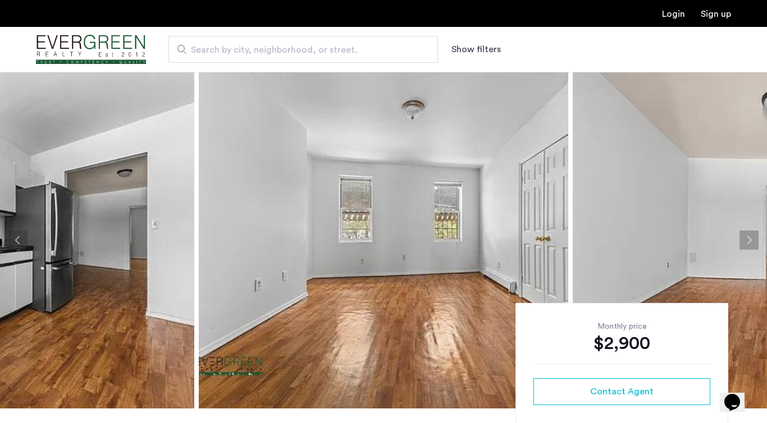
click at [751, 243] on button "Next apartment" at bounding box center [749, 240] width 19 height 19
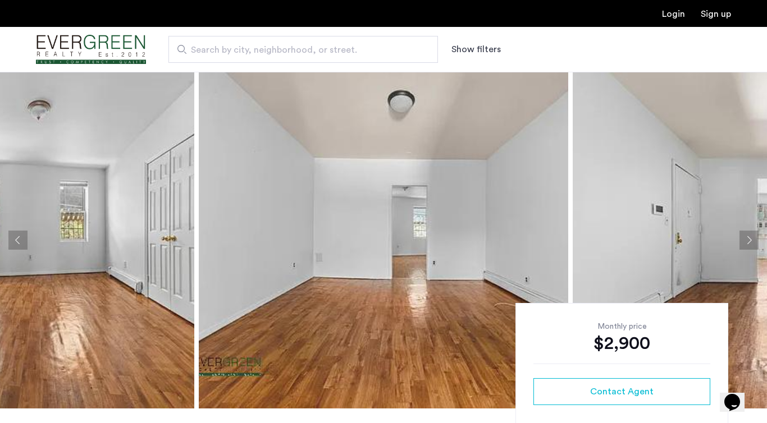
click at [751, 243] on button "Next apartment" at bounding box center [749, 240] width 19 height 19
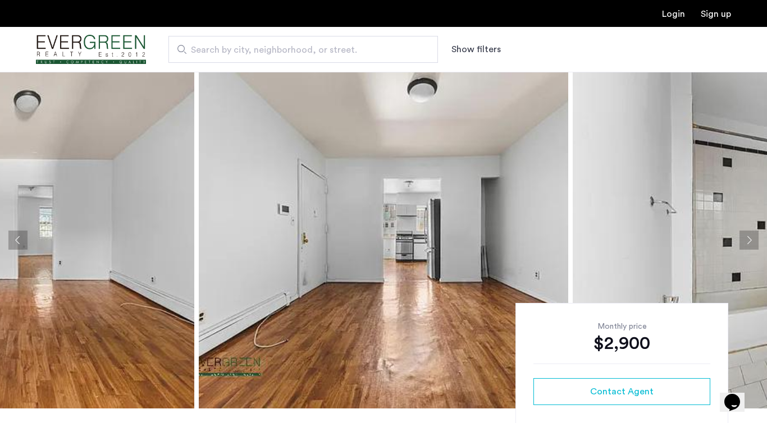
click at [751, 243] on button "Next apartment" at bounding box center [749, 240] width 19 height 19
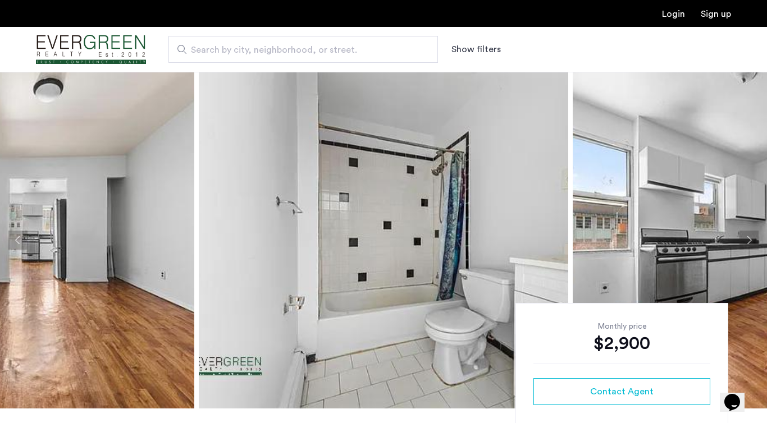
click at [751, 243] on button "Next apartment" at bounding box center [749, 240] width 19 height 19
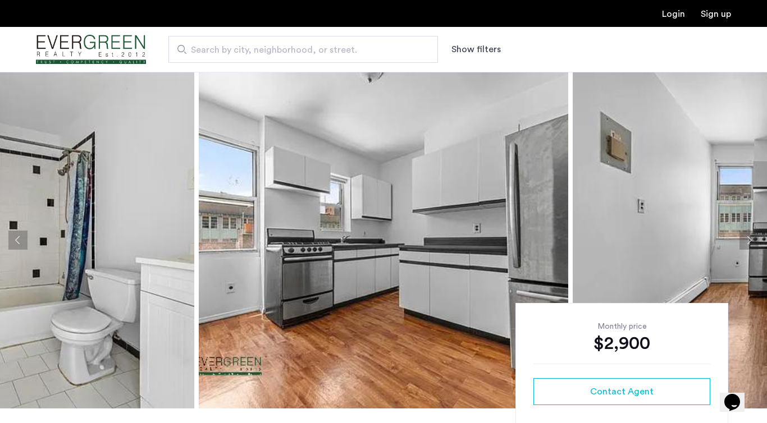
click at [749, 240] on button "Next apartment" at bounding box center [749, 240] width 19 height 19
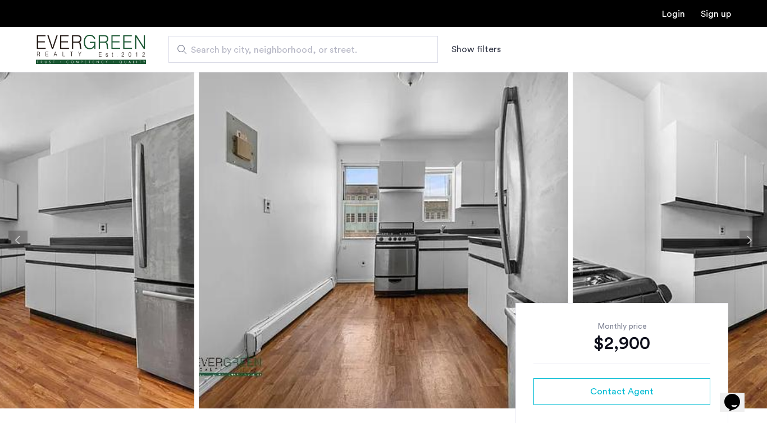
click at [749, 243] on button "Next apartment" at bounding box center [749, 240] width 19 height 19
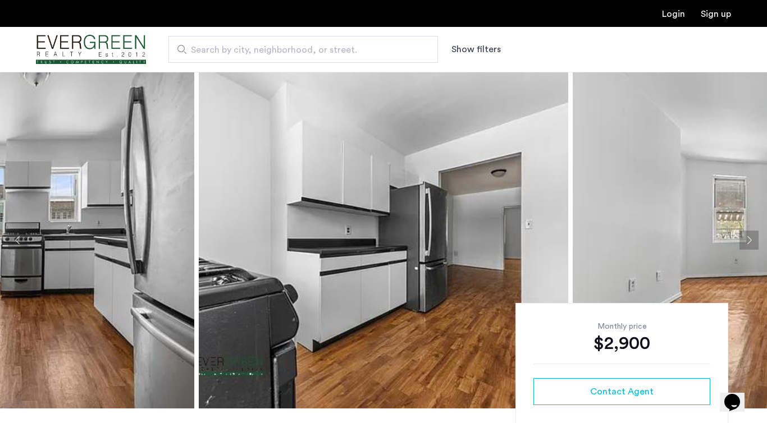
click at [749, 241] on button "Next apartment" at bounding box center [749, 240] width 19 height 19
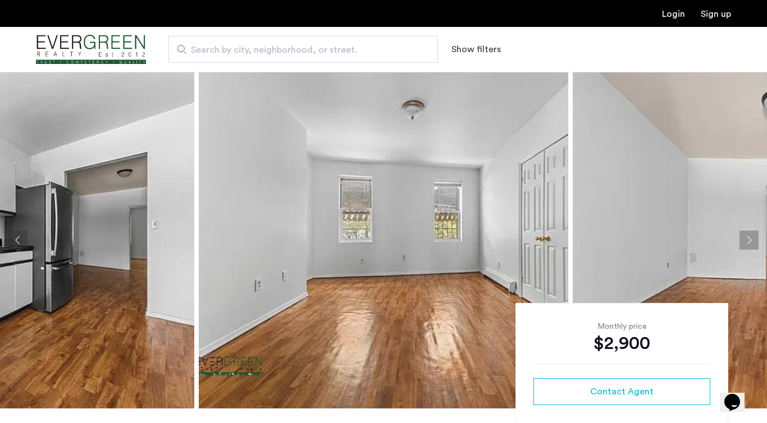
click at [750, 243] on button "Next apartment" at bounding box center [749, 240] width 19 height 19
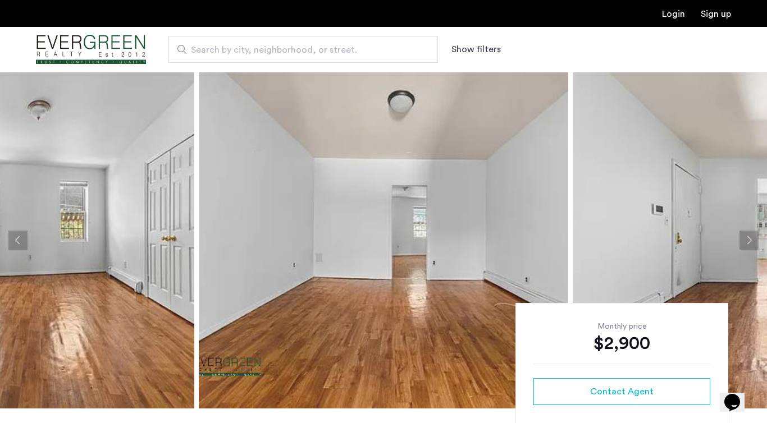
click at [750, 243] on button "Next apartment" at bounding box center [749, 240] width 19 height 19
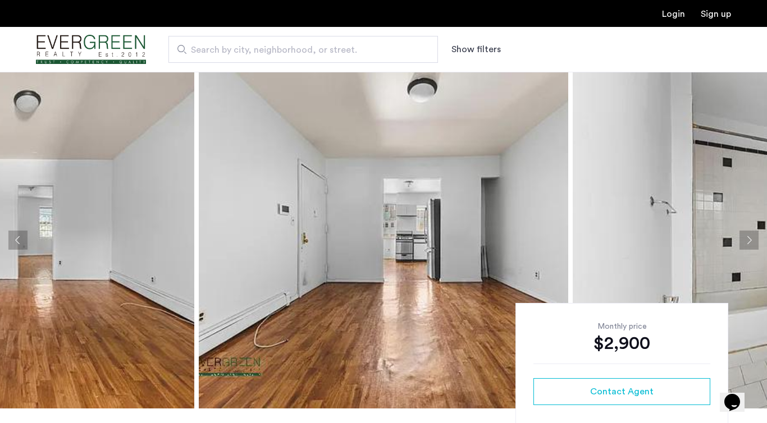
click at [750, 243] on button "Next apartment" at bounding box center [749, 240] width 19 height 19
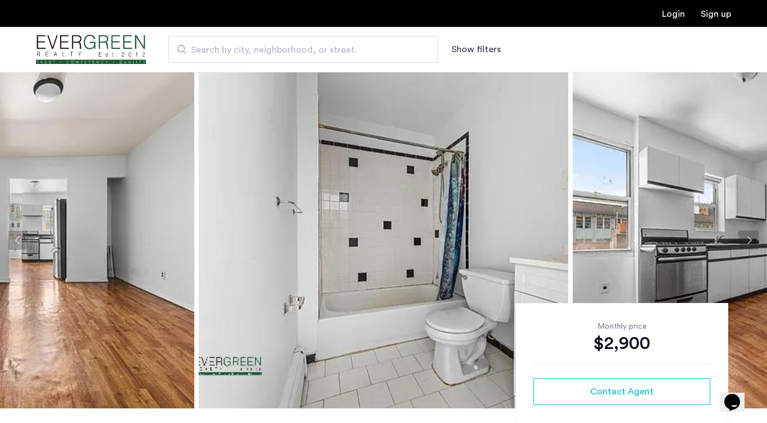
click at [750, 243] on button "Next apartment" at bounding box center [749, 240] width 19 height 19
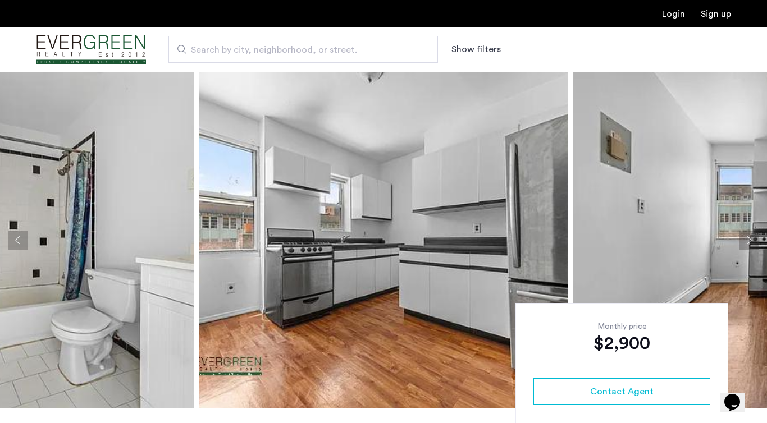
click at [750, 243] on button "Next apartment" at bounding box center [749, 240] width 19 height 19
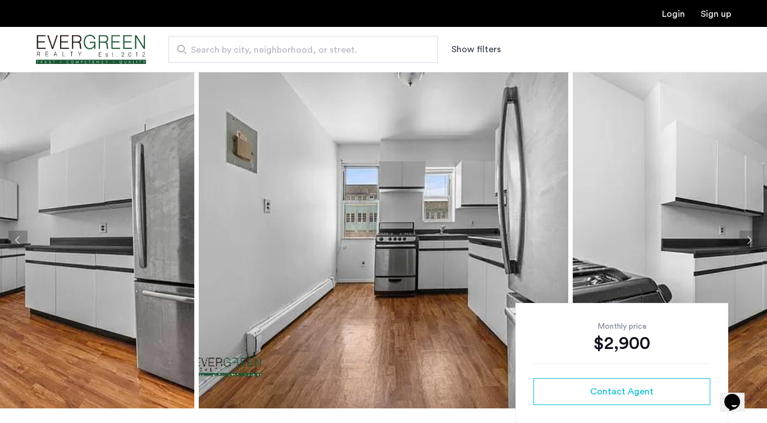
click at [751, 241] on button "Next apartment" at bounding box center [749, 240] width 19 height 19
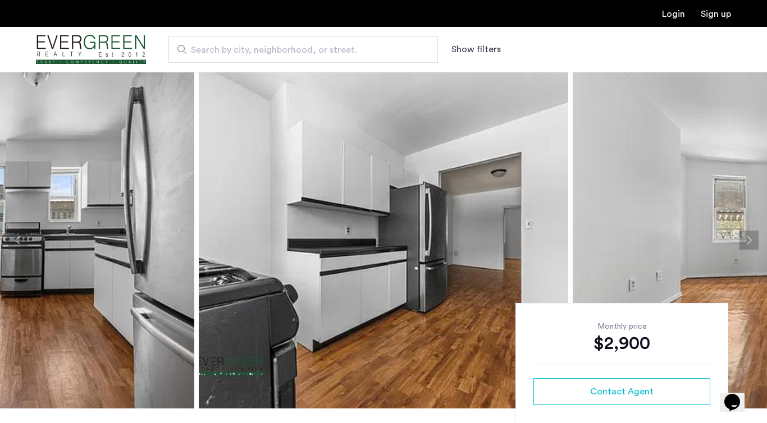
click at [752, 241] on button "Next apartment" at bounding box center [749, 240] width 19 height 19
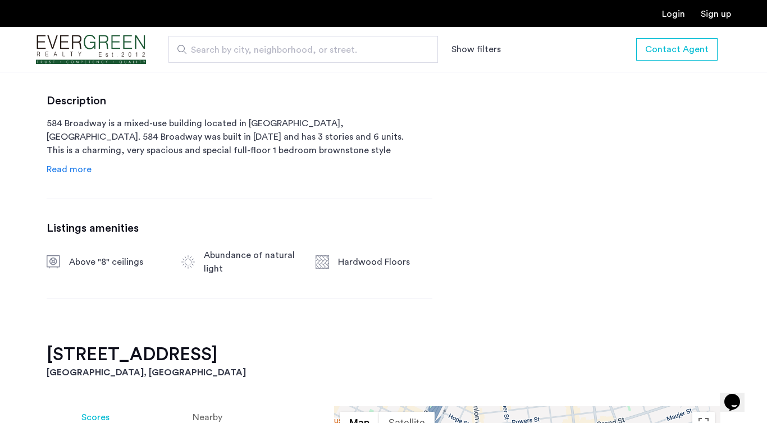
scroll to position [581, 0]
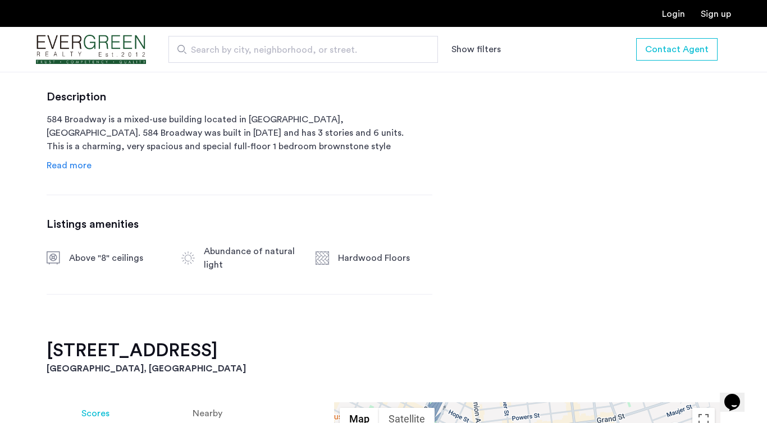
click at [75, 162] on span "Read more" at bounding box center [69, 165] width 45 height 9
